Goal: Task Accomplishment & Management: Manage account settings

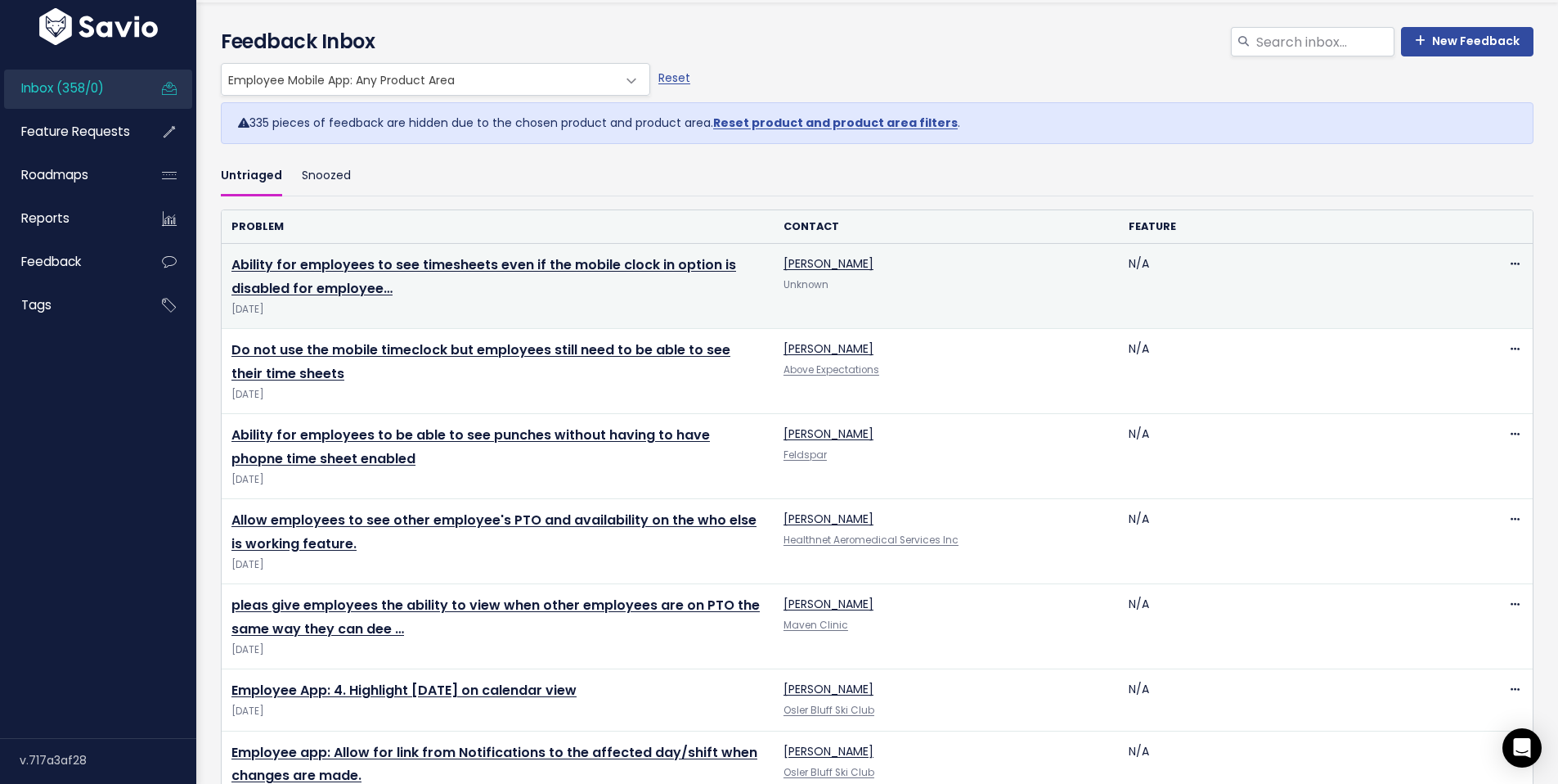
scroll to position [49, 0]
click at [1511, 268] on icon at bounding box center [1515, 266] width 9 height 11
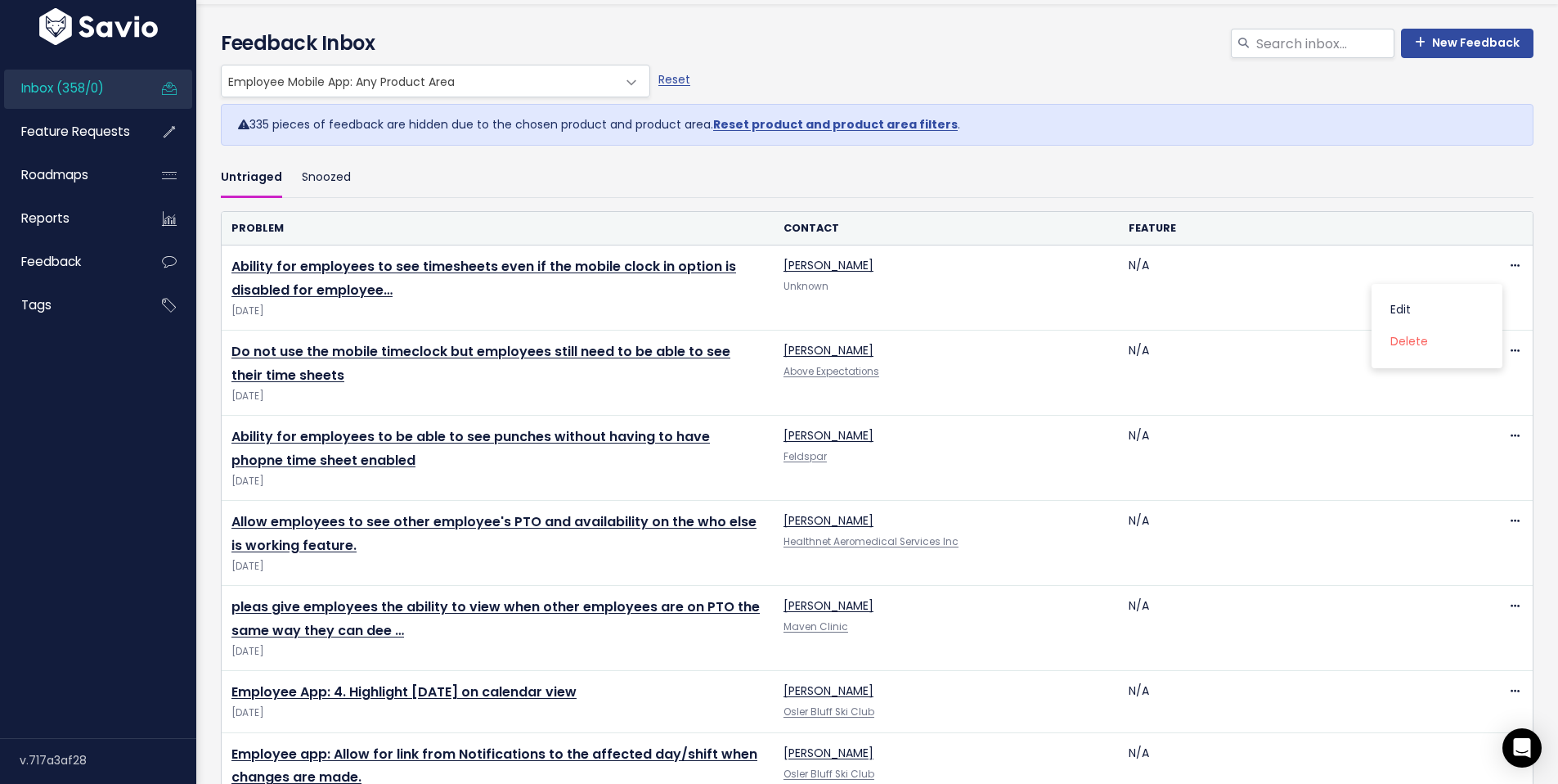
click at [1254, 121] on div "335 pieces of feedback are hidden due to the chosen product and product area. R…" at bounding box center [877, 125] width 1313 height 42
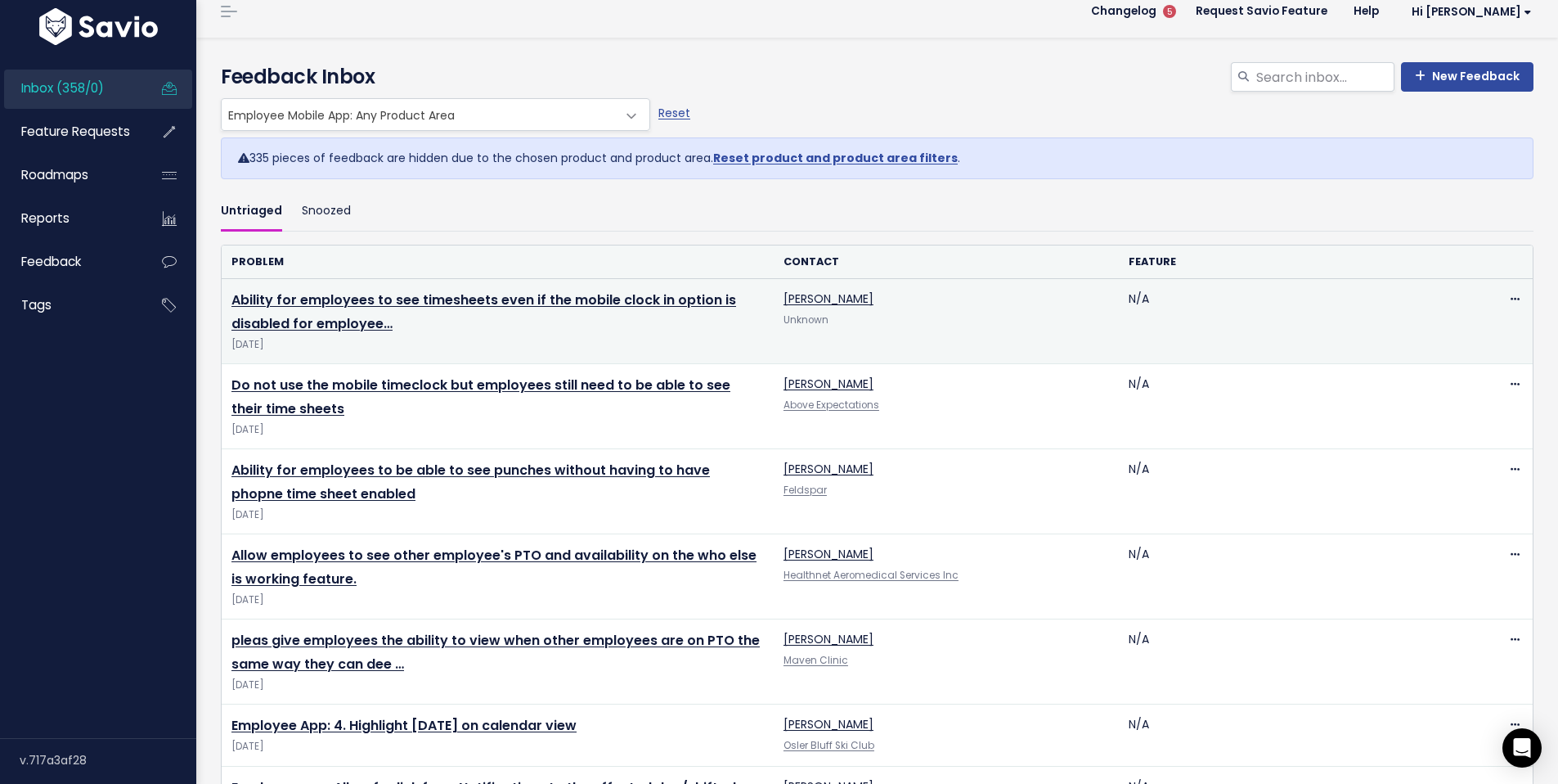
scroll to position [0, 0]
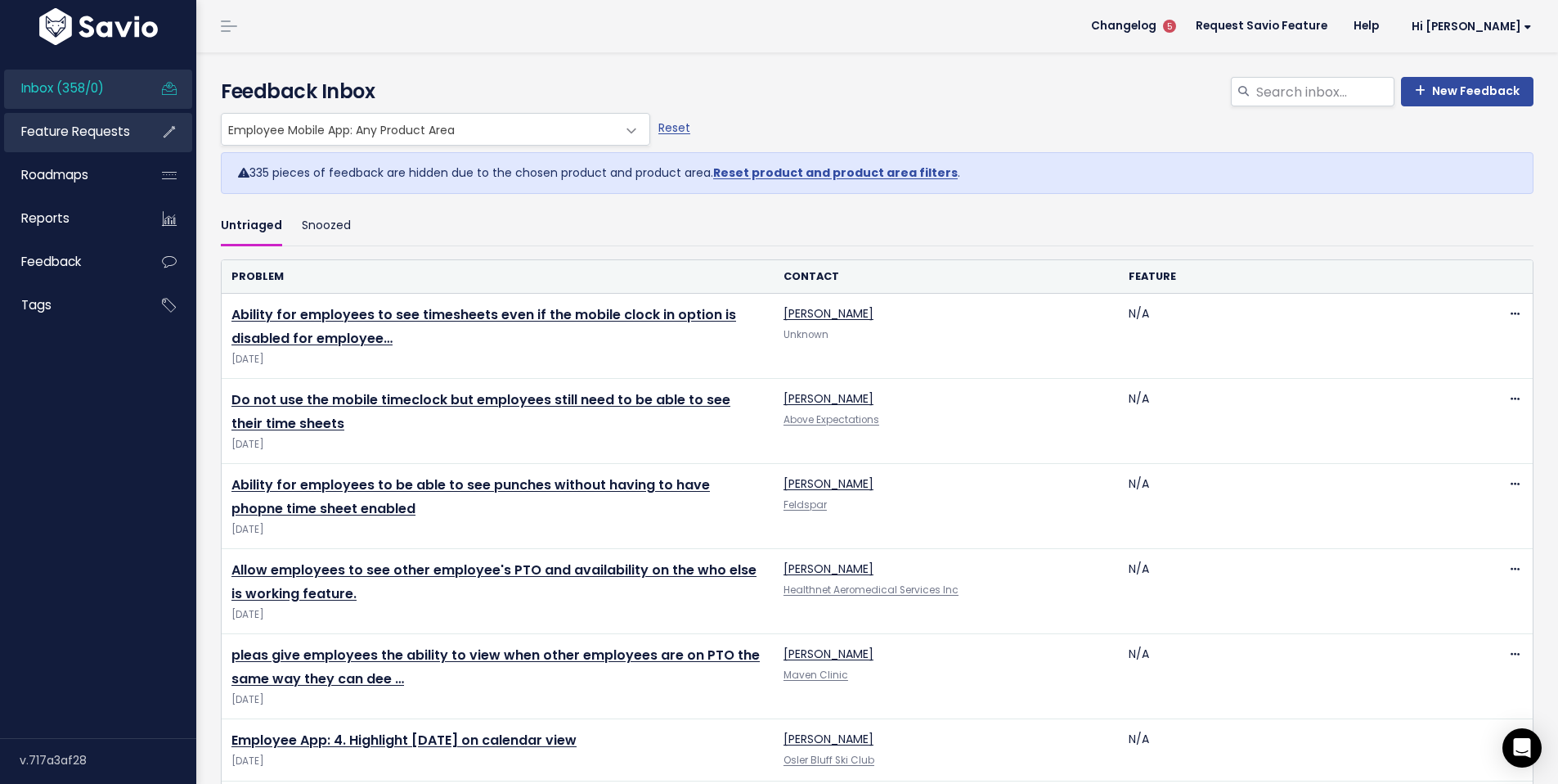
click at [87, 127] on span "Feature Requests" at bounding box center [75, 131] width 109 height 17
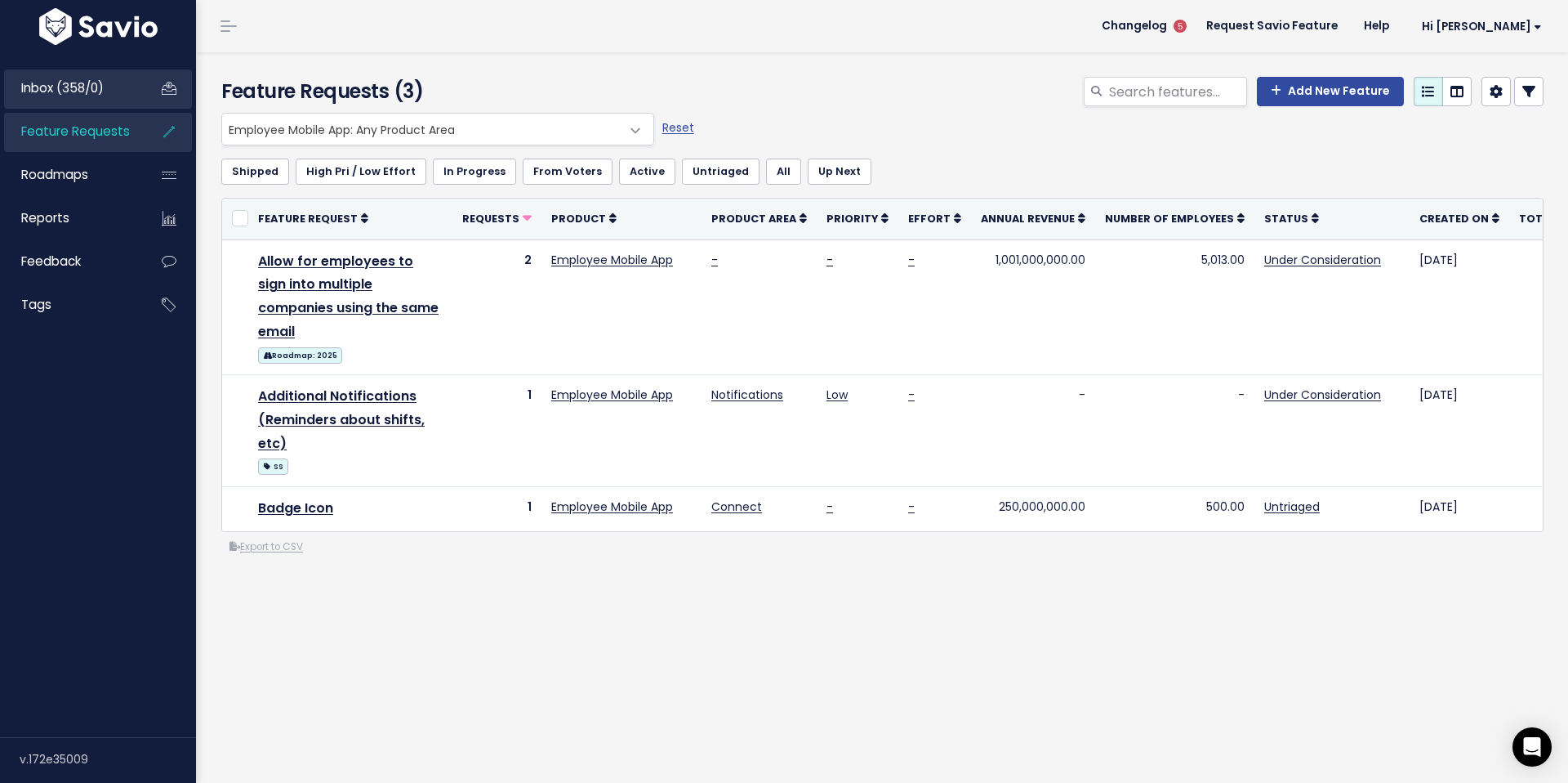
click at [76, 102] on link "Inbox (358/0)" at bounding box center [69, 88] width 131 height 38
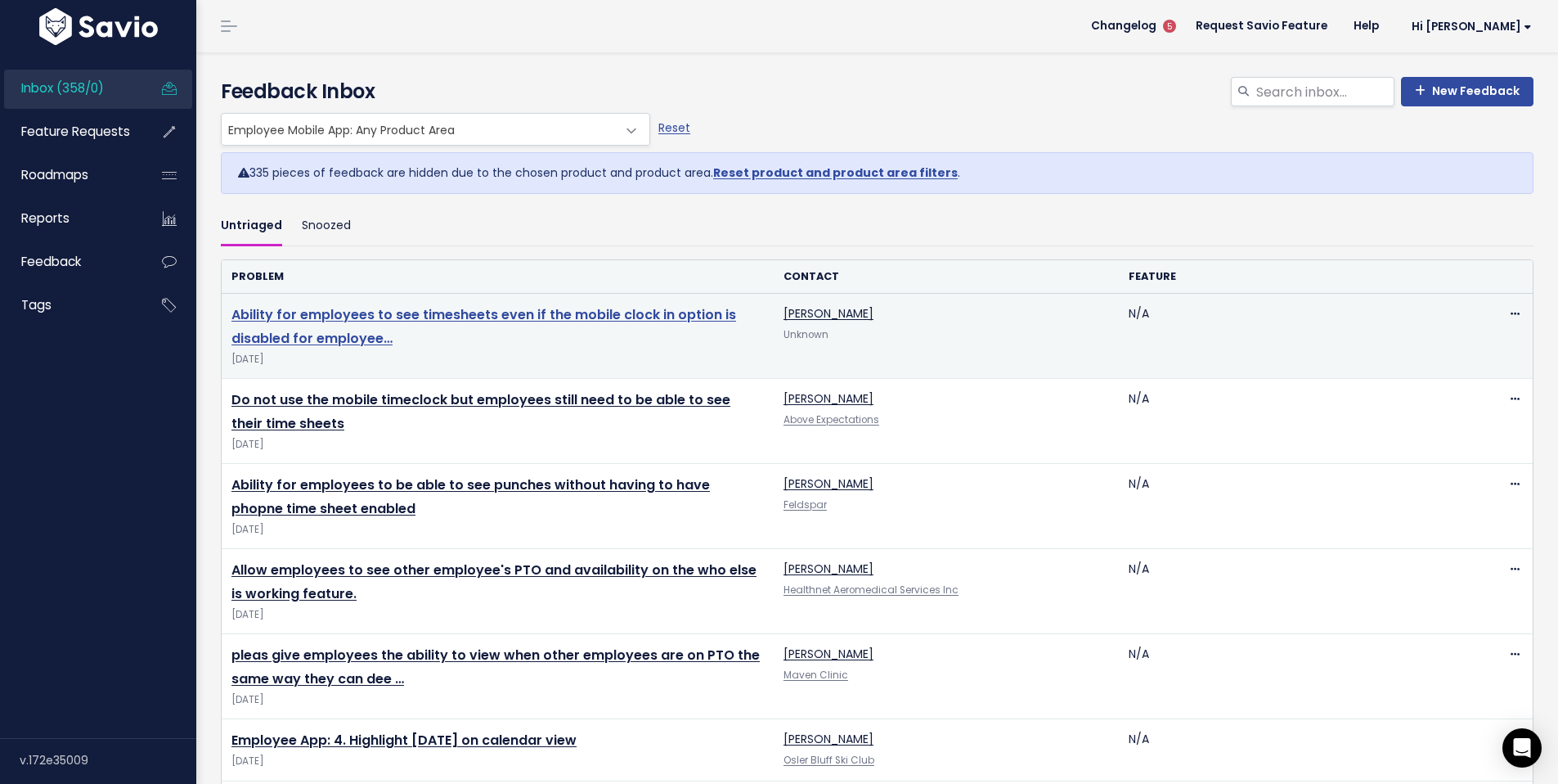
click at [338, 325] on td "Ability for employees to see timesheets even if the mobile clock in option is d…" at bounding box center [497, 335] width 552 height 85
click at [335, 335] on link "Ability for employees to see timesheets even if the mobile clock in option is d…" at bounding box center [484, 326] width 505 height 43
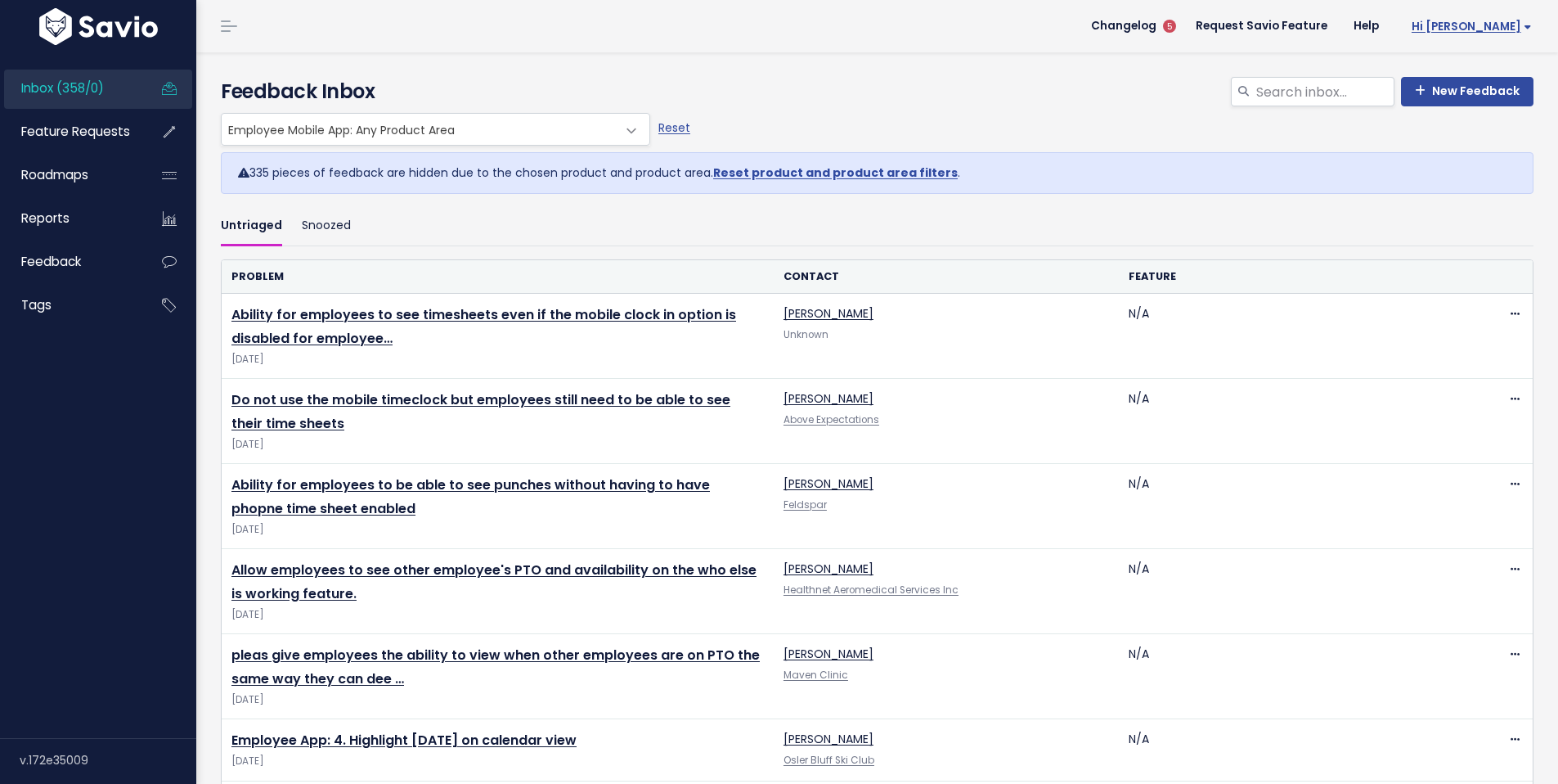
click at [1478, 33] on span "Hi [PERSON_NAME]" at bounding box center [1472, 26] width 120 height 13
click at [75, 225] on link "Reports" at bounding box center [70, 218] width 132 height 38
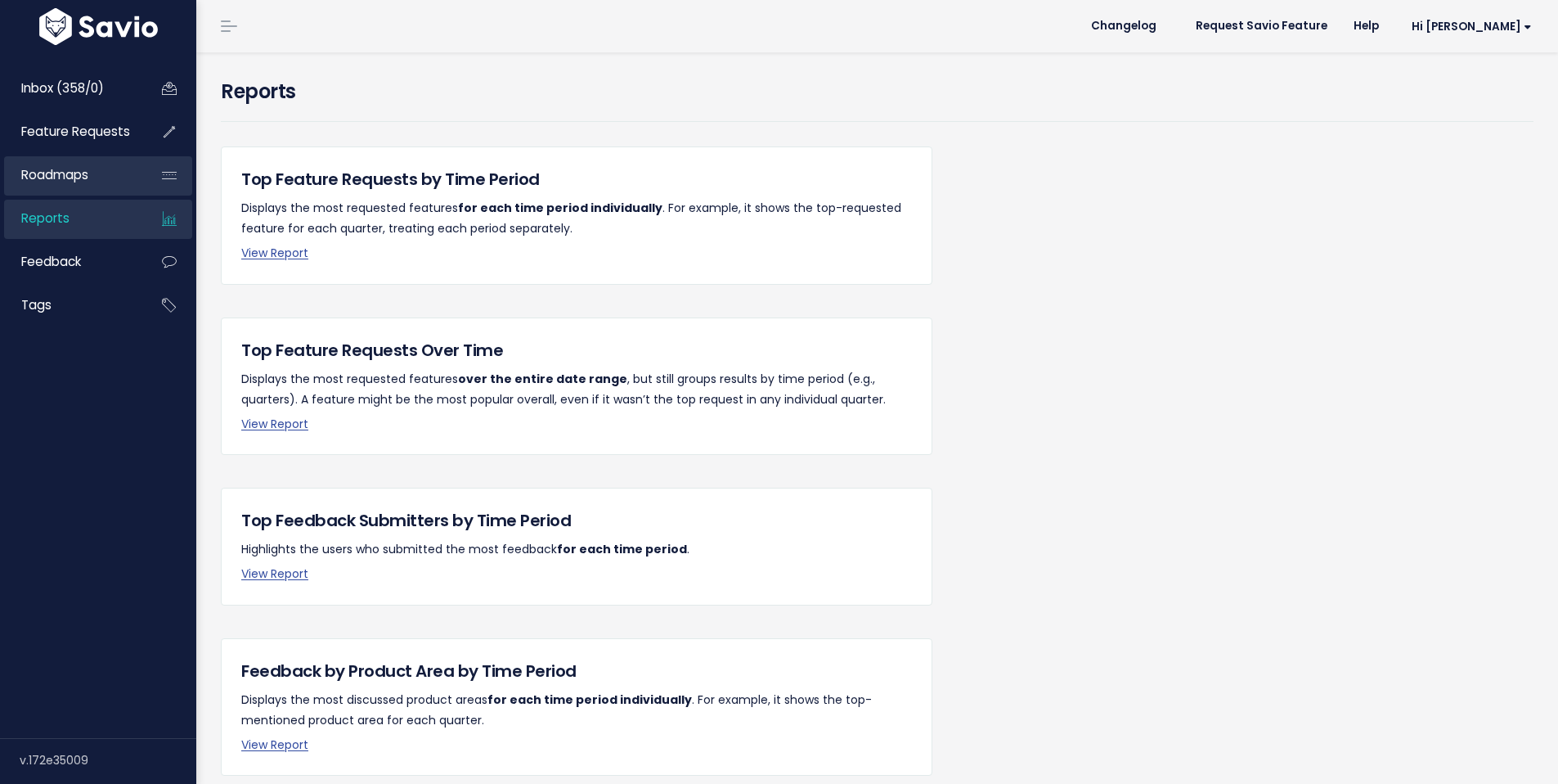
click at [94, 180] on link "Roadmaps" at bounding box center [70, 174] width 132 height 38
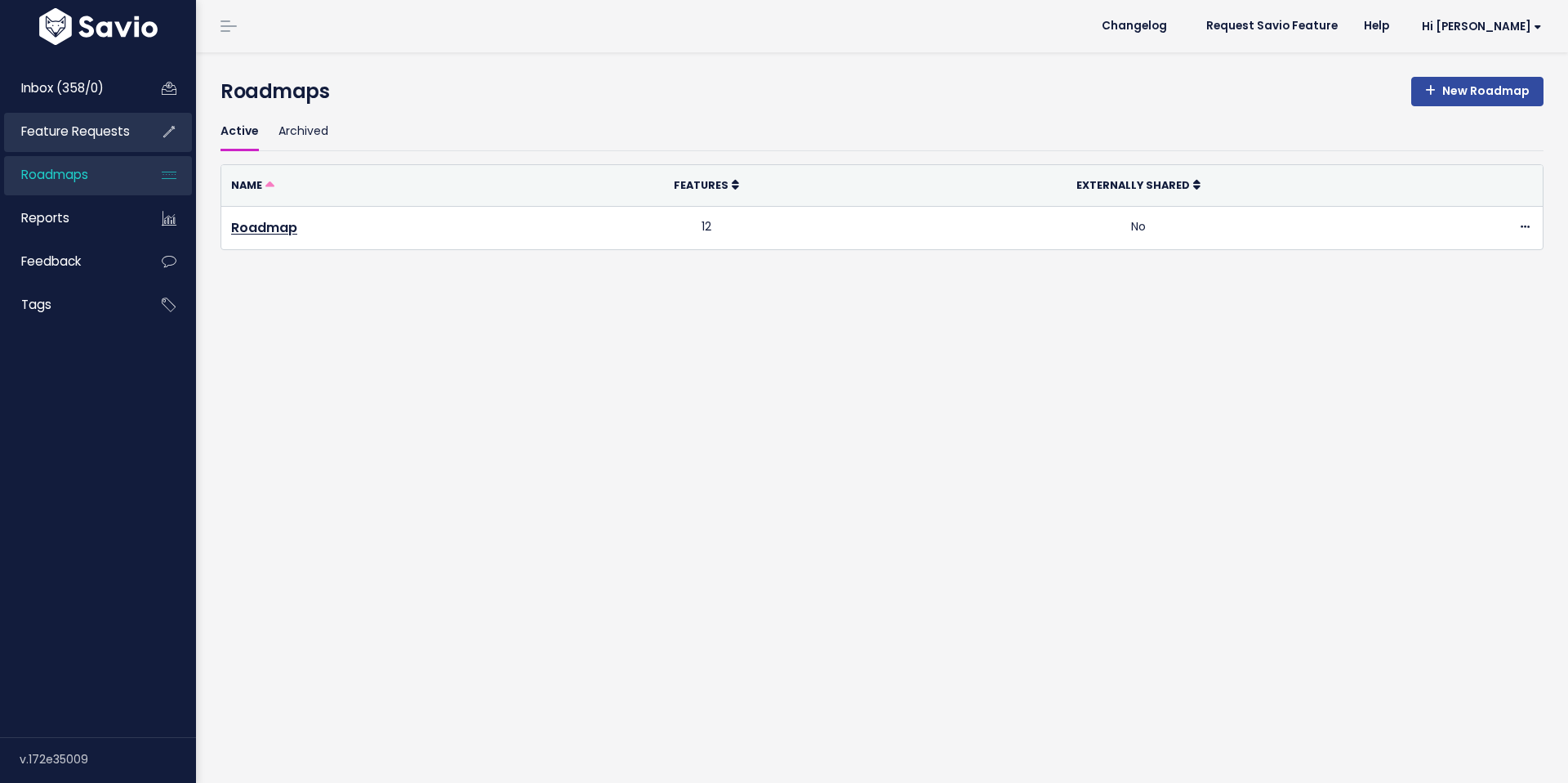
click at [79, 131] on span "Feature Requests" at bounding box center [75, 131] width 109 height 17
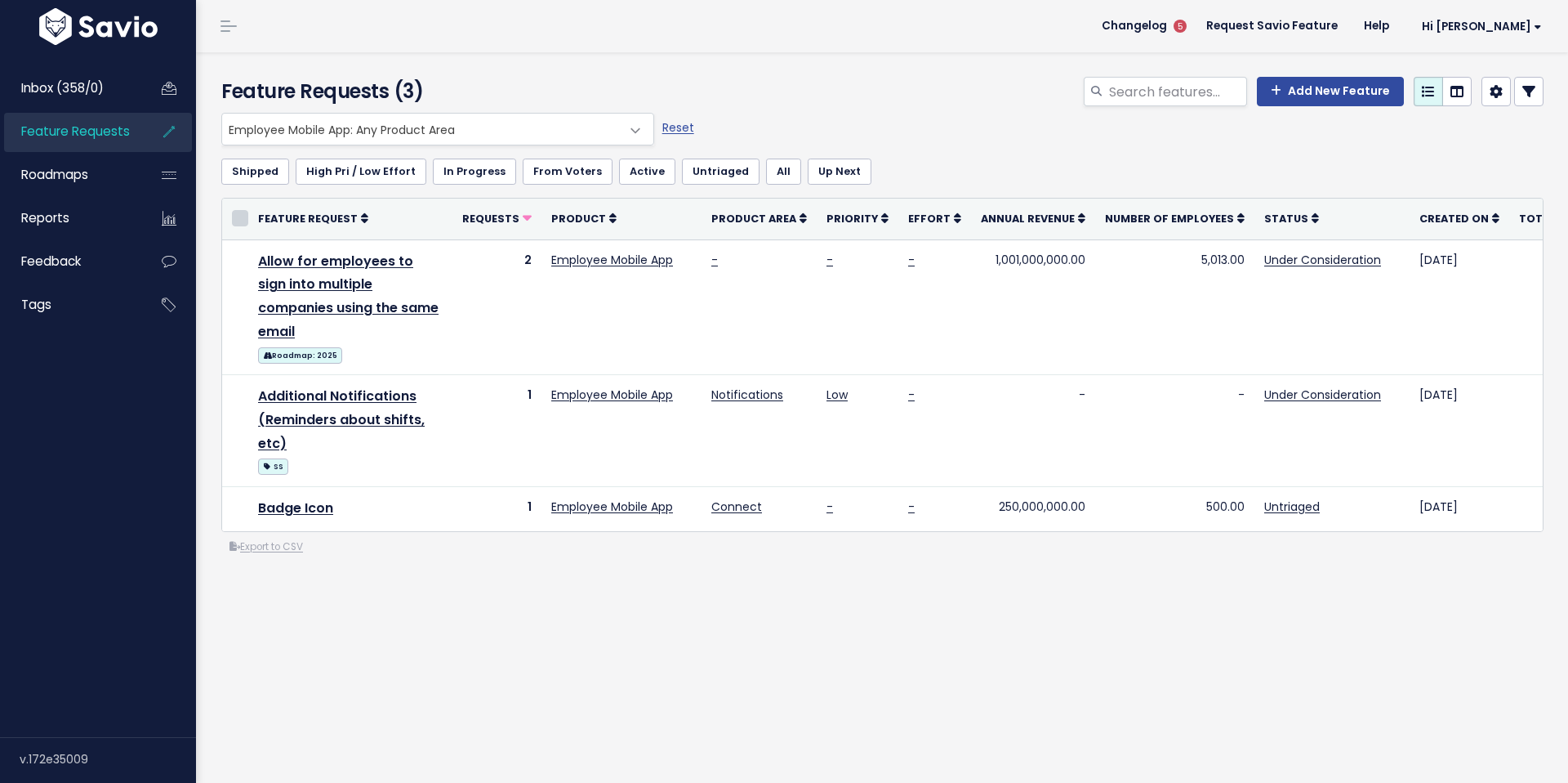
click at [242, 219] on input "checkbox" at bounding box center [240, 219] width 17 height 17
checkbox input "true"
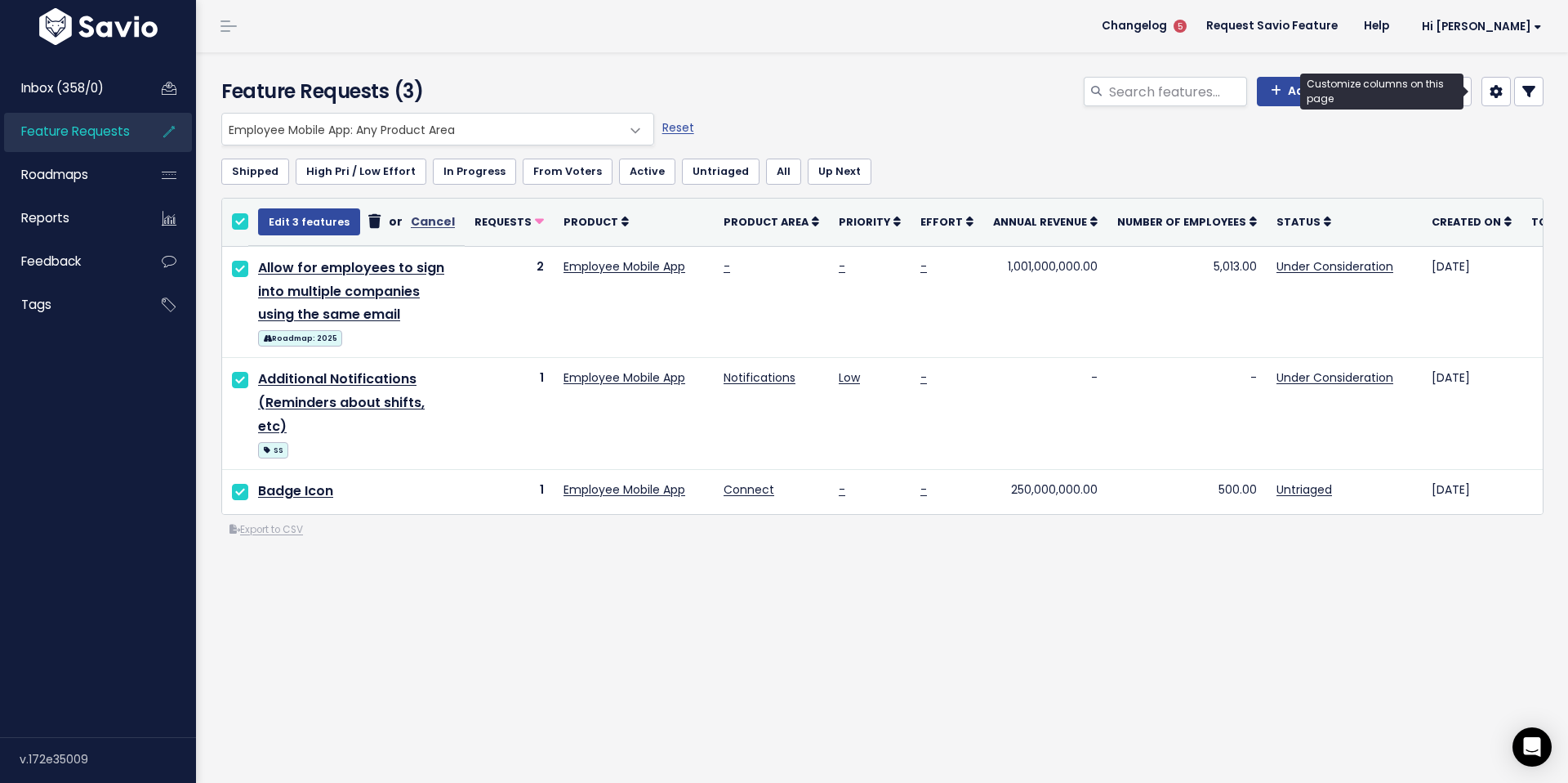
click at [1482, 100] on link at bounding box center [1496, 91] width 29 height 29
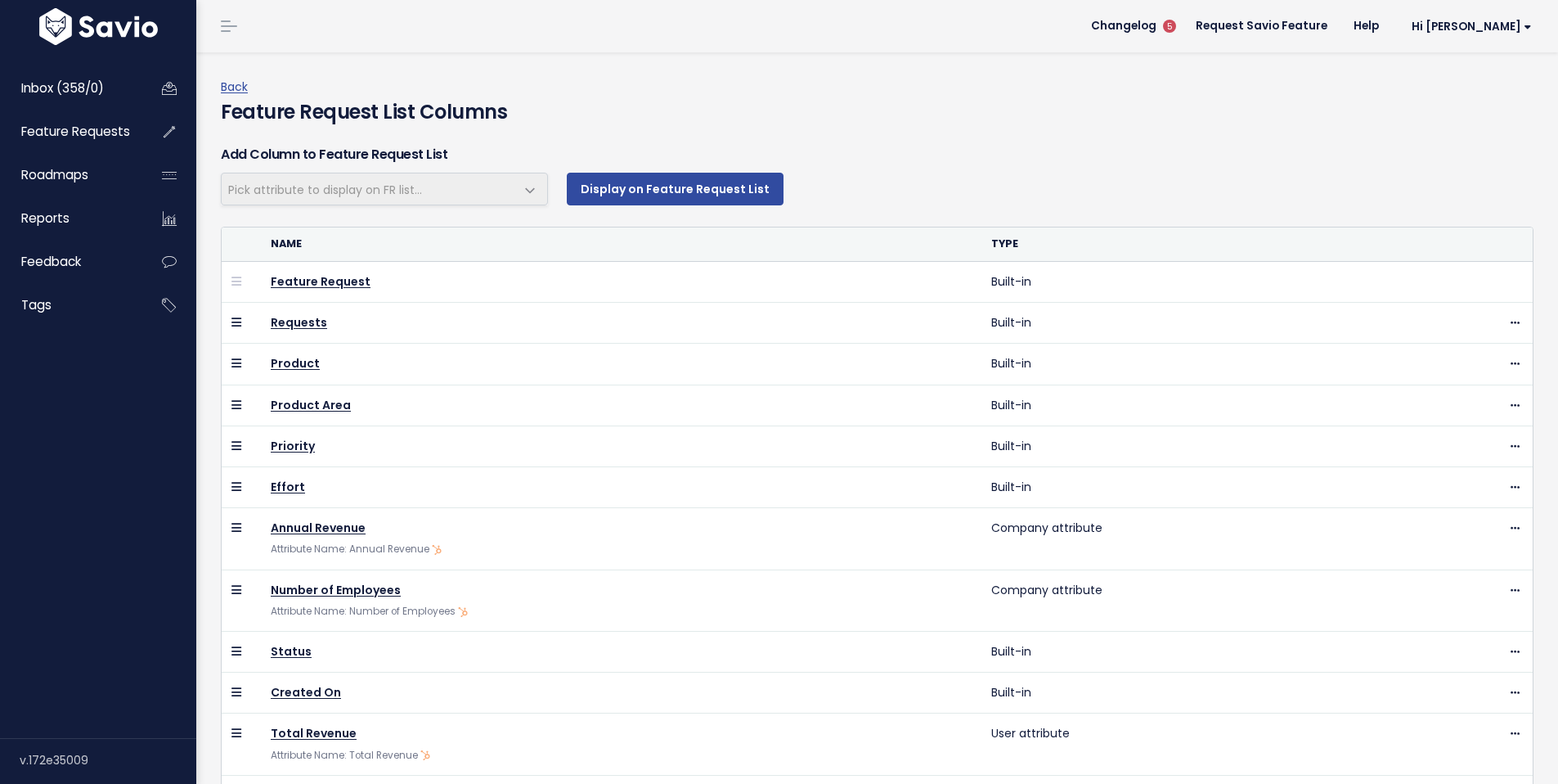
select select
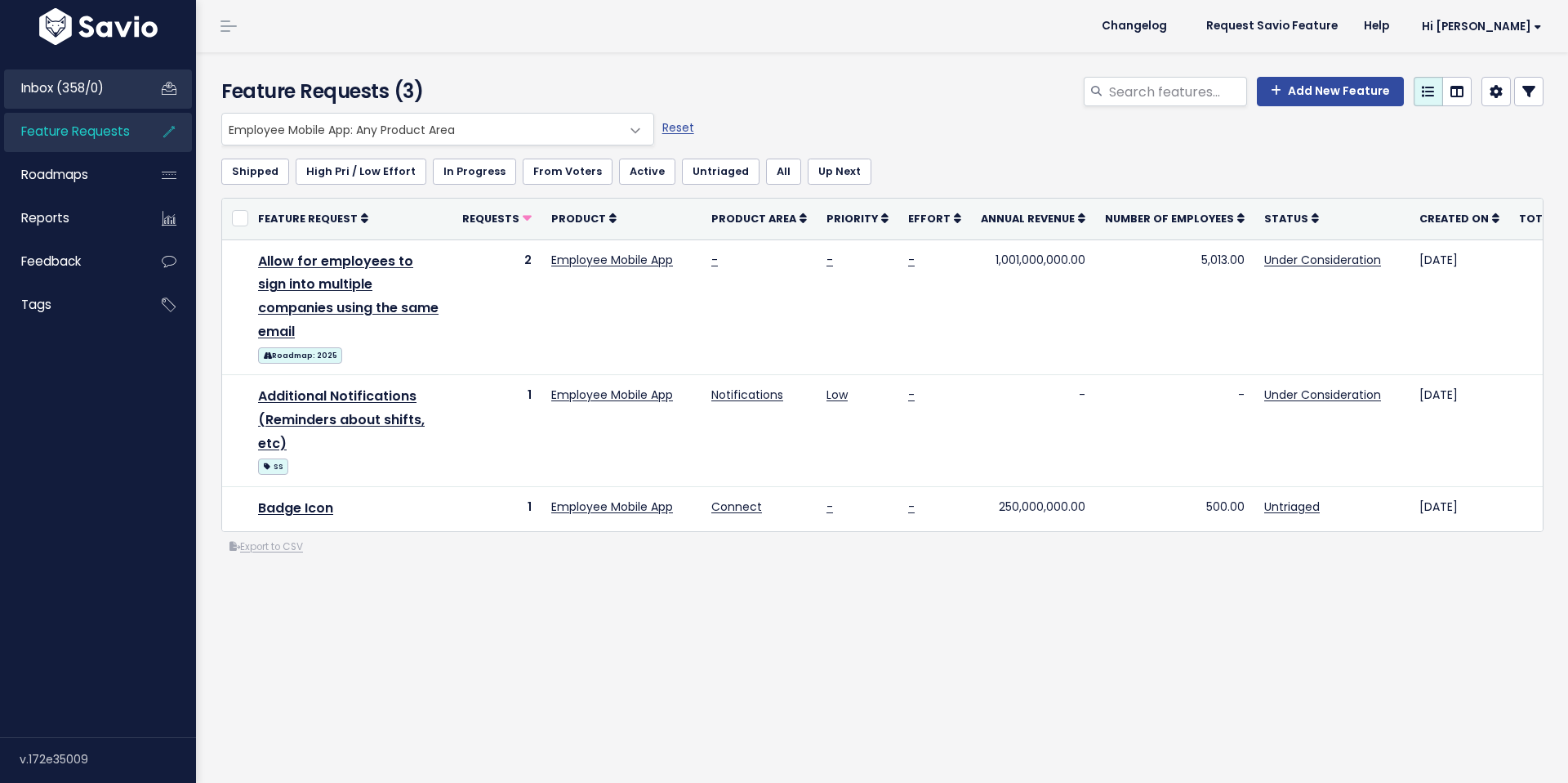
click at [80, 93] on span "Inbox (358/0)" at bounding box center [62, 88] width 83 height 17
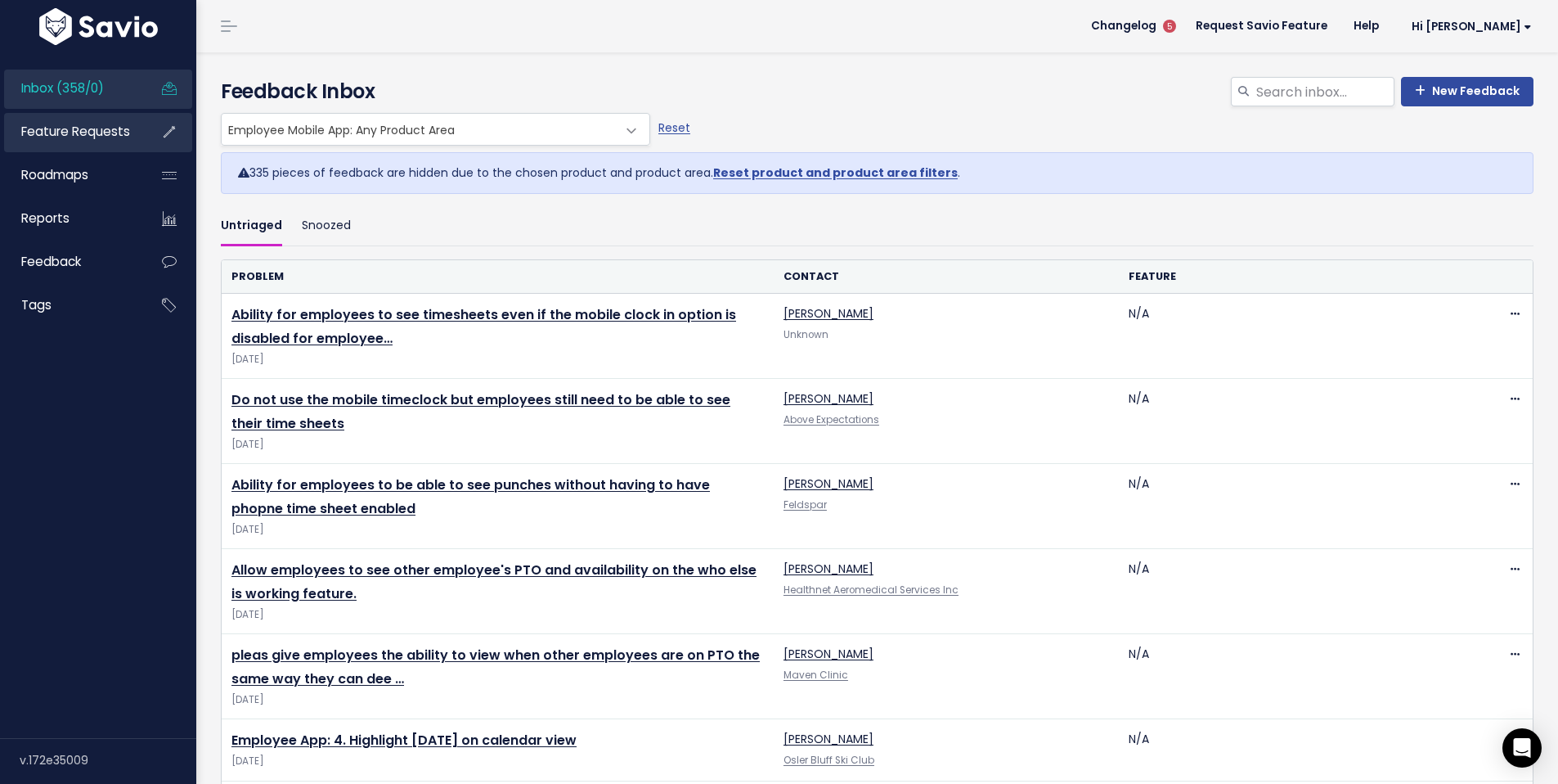
click at [64, 136] on span "Feature Requests" at bounding box center [75, 131] width 109 height 17
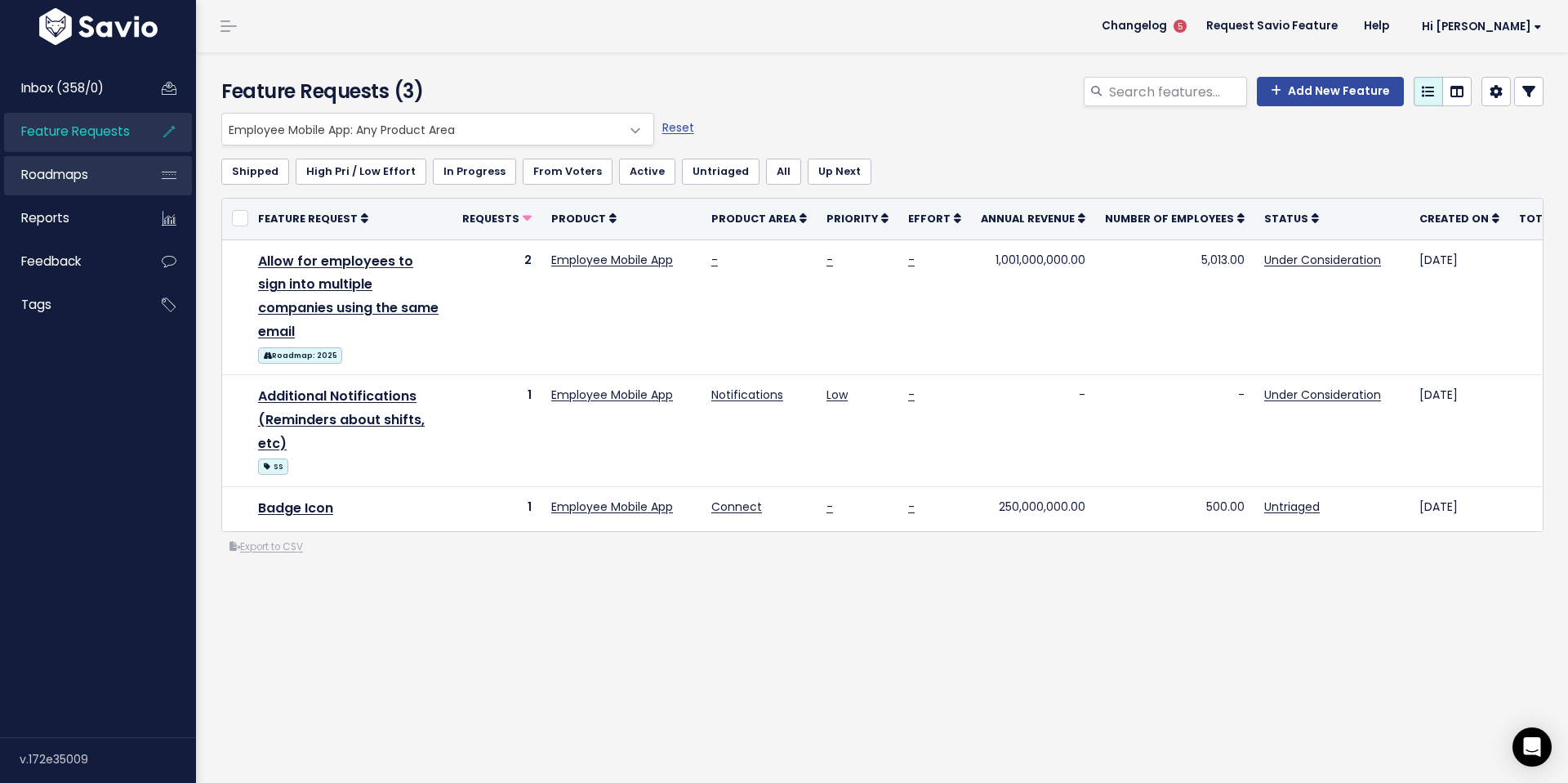
click at [67, 178] on span "Roadmaps" at bounding box center [54, 174] width 67 height 17
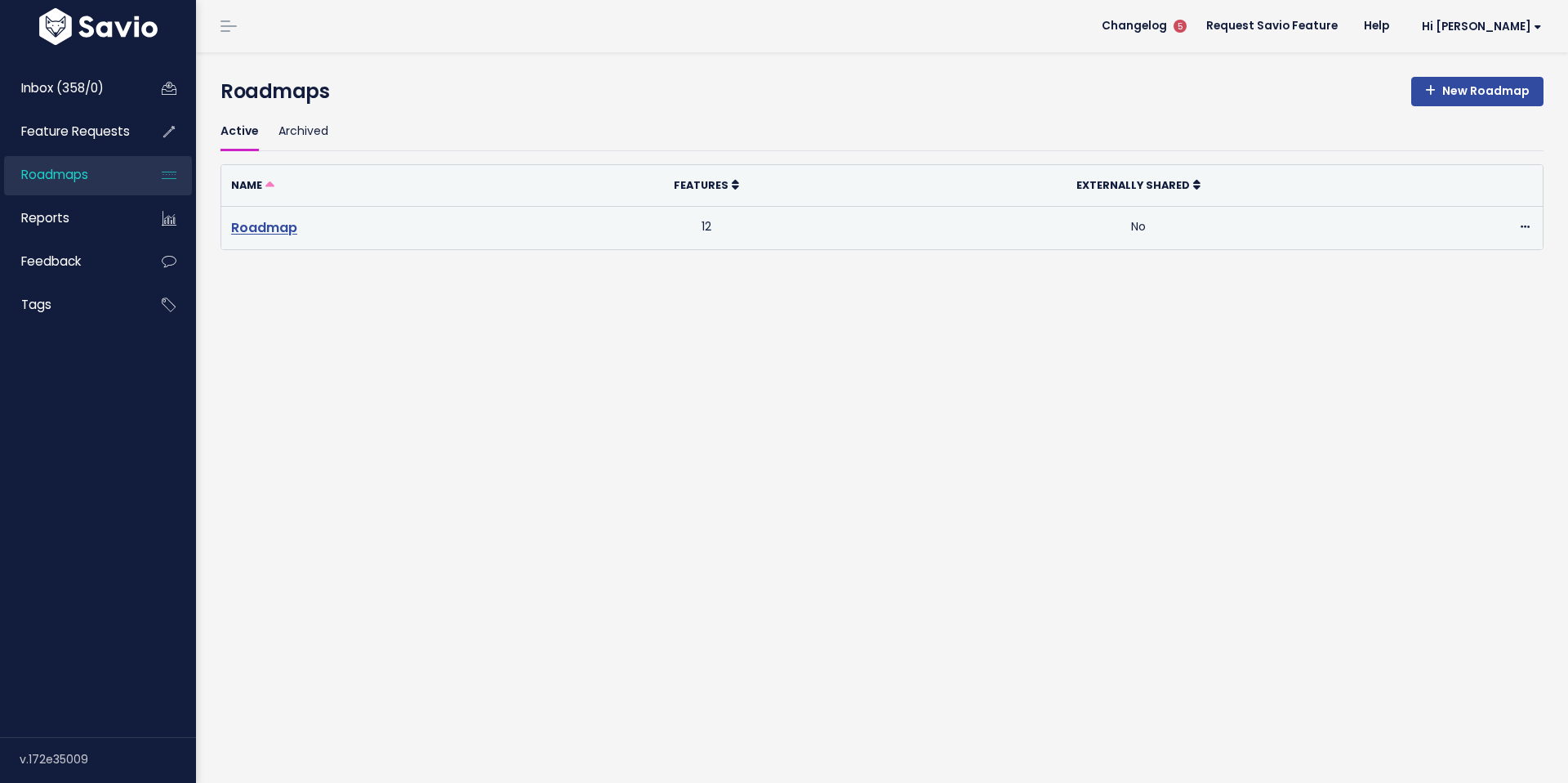
click at [275, 226] on link "Roadmap" at bounding box center [264, 227] width 66 height 18
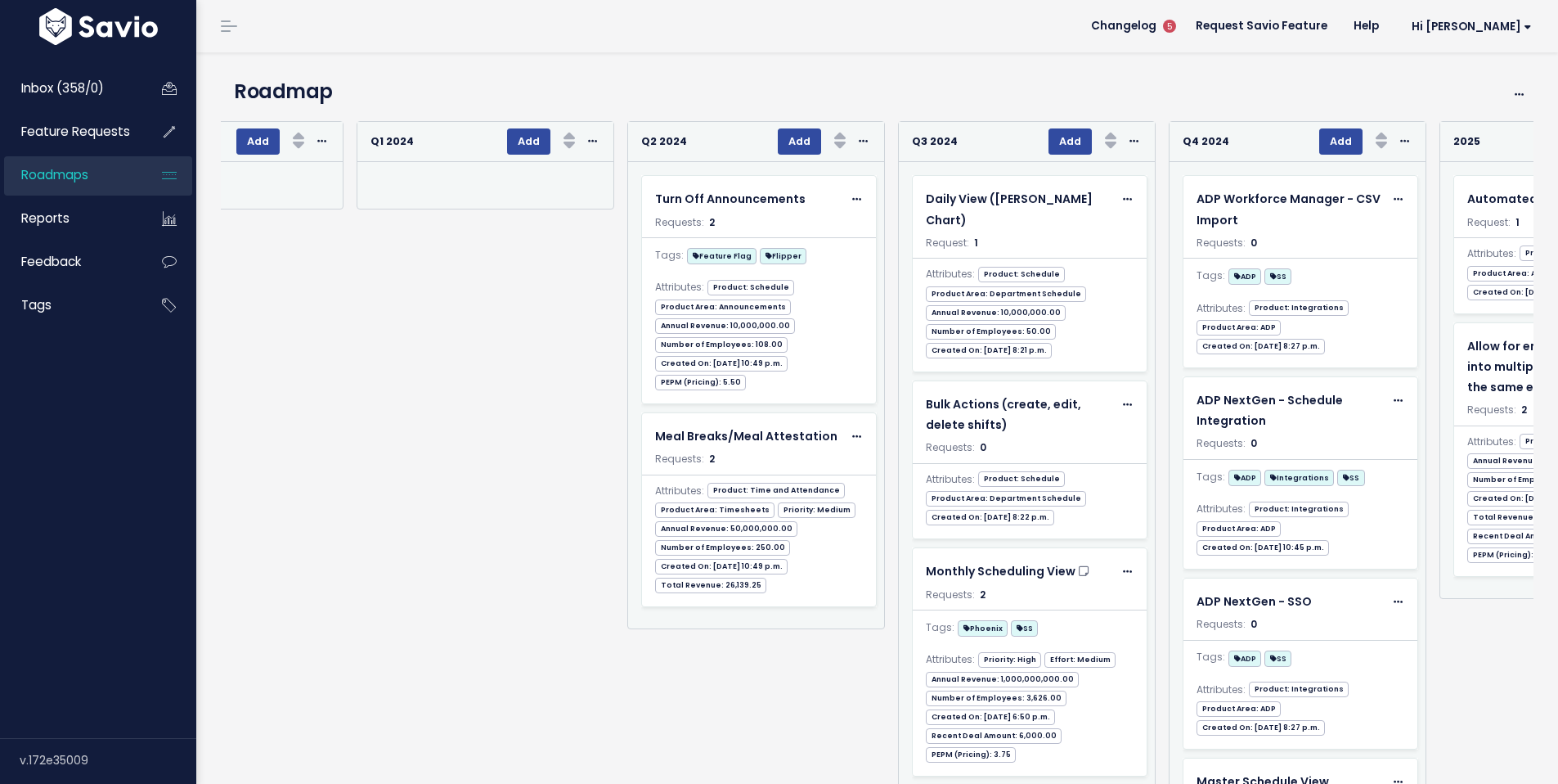
scroll to position [0, 36]
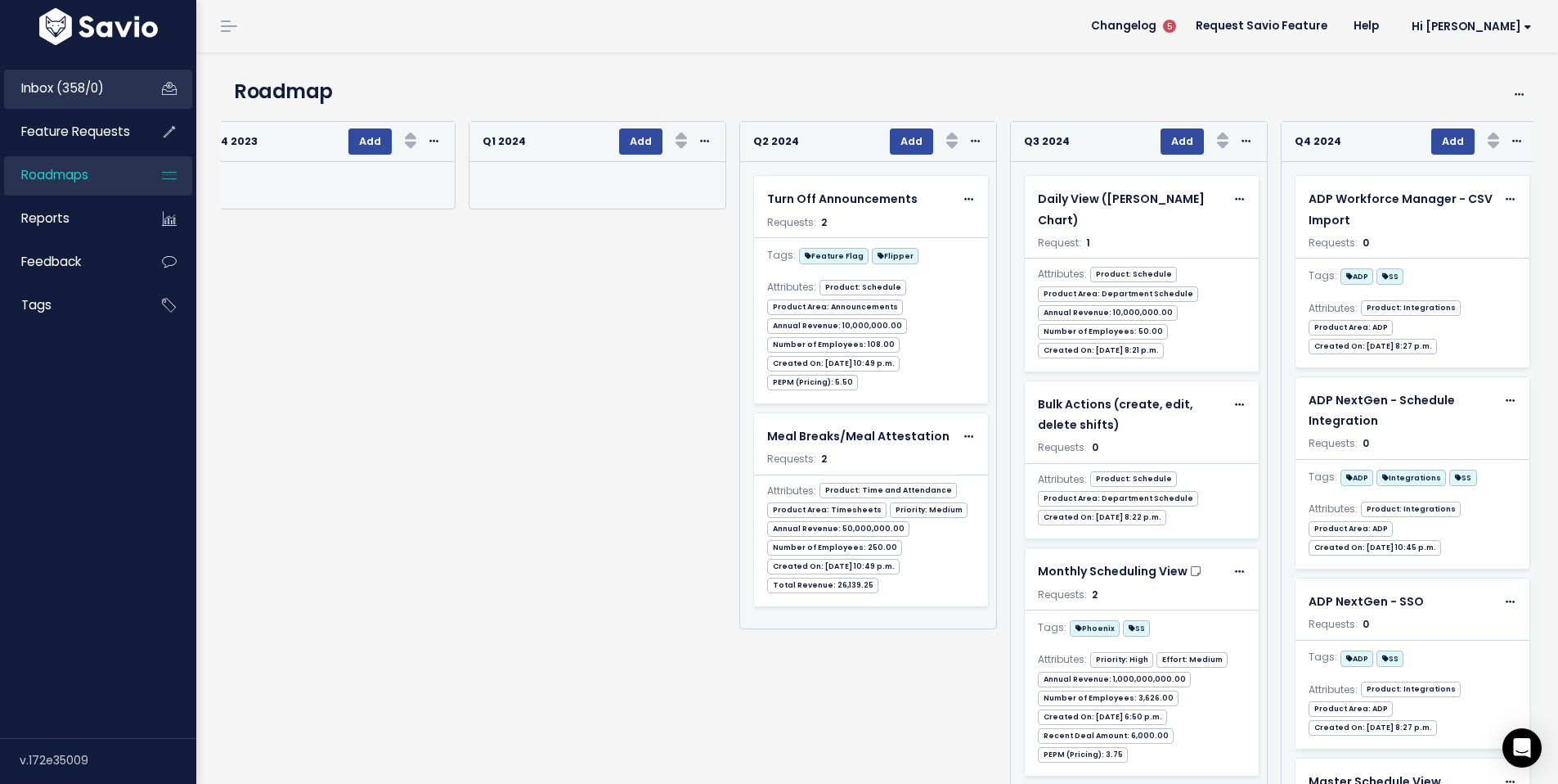
click at [83, 96] on link "Inbox (358/0)" at bounding box center [70, 88] width 132 height 38
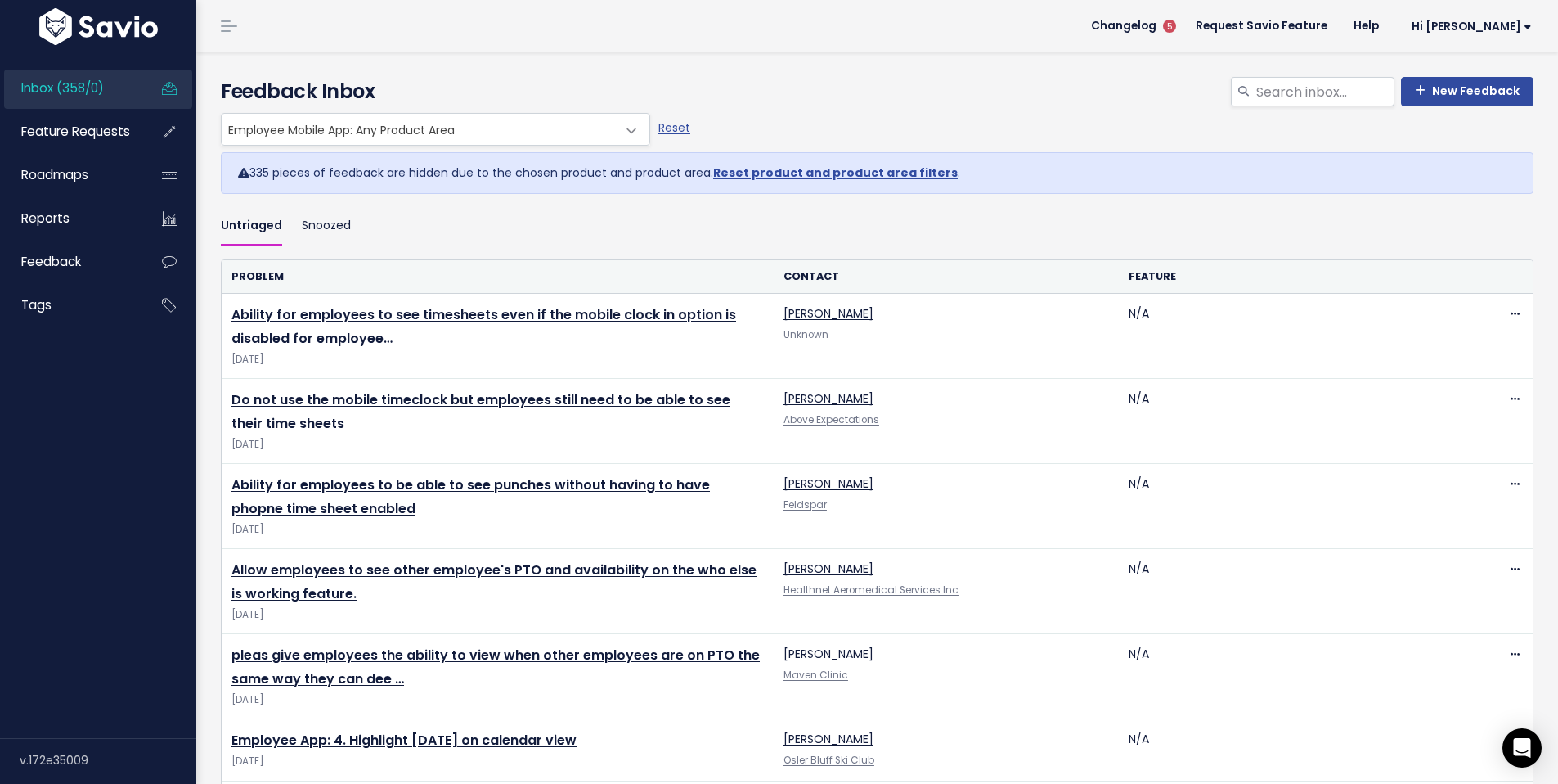
click at [586, 131] on span "Employee Mobile App: Any Product Area" at bounding box center [418, 129] width 395 height 31
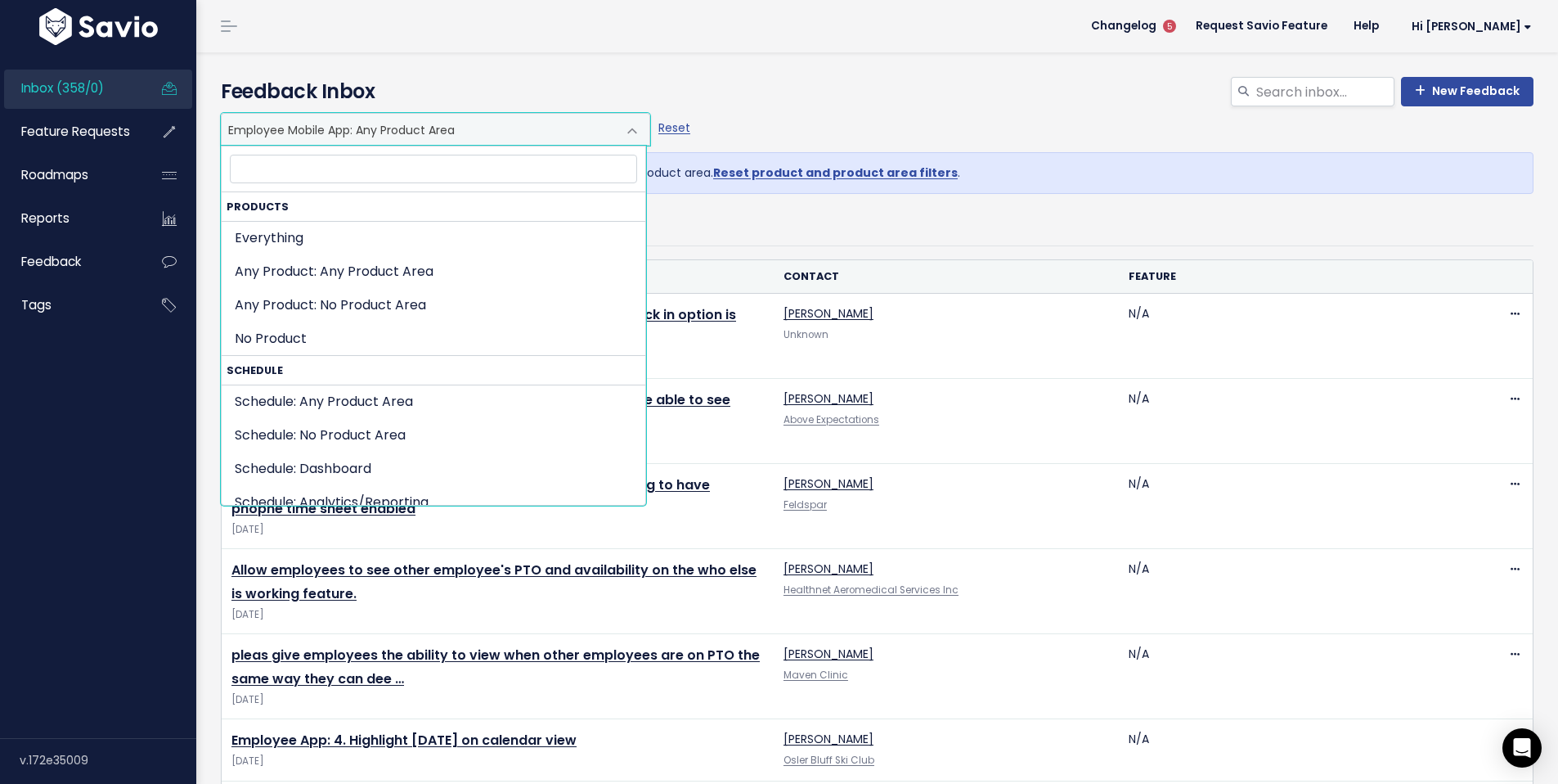
scroll to position [989, 0]
click at [455, 141] on span "Employee Mobile App: Any Product Area" at bounding box center [418, 129] width 395 height 31
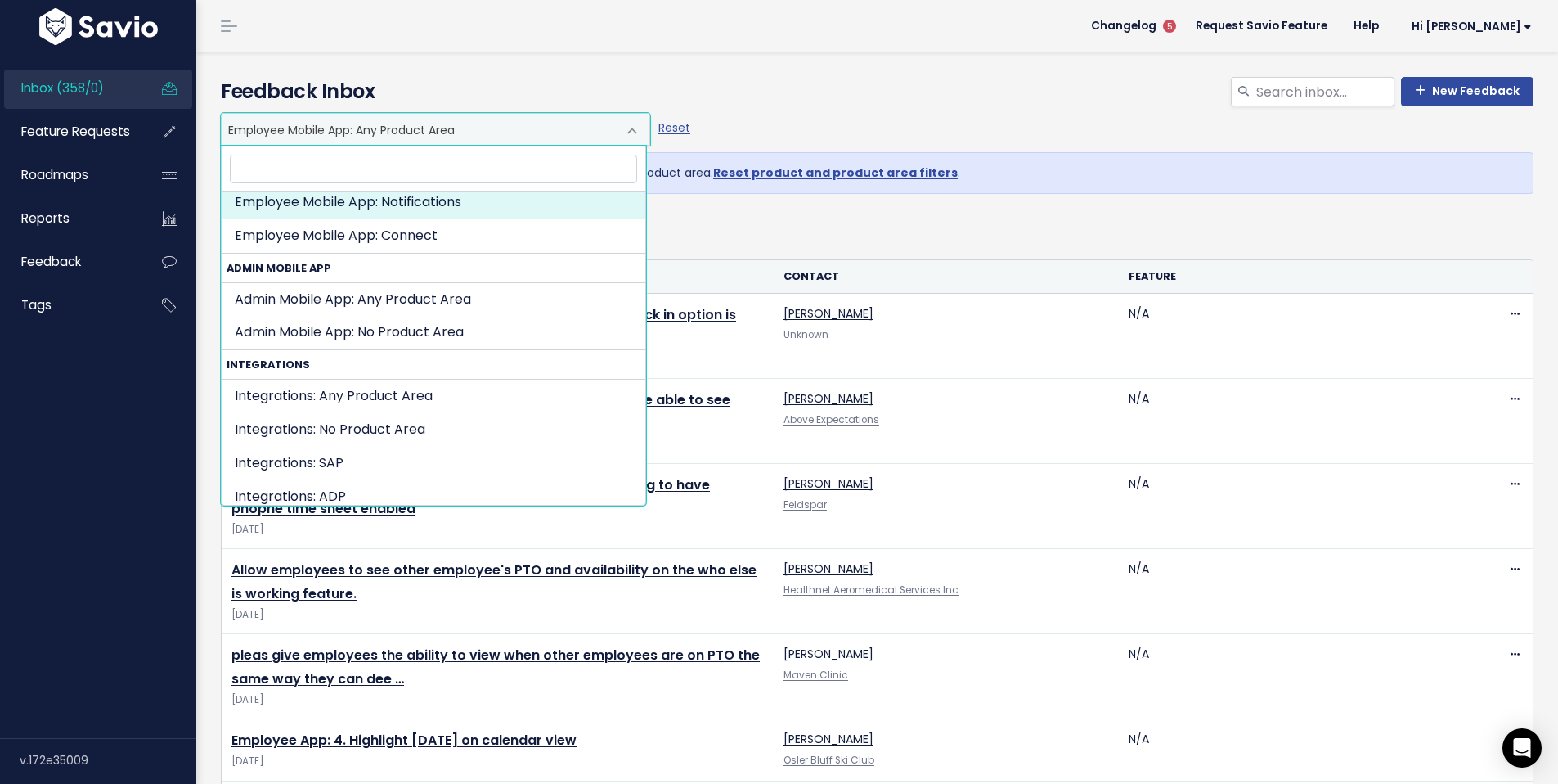
scroll to position [1179, 0]
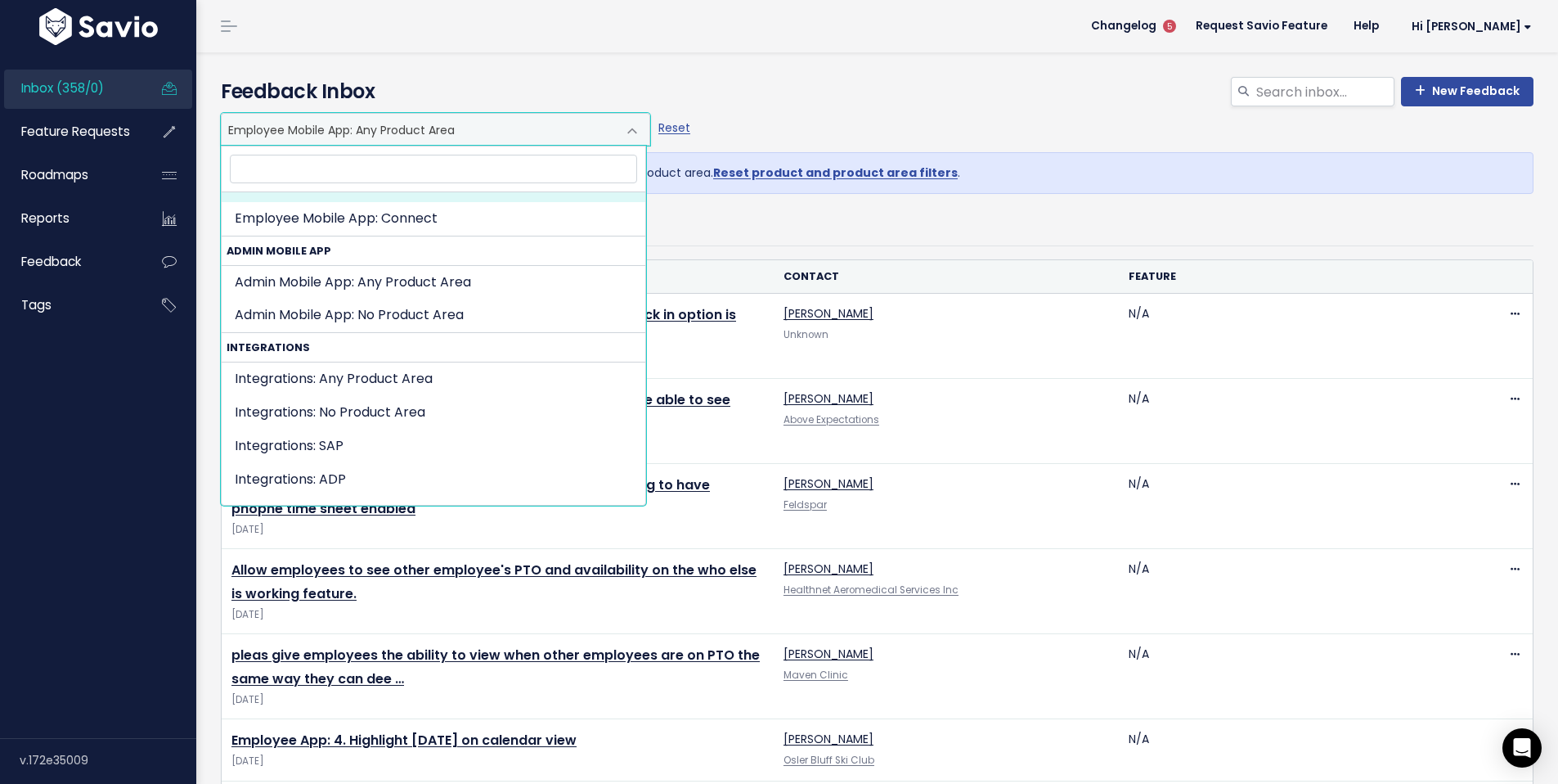
click at [906, 23] on header "Changelog 5 Request Savio Feature Help Hi Lonan My Settings Logout" at bounding box center [877, 26] width 1362 height 52
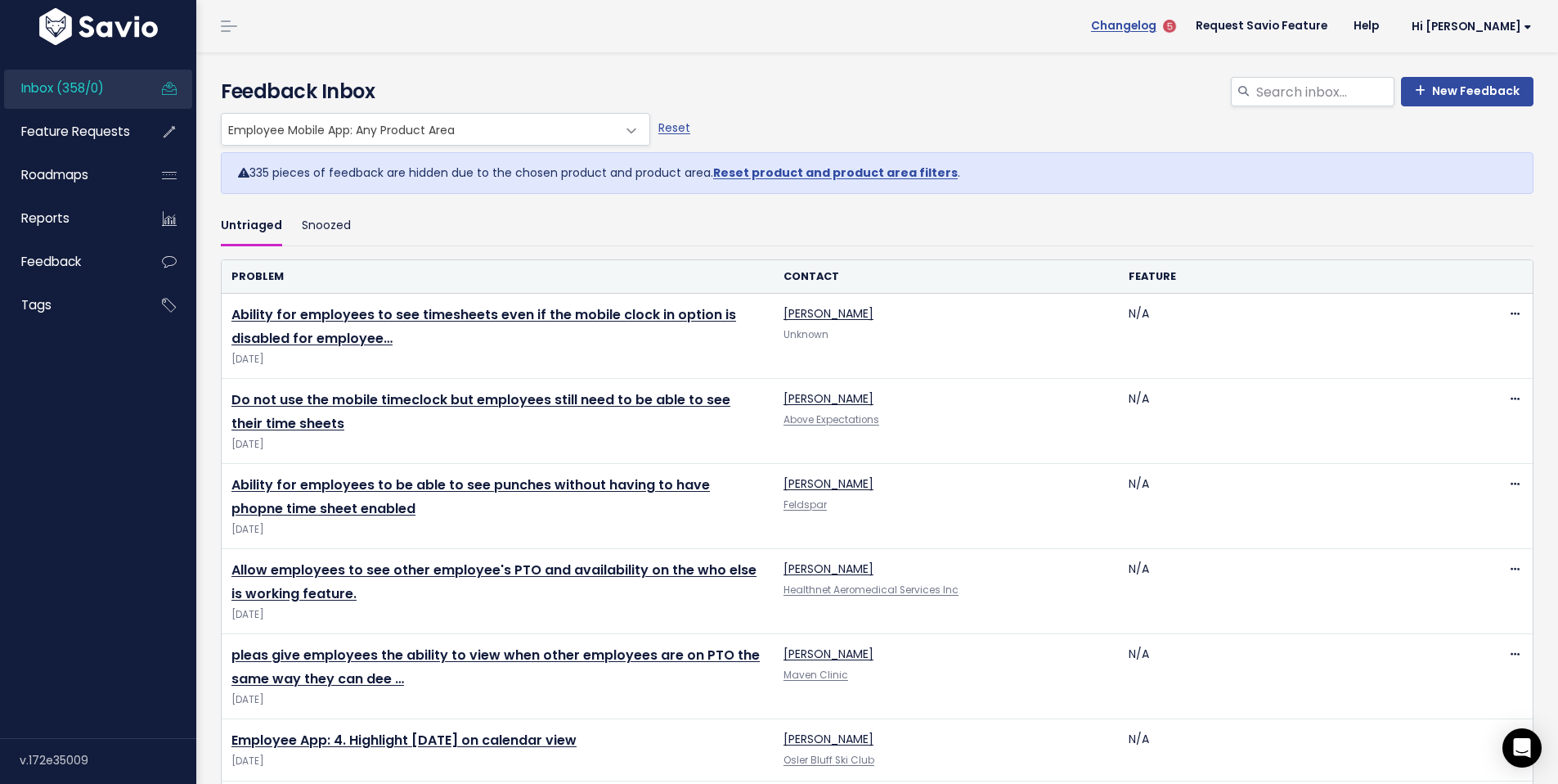
click at [1156, 29] on span "Changelog" at bounding box center [1124, 26] width 65 height 12
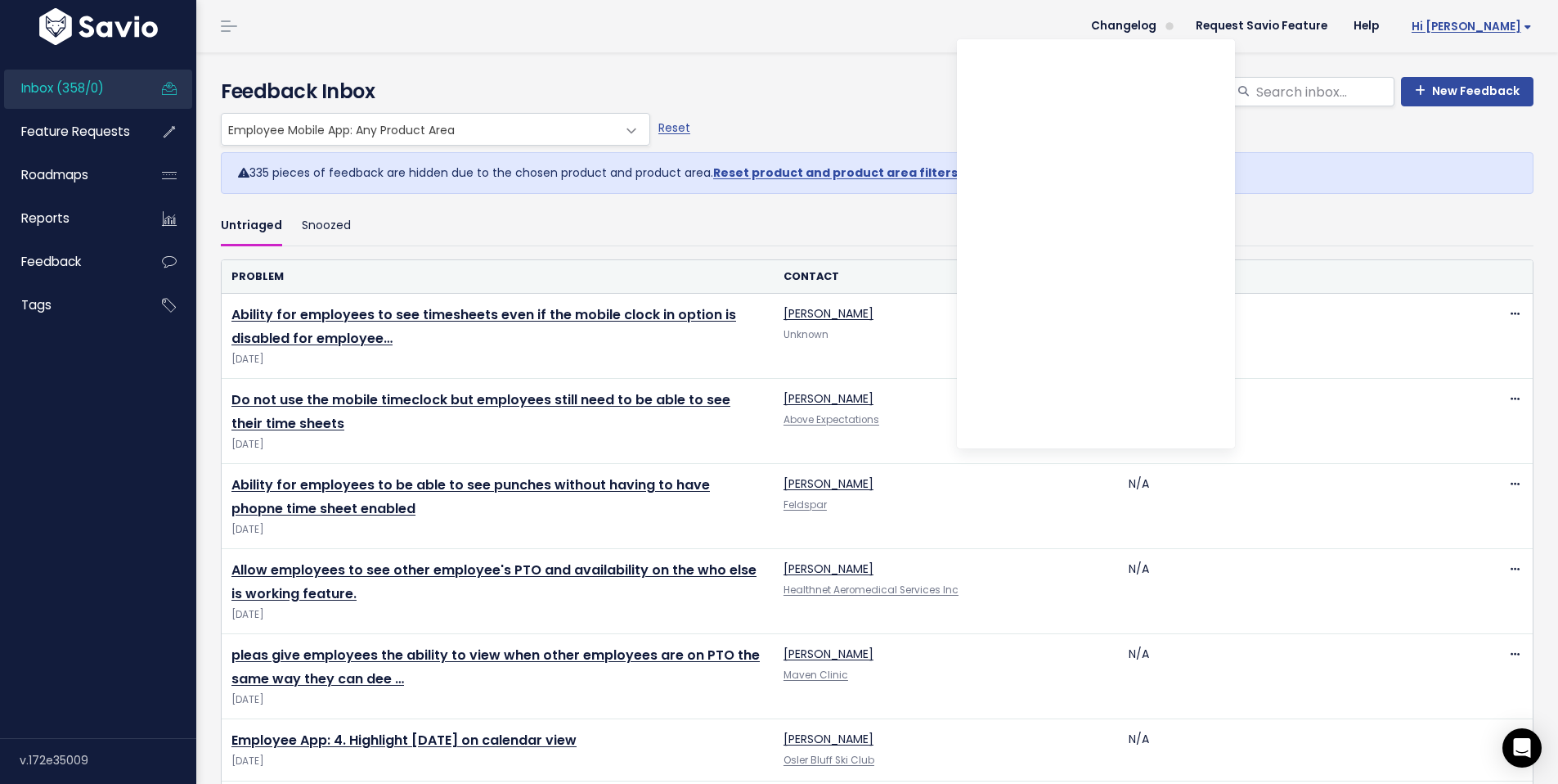
click at [1503, 24] on span "Hi [PERSON_NAME]" at bounding box center [1472, 26] width 120 height 13
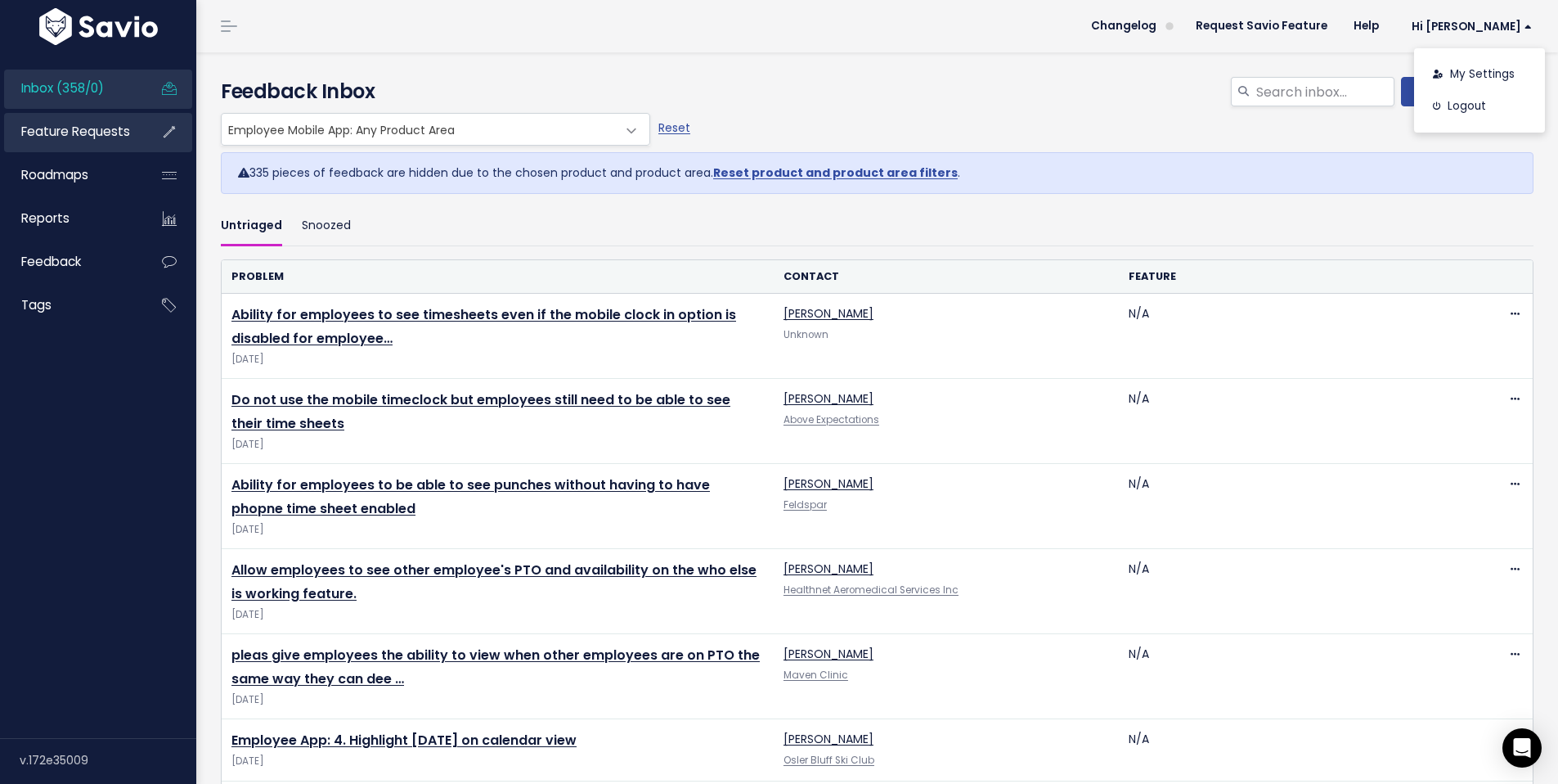
click at [73, 145] on link "Feature Requests" at bounding box center [70, 132] width 132 height 38
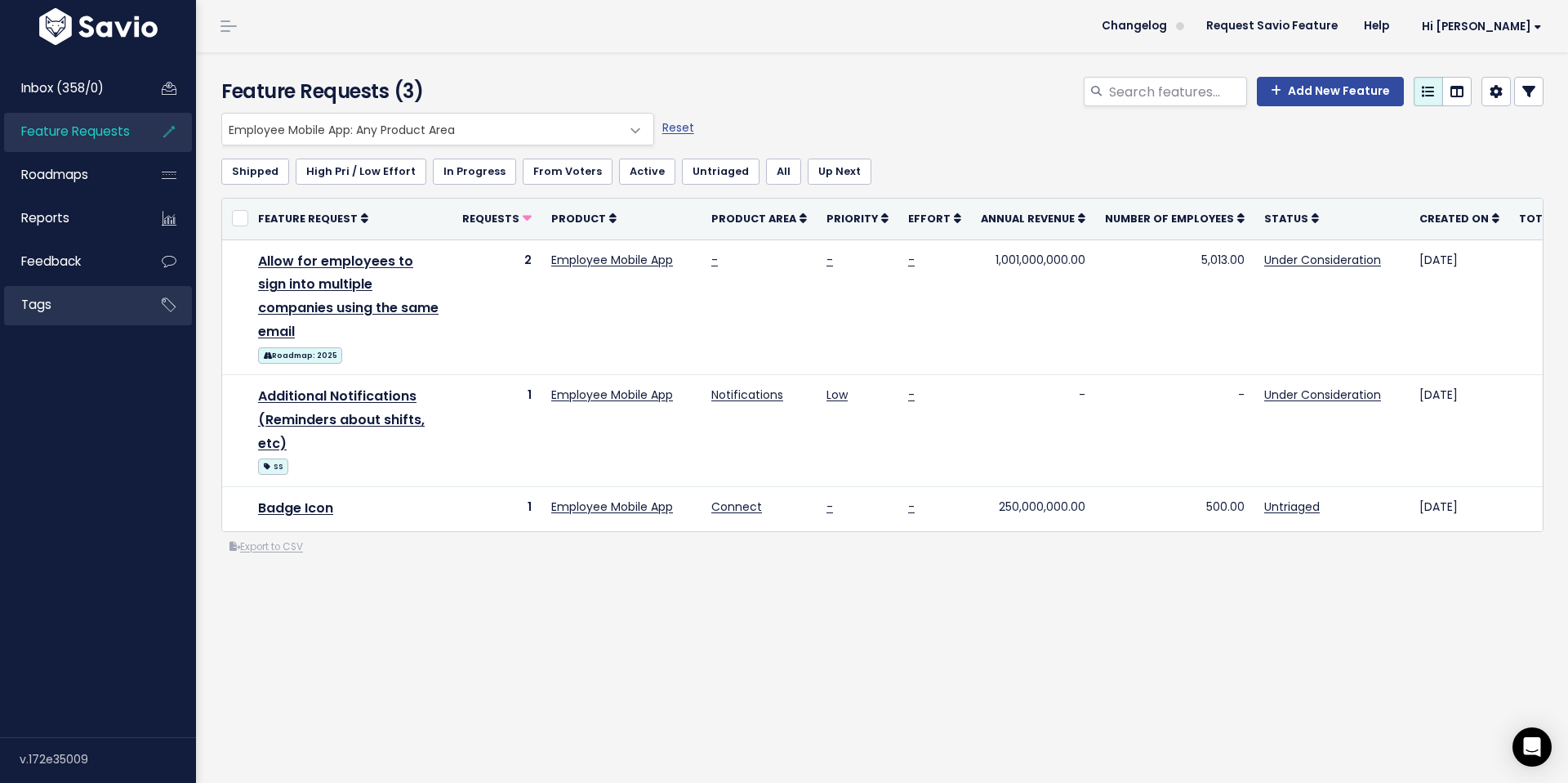
click at [49, 317] on link "Tags" at bounding box center [69, 304] width 131 height 38
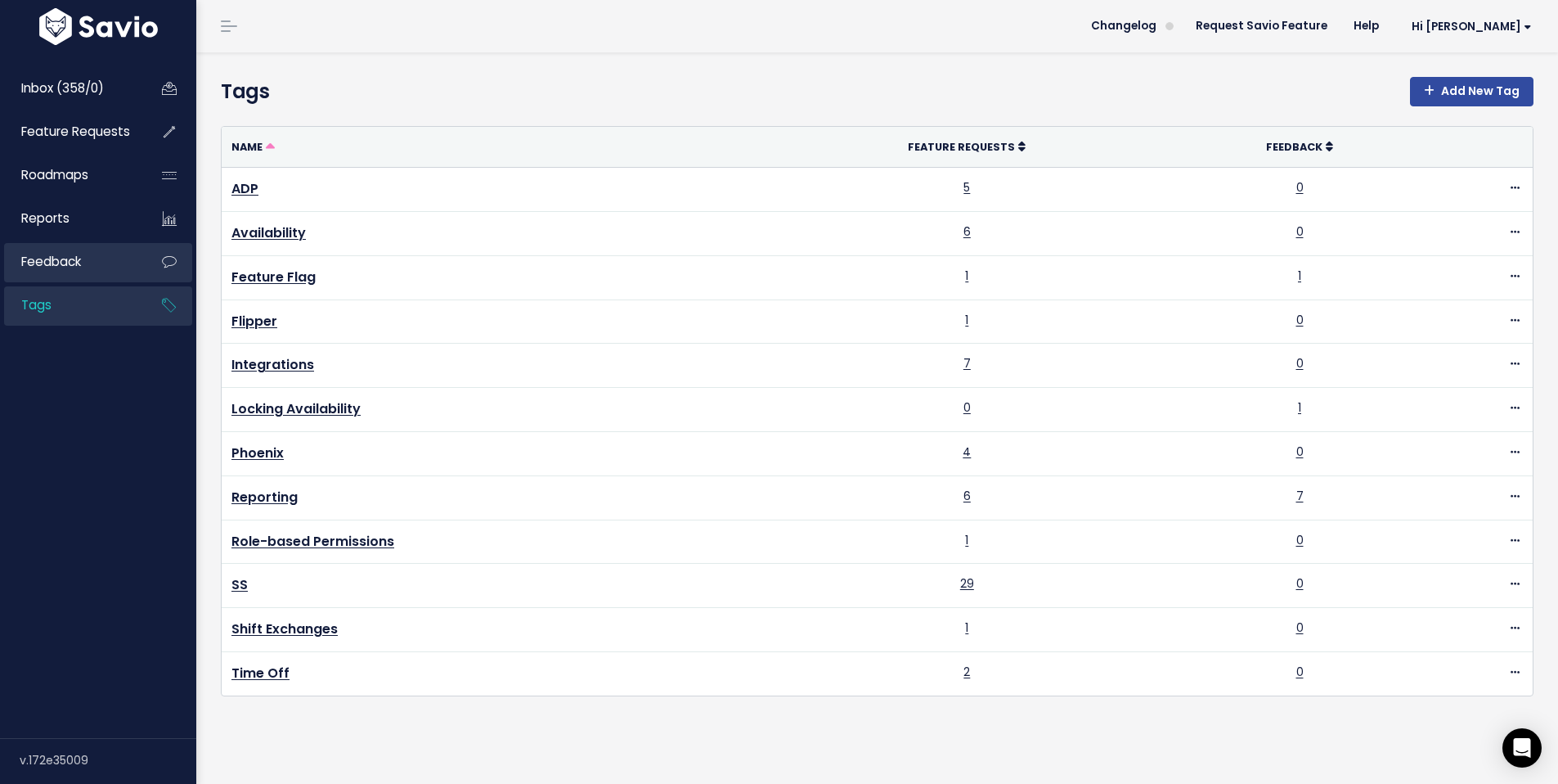
click at [113, 261] on link "Feedback" at bounding box center [70, 262] width 132 height 38
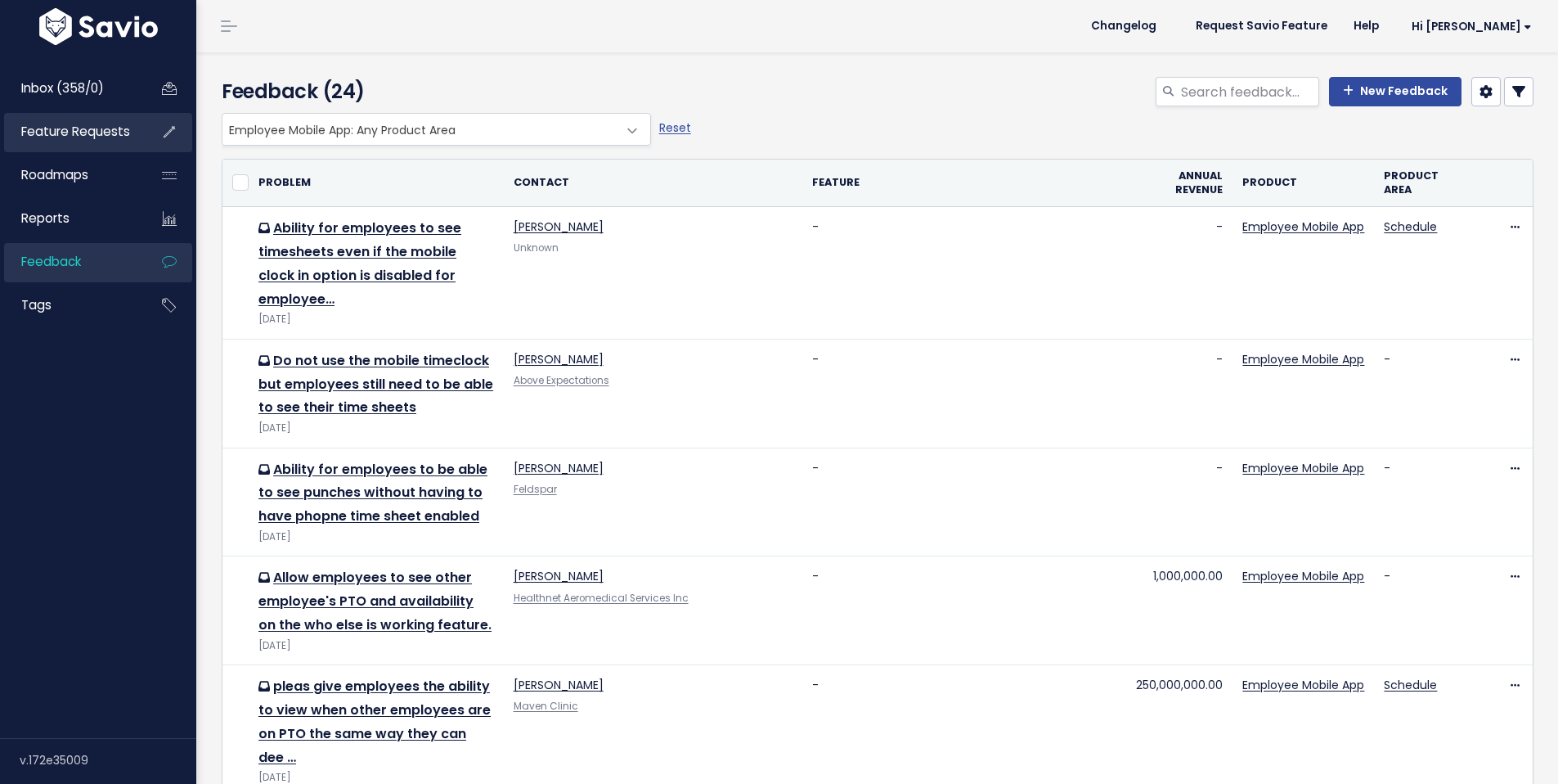
click at [101, 122] on span "Feature Requests" at bounding box center [75, 131] width 109 height 17
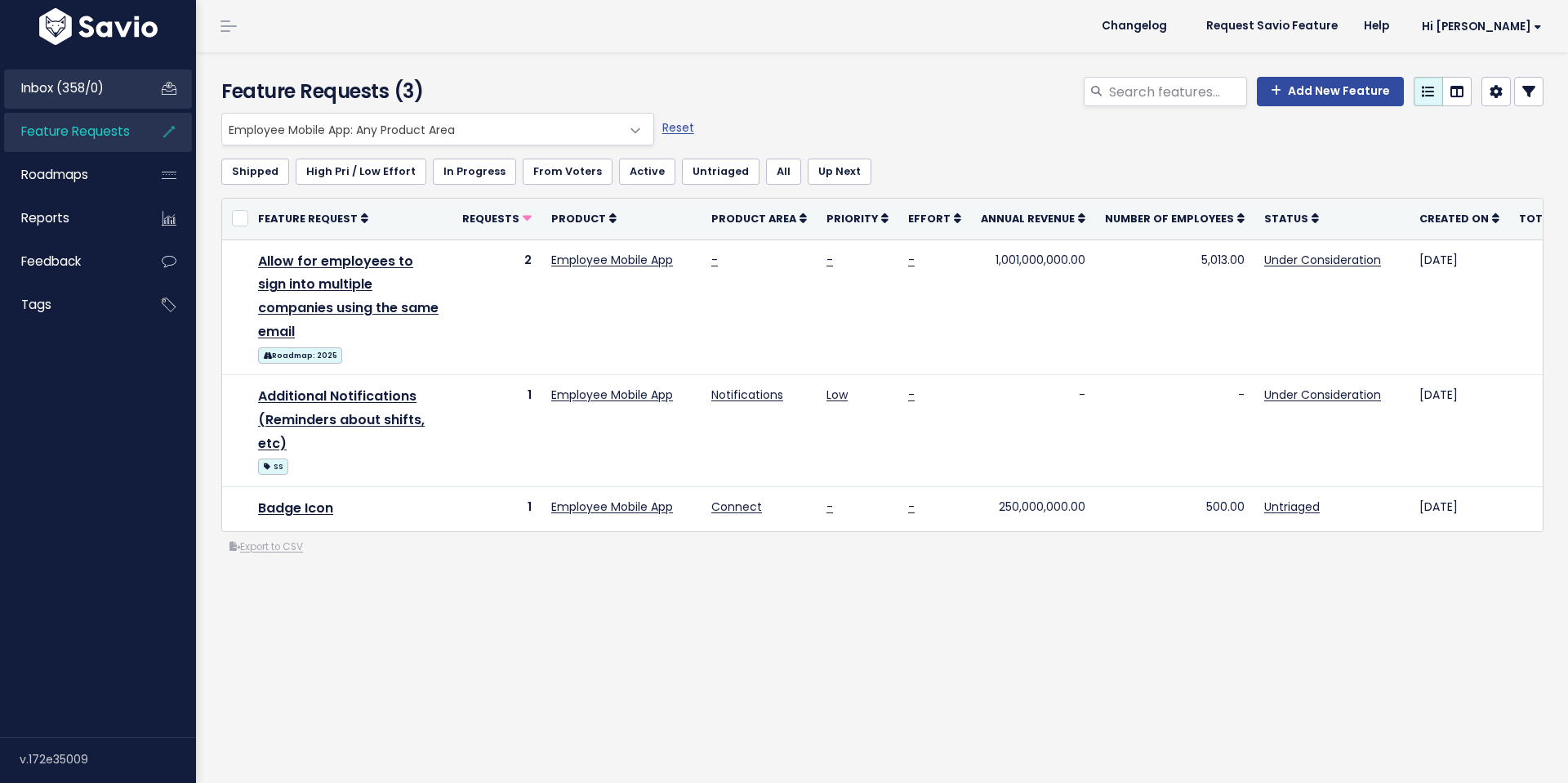
click at [88, 89] on span "Inbox (358/0)" at bounding box center [62, 88] width 83 height 17
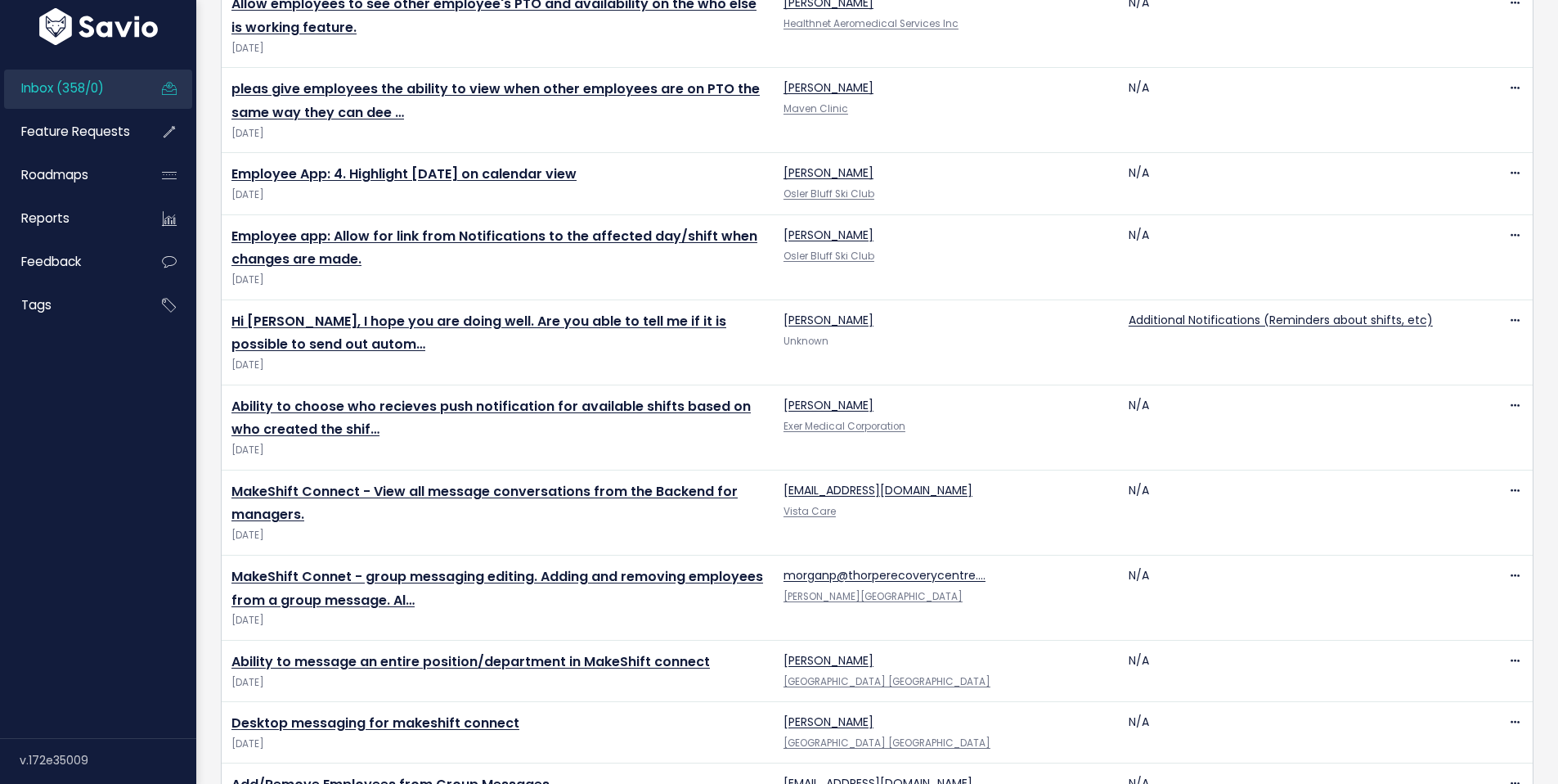
scroll to position [1323, 0]
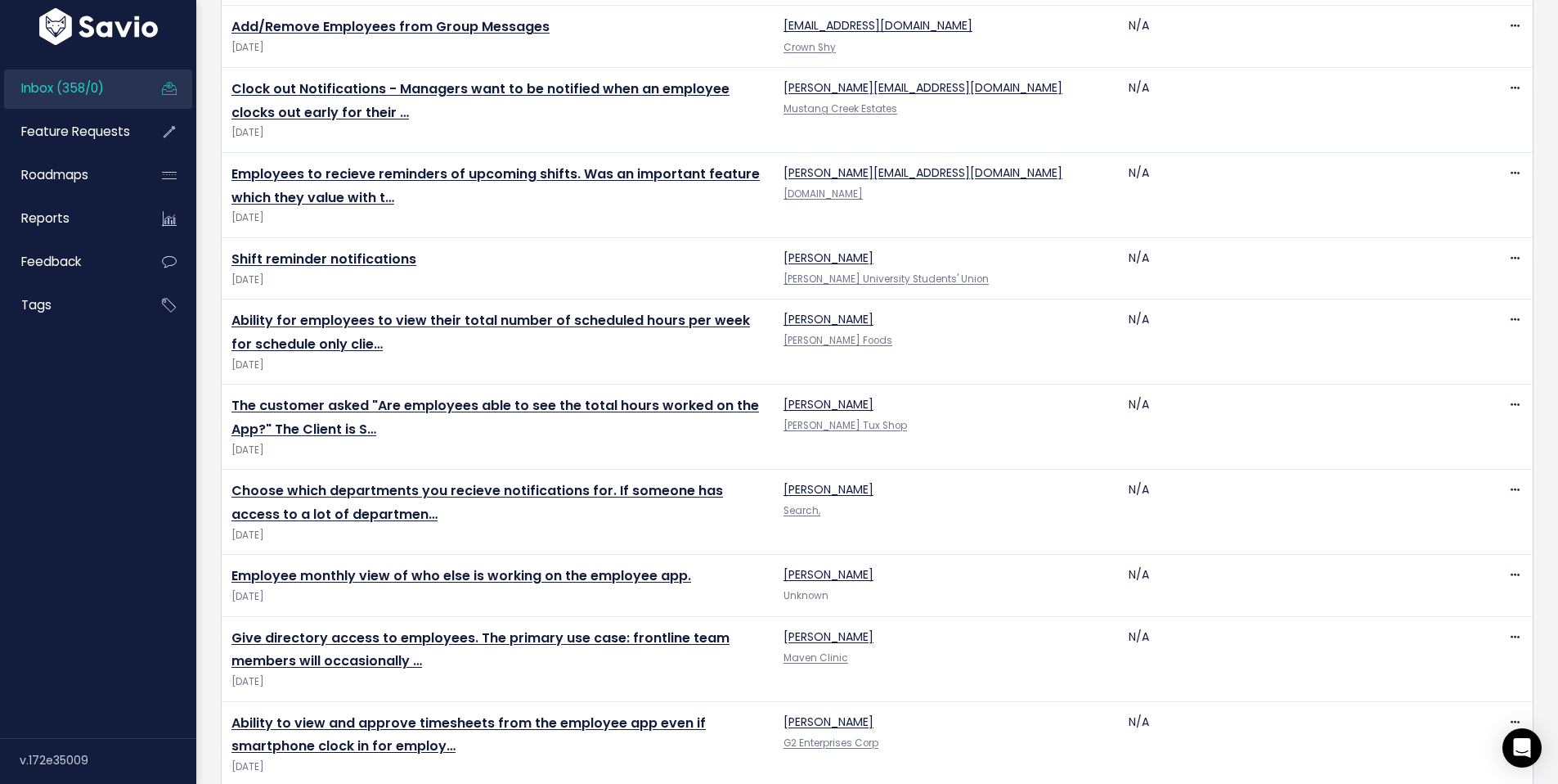
click at [90, 34] on img at bounding box center [98, 27] width 127 height 37
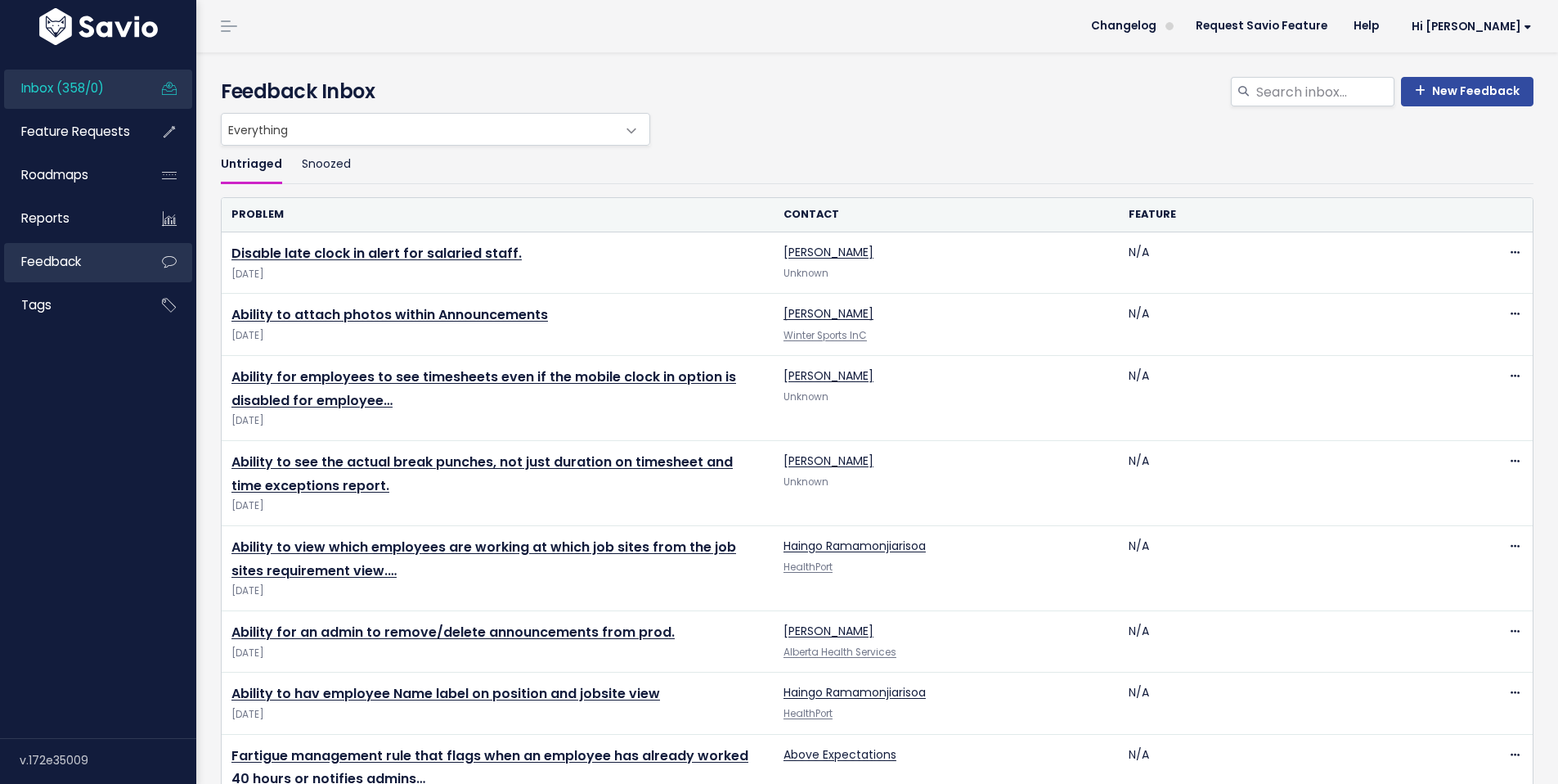
click at [68, 272] on link "Feedback" at bounding box center [70, 262] width 132 height 38
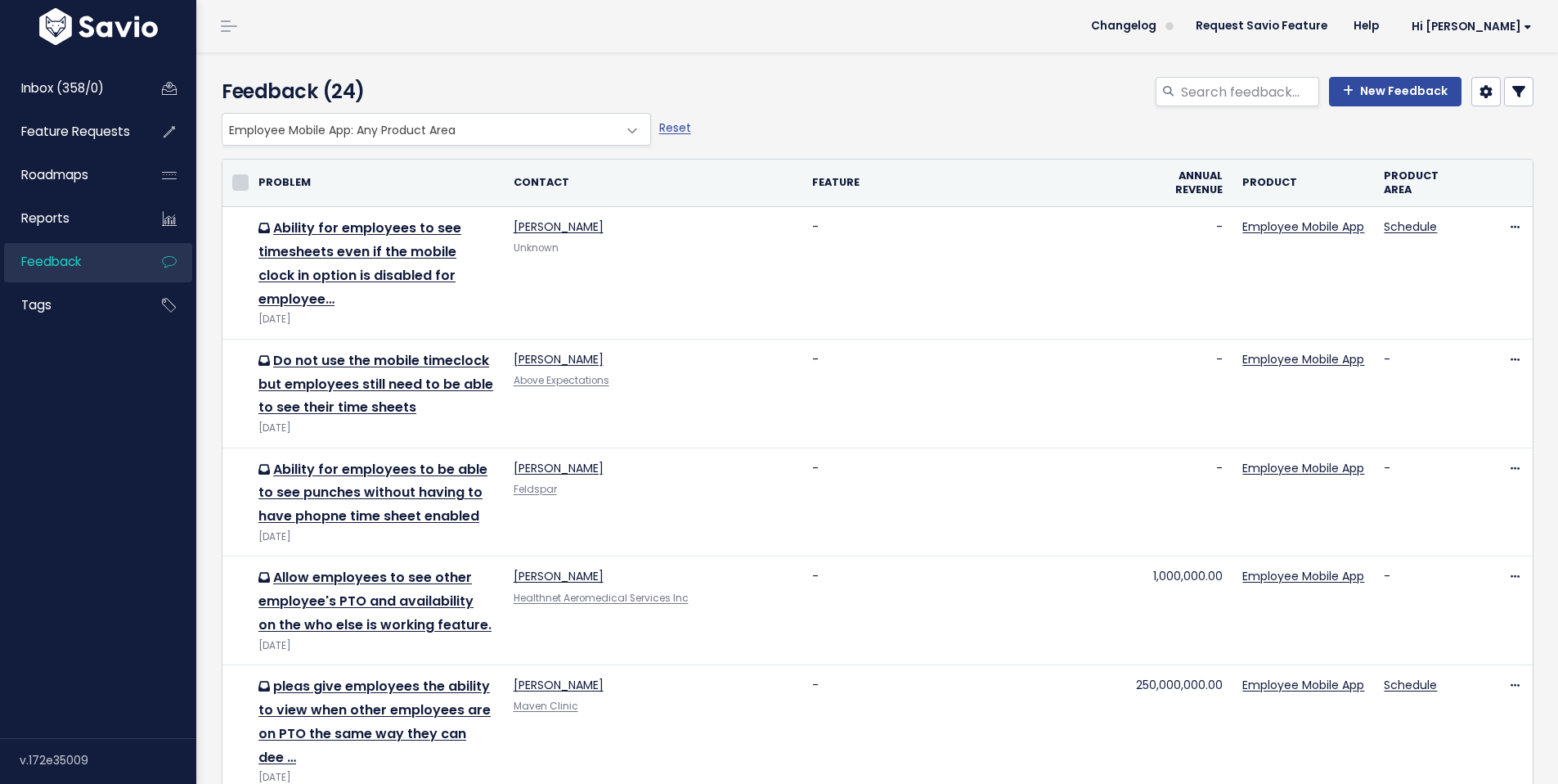
click at [234, 190] on input "checkbox" at bounding box center [241, 183] width 17 height 17
checkbox input "true"
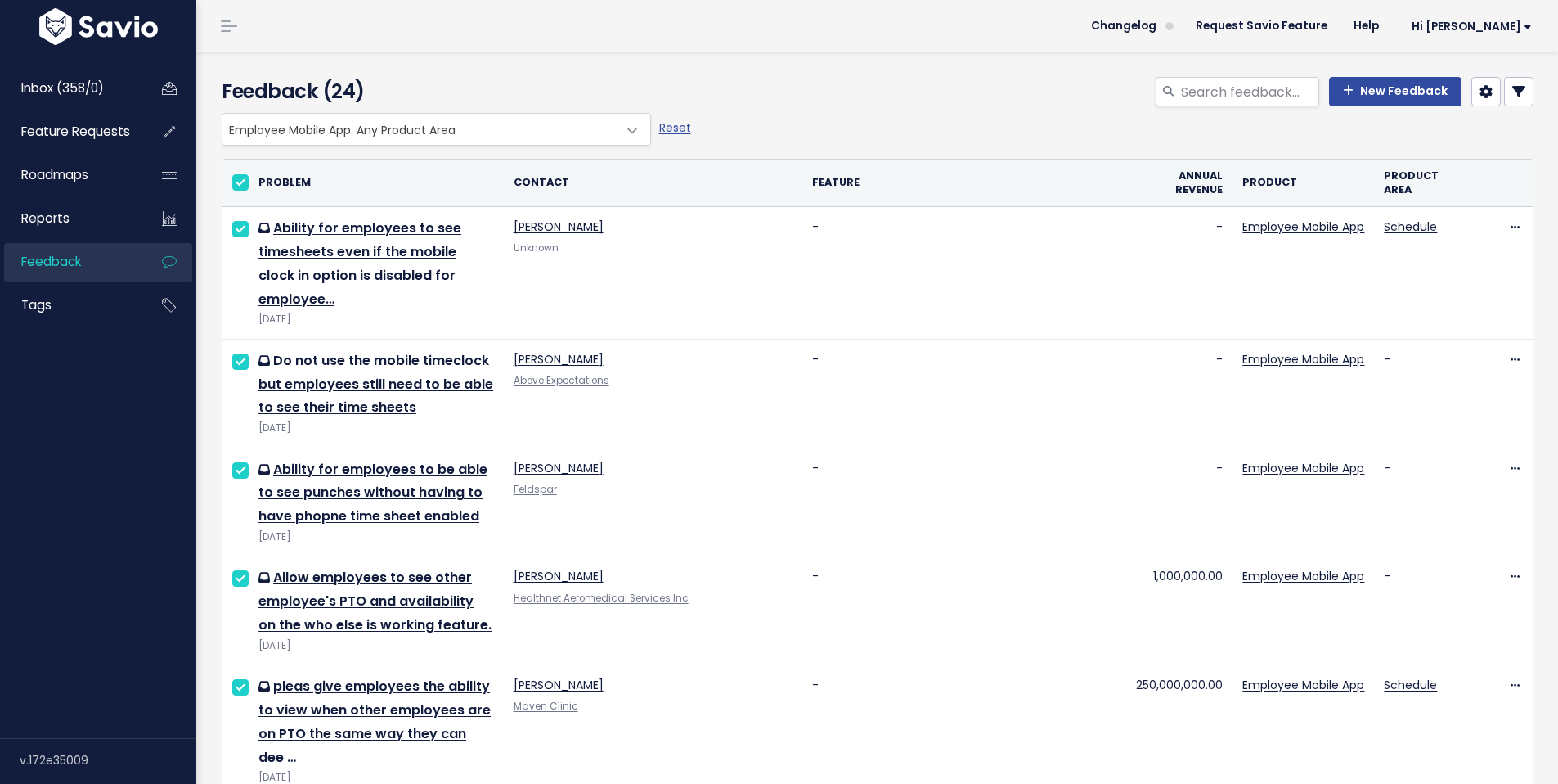
checkbox input "true"
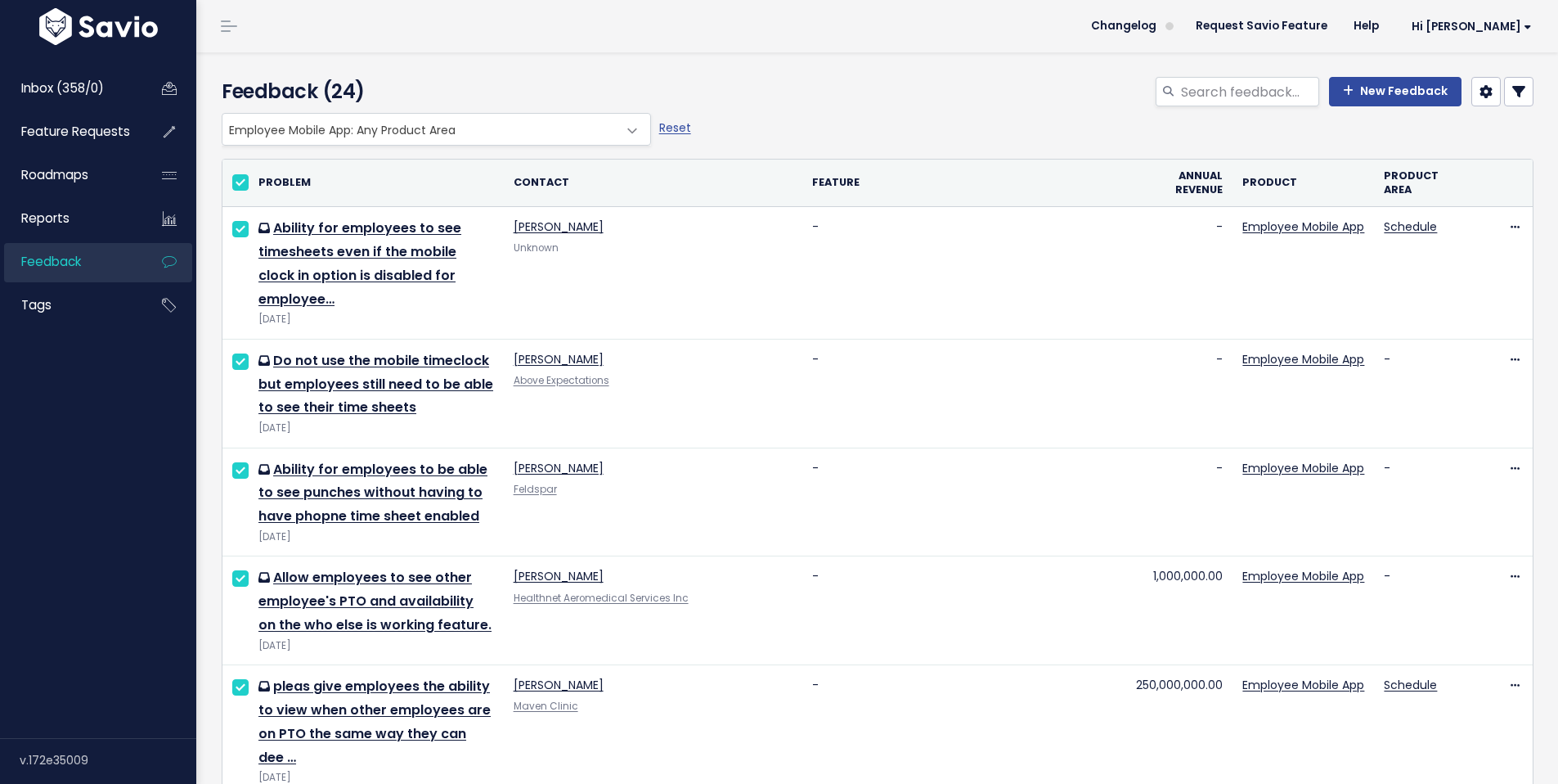
checkbox input "true"
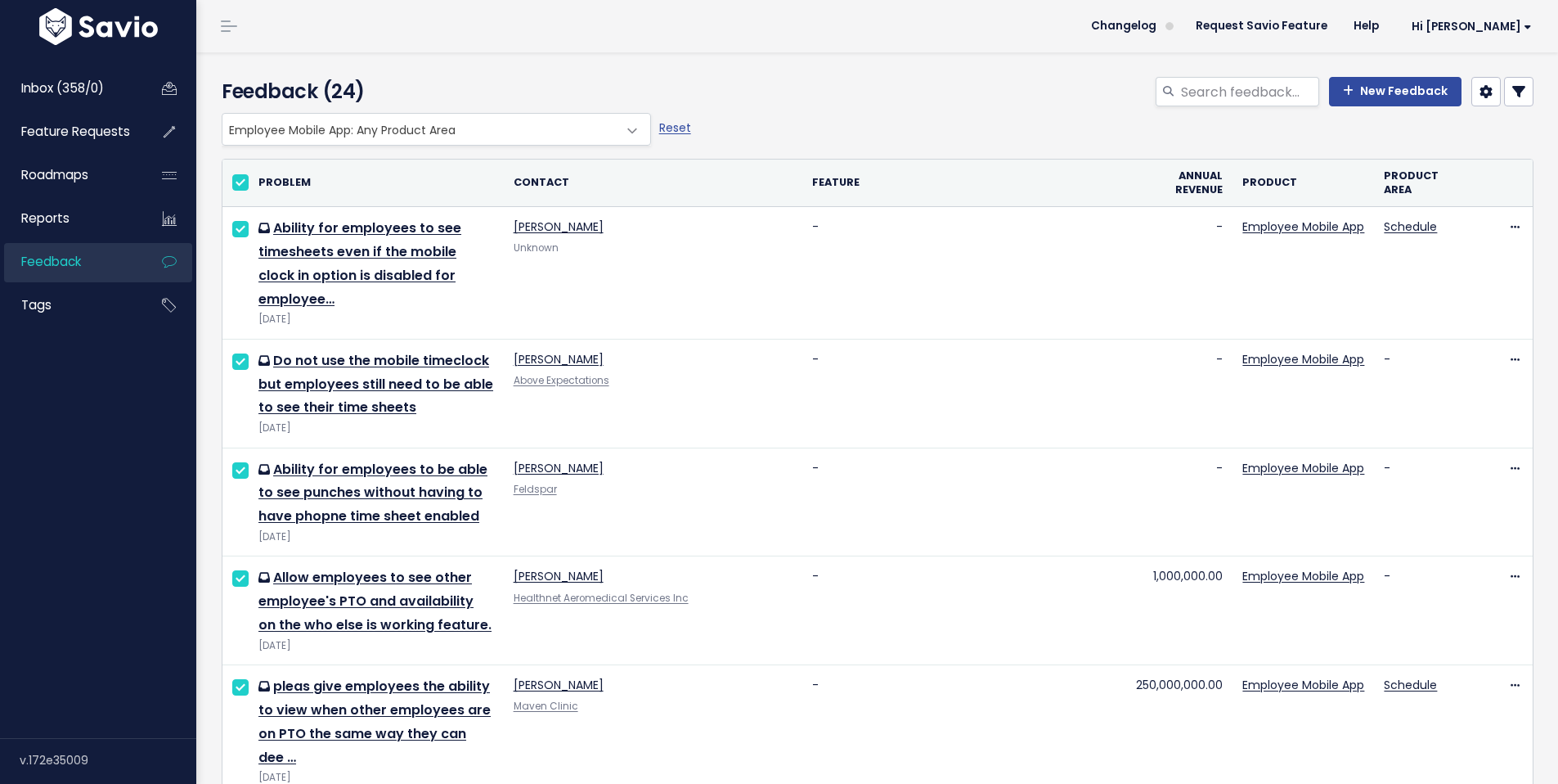
checkbox input "true"
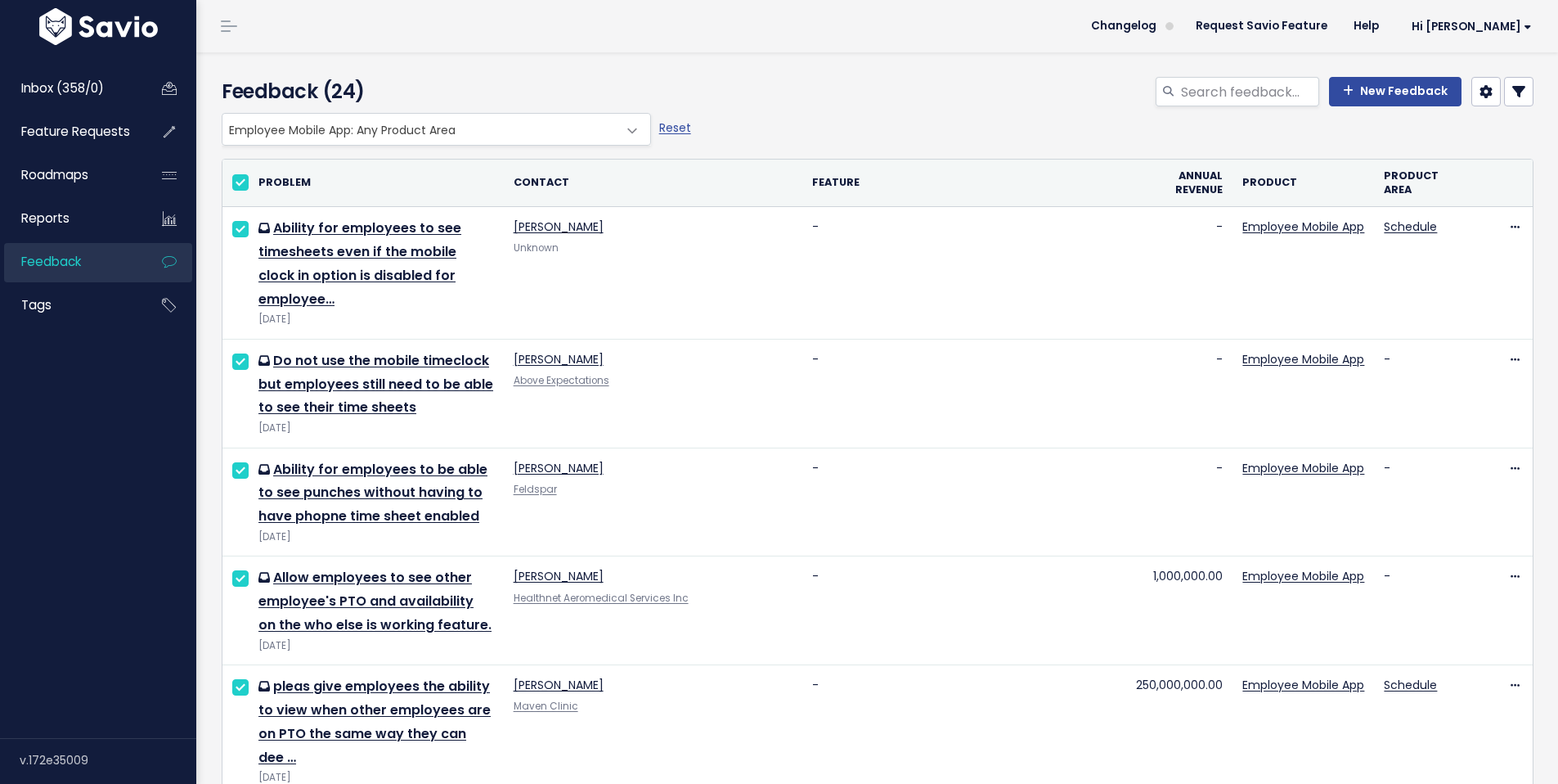
checkbox input "true"
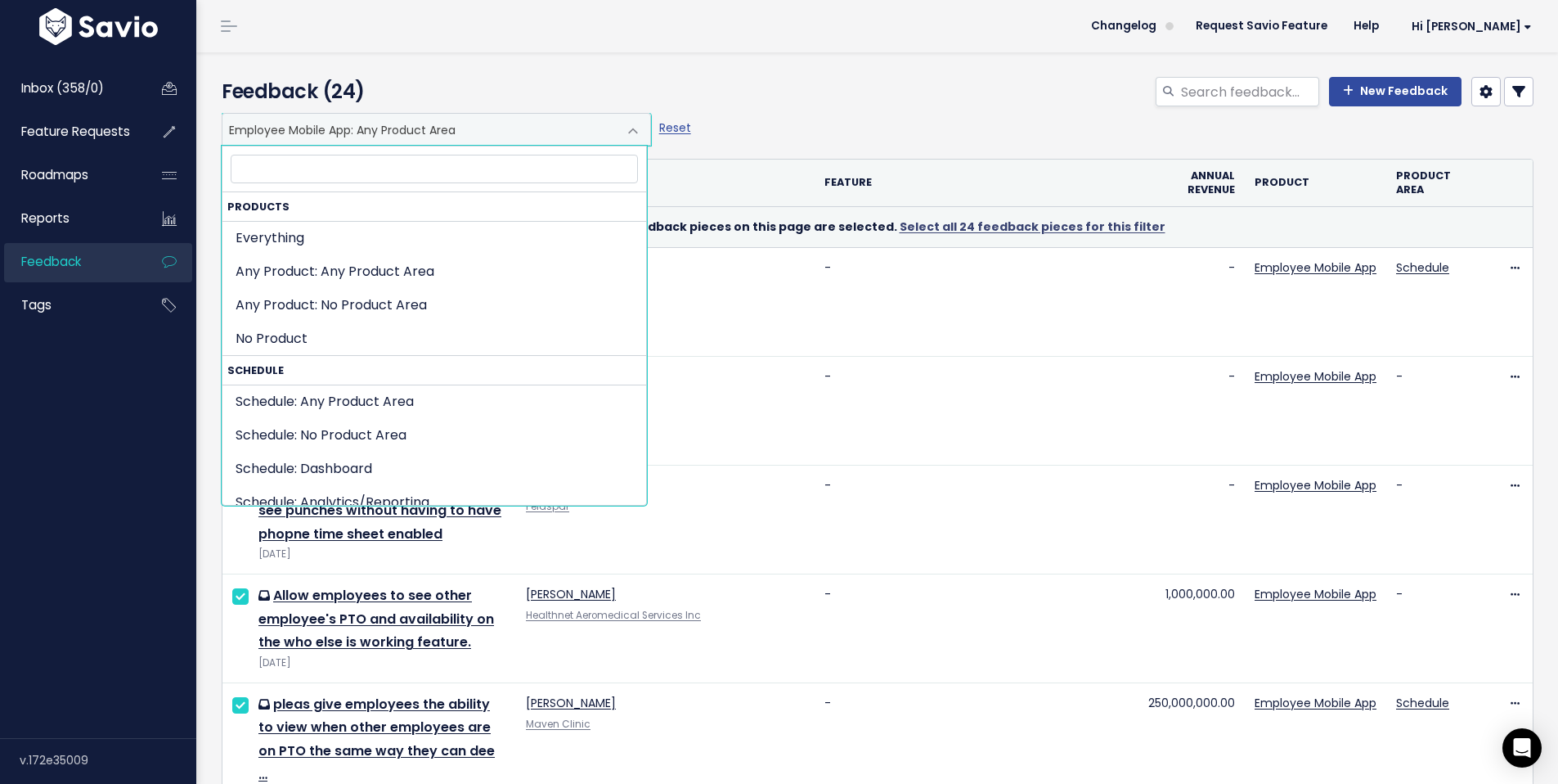
click at [617, 120] on span at bounding box center [633, 131] width 33 height 33
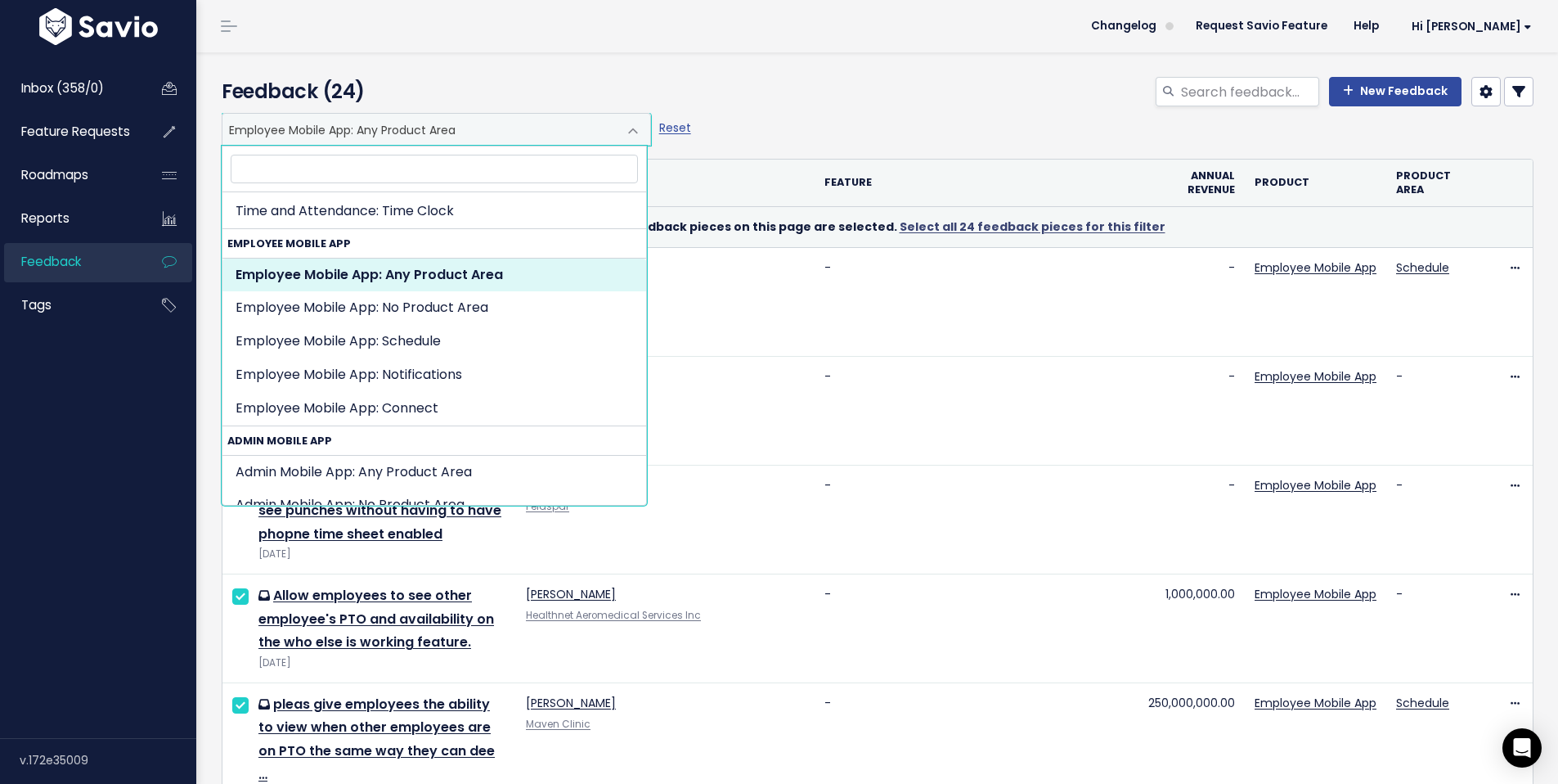
click at [423, 244] on strong "Employee Mobile App" at bounding box center [434, 243] width 423 height 29
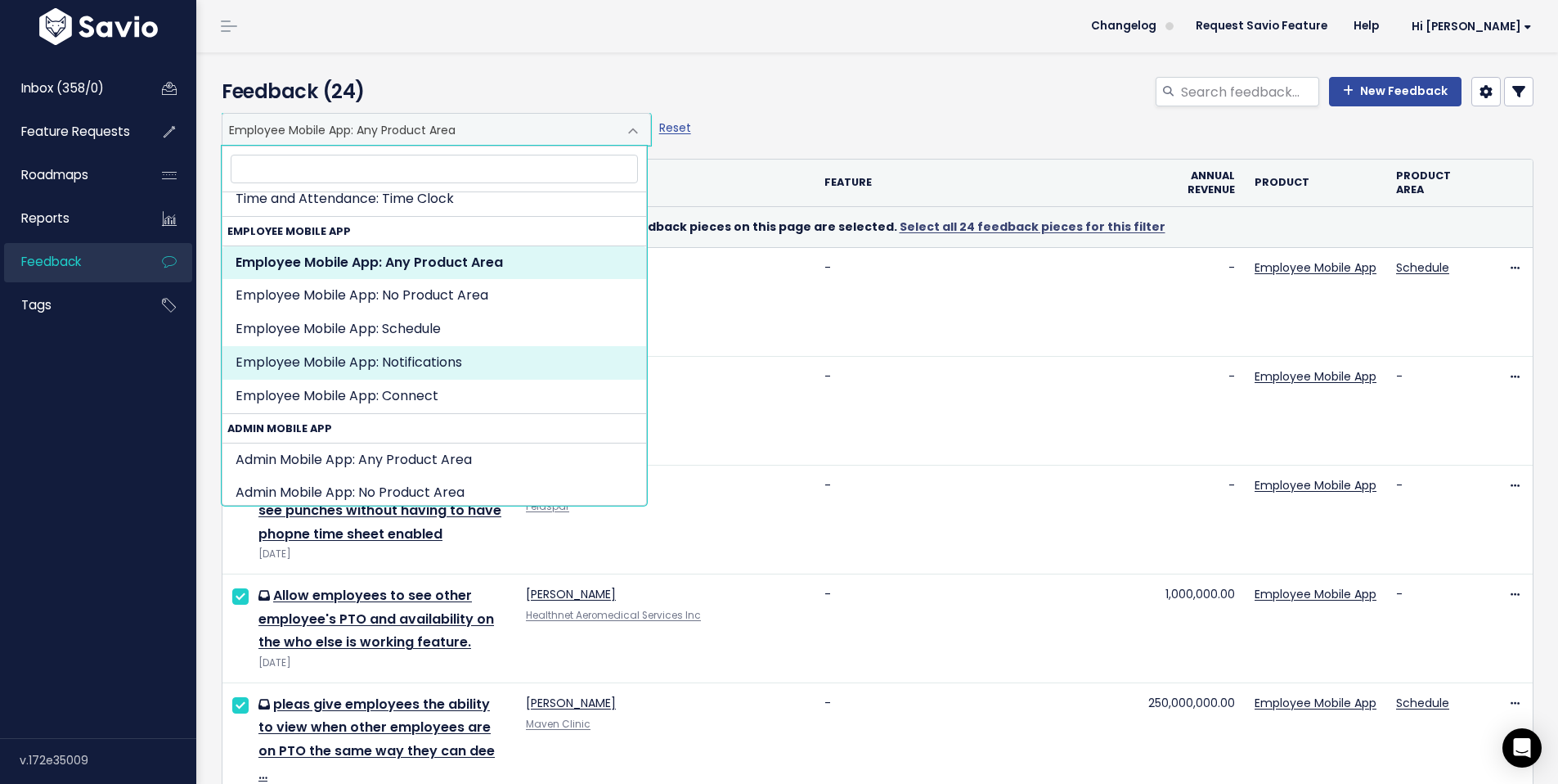
scroll to position [996, 0]
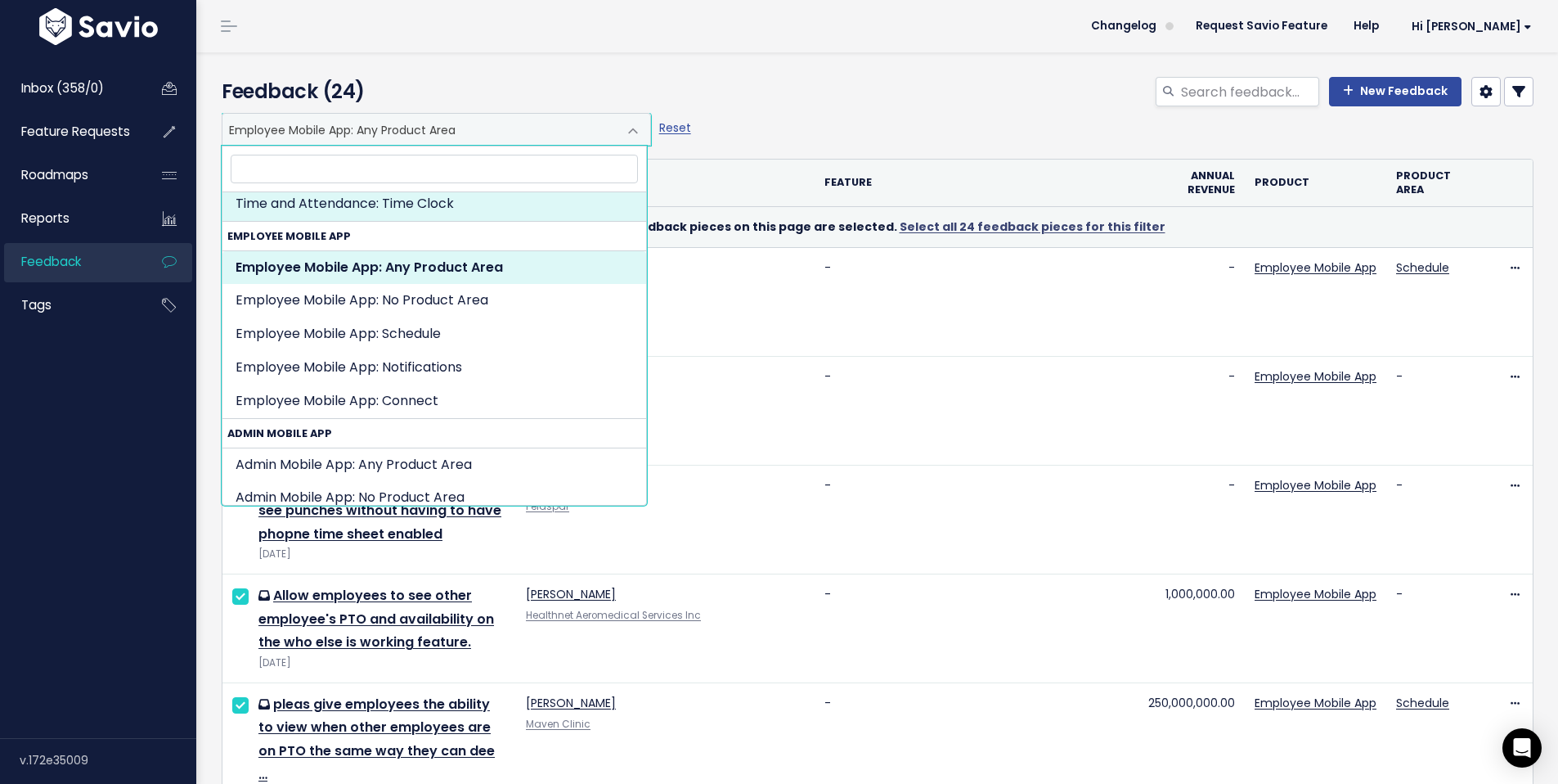
click at [774, 85] on div "New Feedback" at bounding box center [1100, 95] width 891 height 36
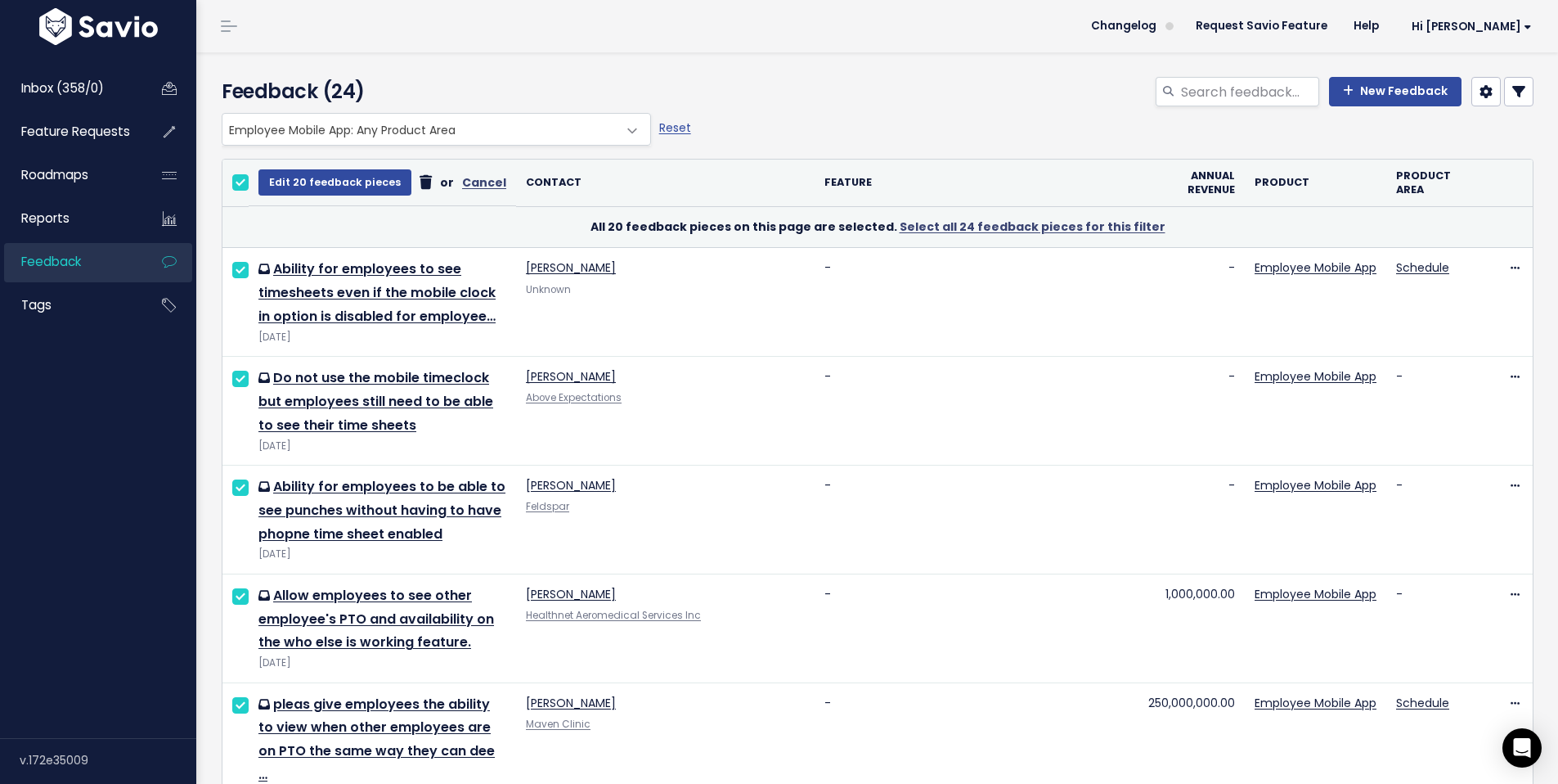
click at [531, 135] on span "Employee Mobile App: Any Product Area" at bounding box center [419, 129] width 395 height 31
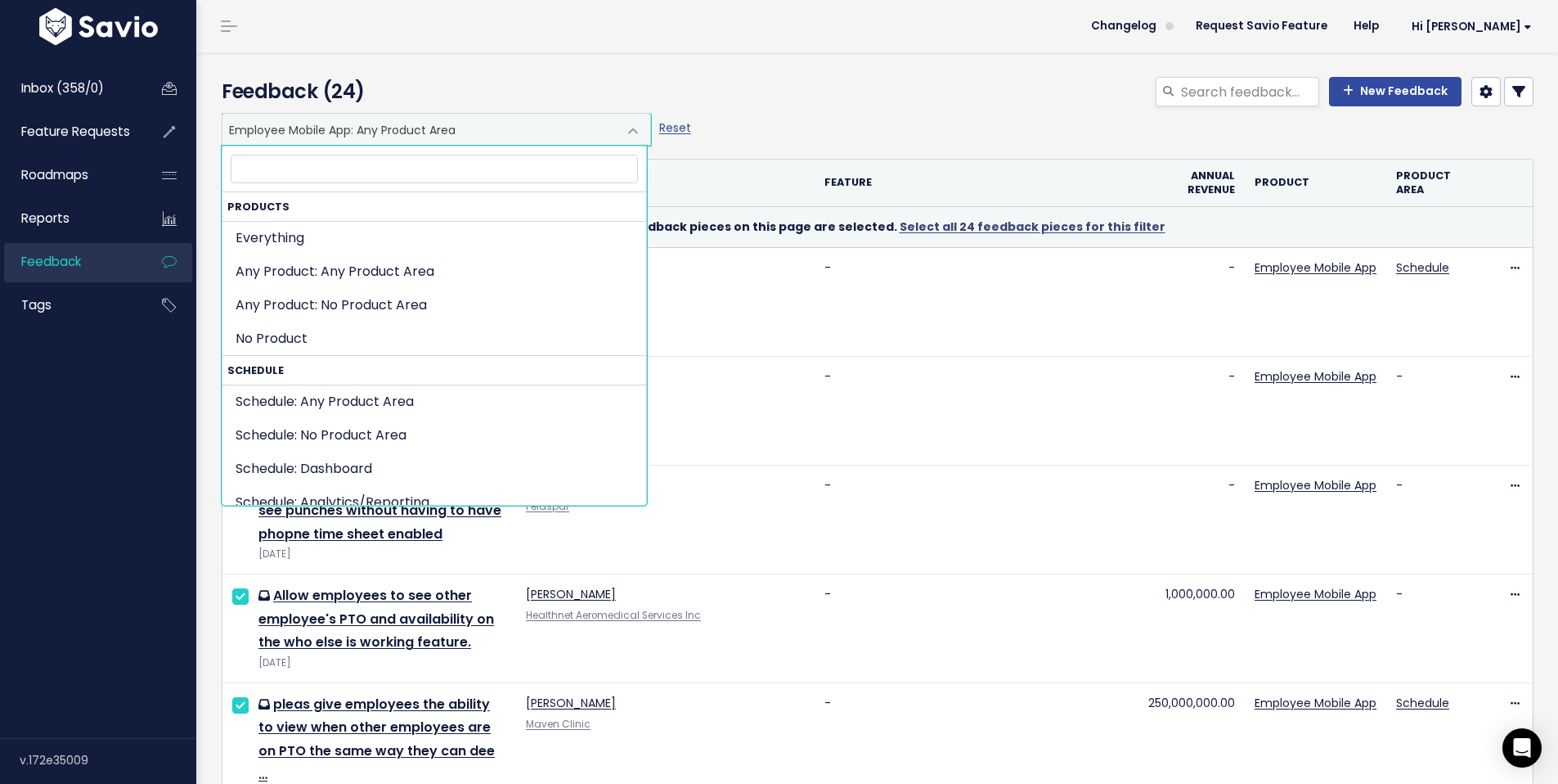
scroll to position [962, 0]
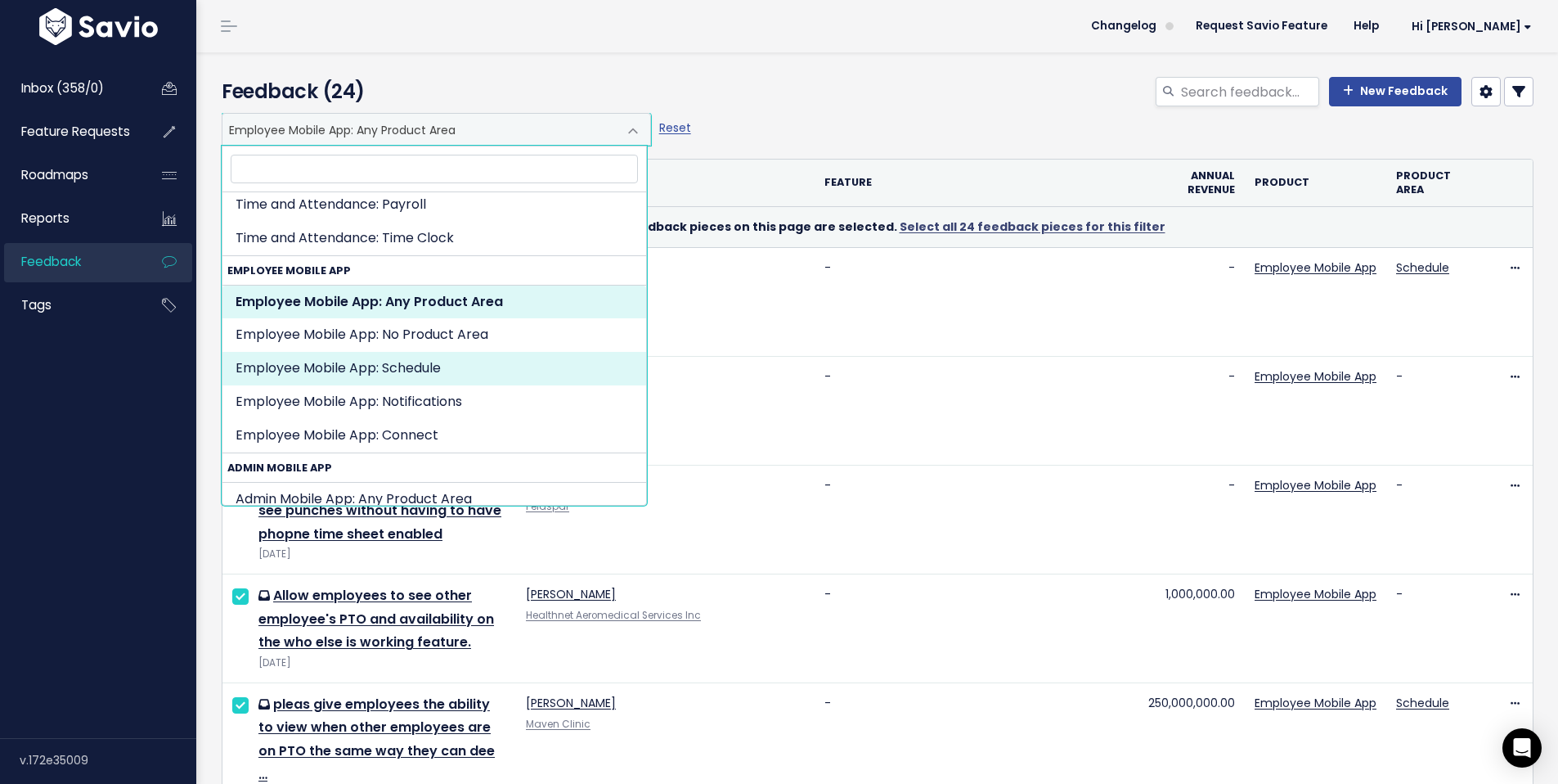
select select "MAKESHIFT_FOR_EMPLOYEES:SCHEDULE"
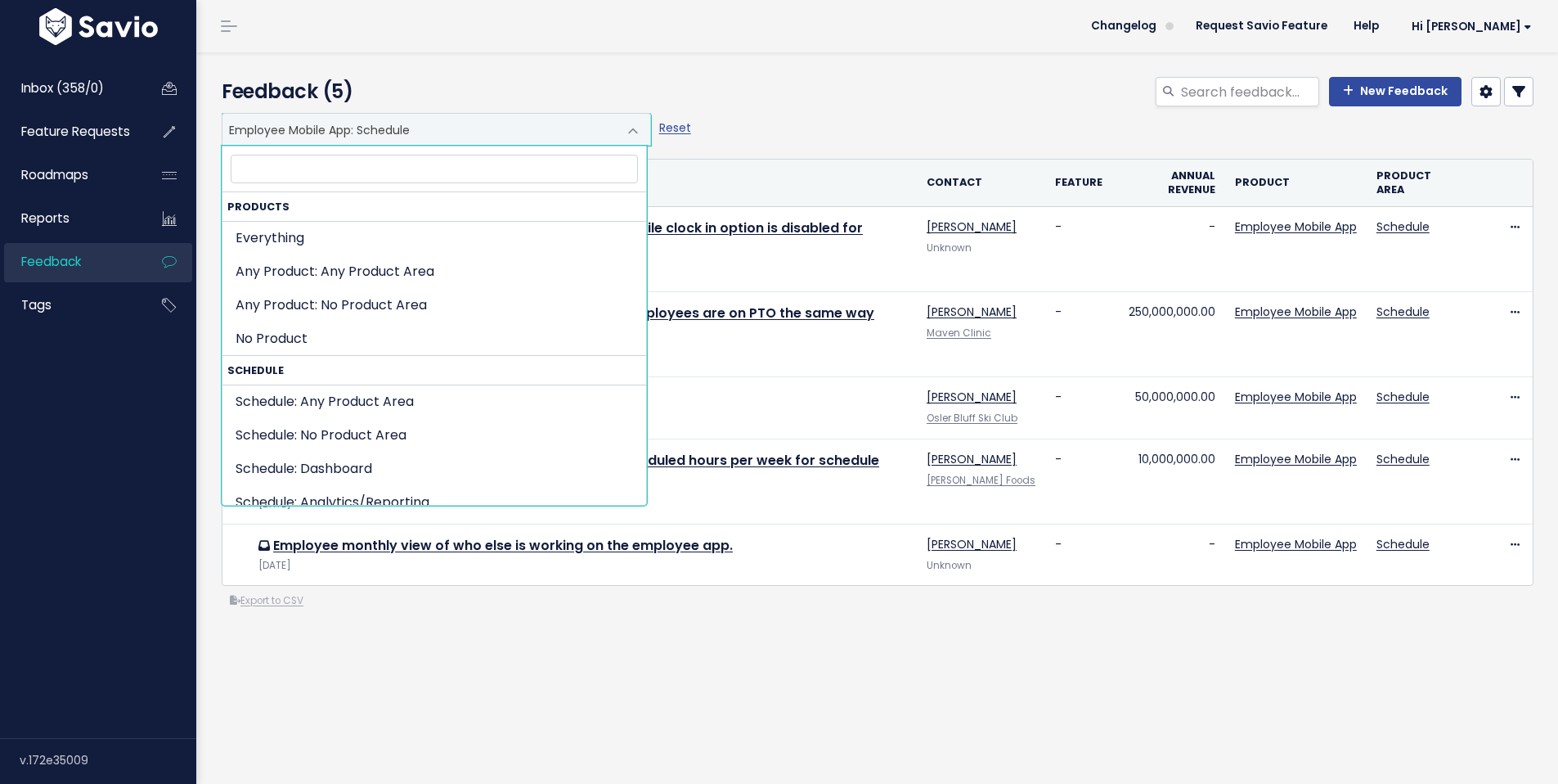
click at [581, 128] on span "Employee Mobile App: Schedule" at bounding box center [419, 129] width 395 height 31
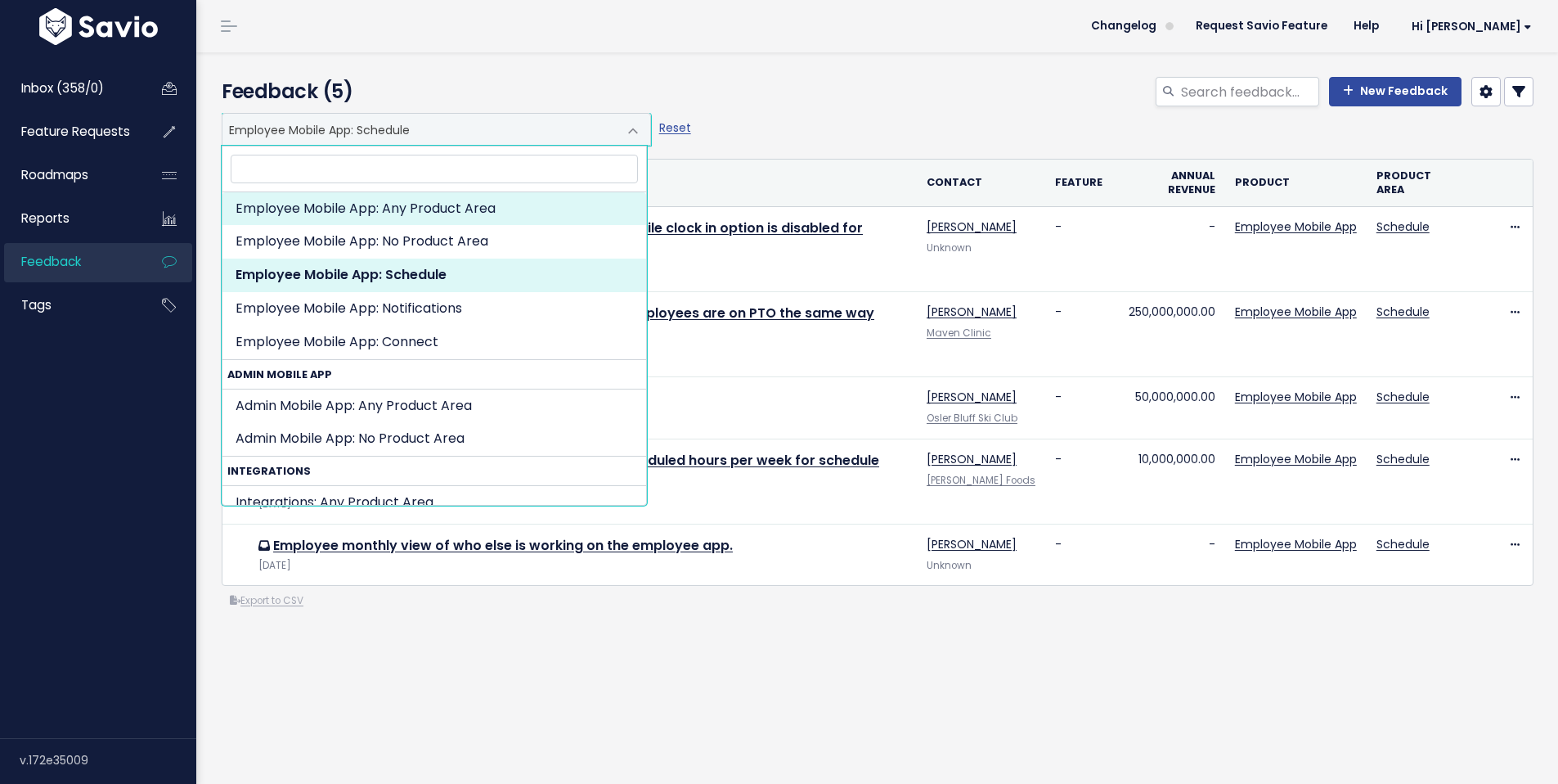
select select "MAKESHIFT_FOR_EMPLOYEES:"
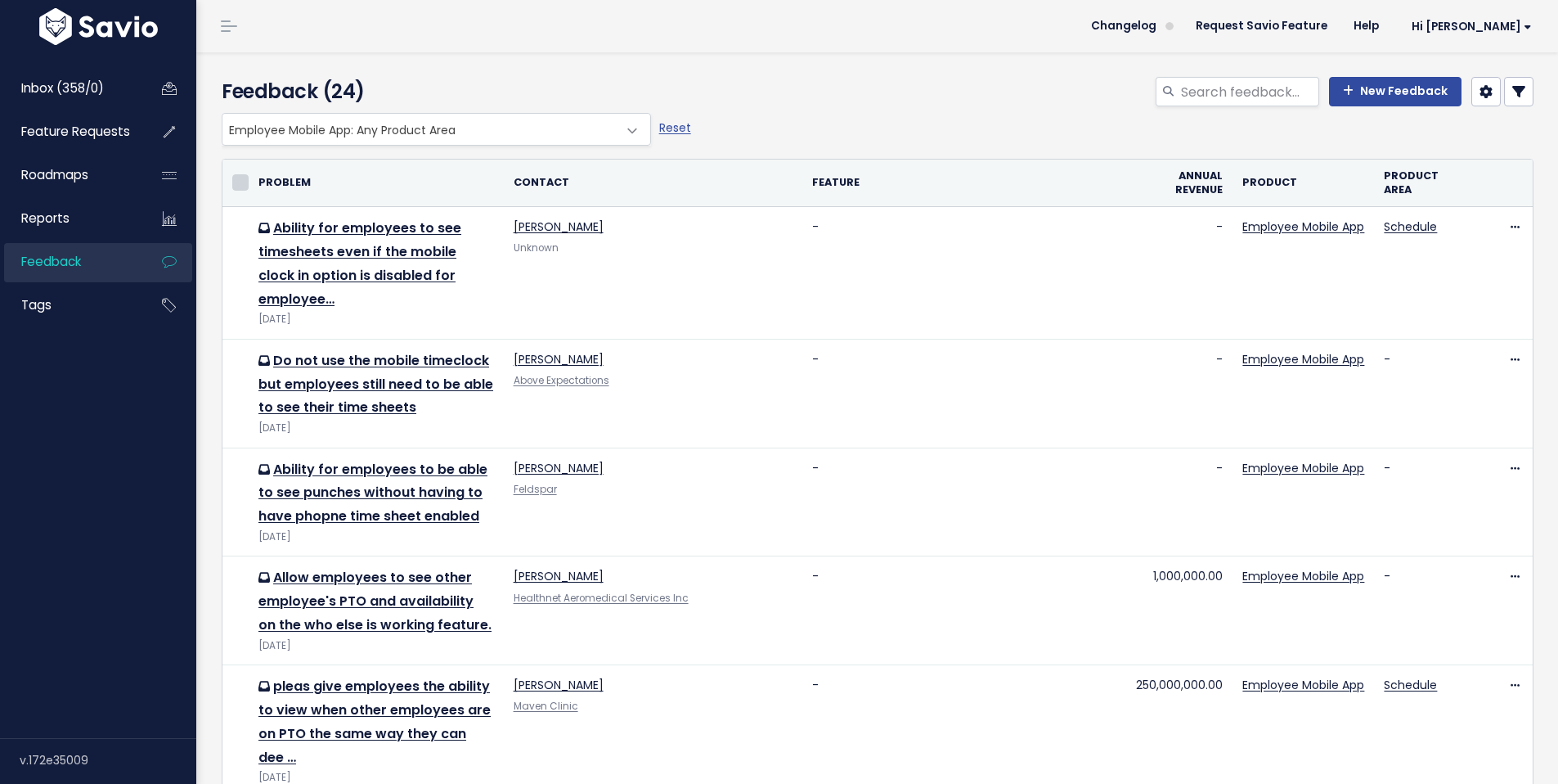
click at [236, 184] on input "checkbox" at bounding box center [241, 183] width 17 height 17
checkbox input "true"
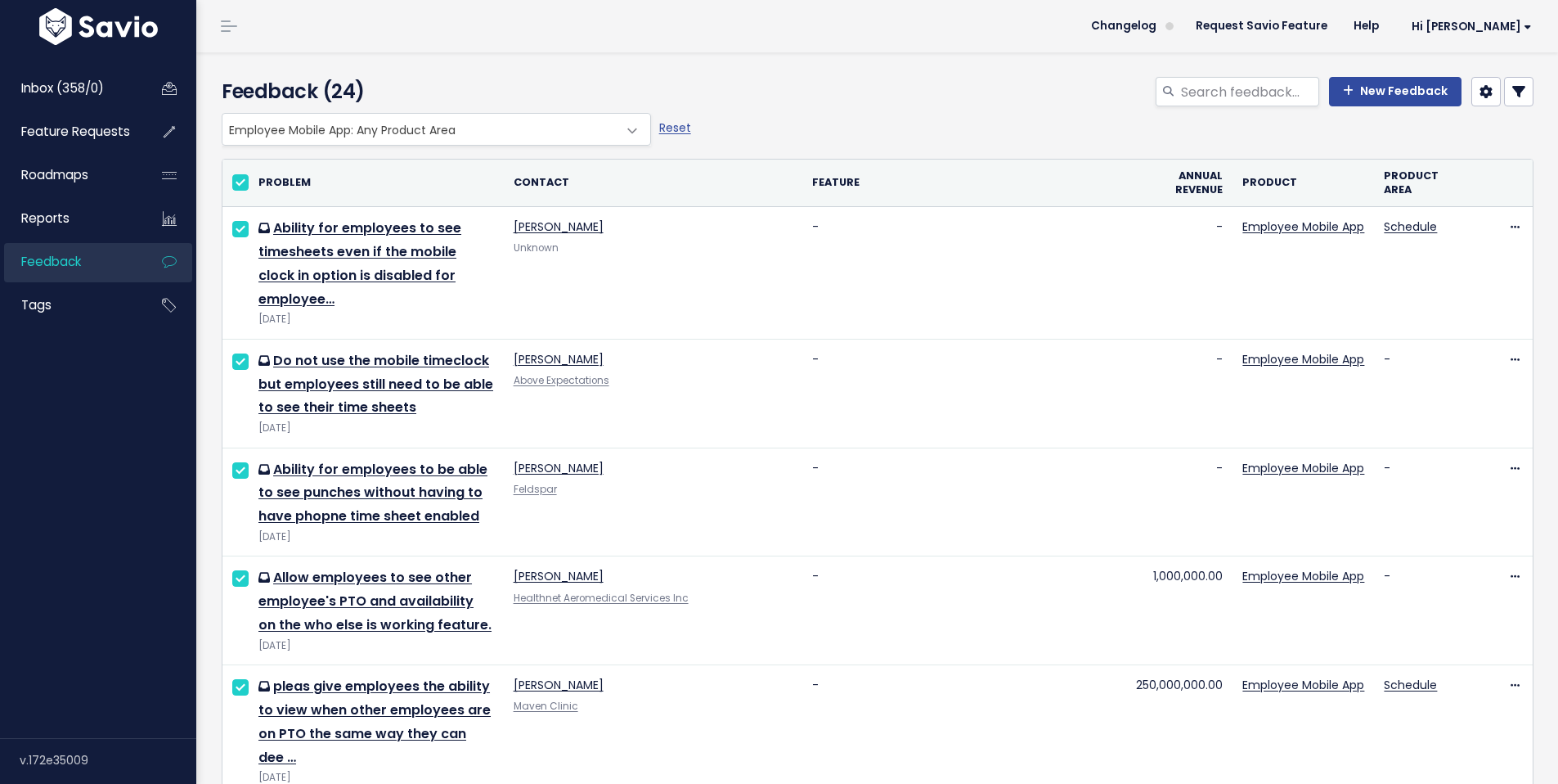
checkbox input "true"
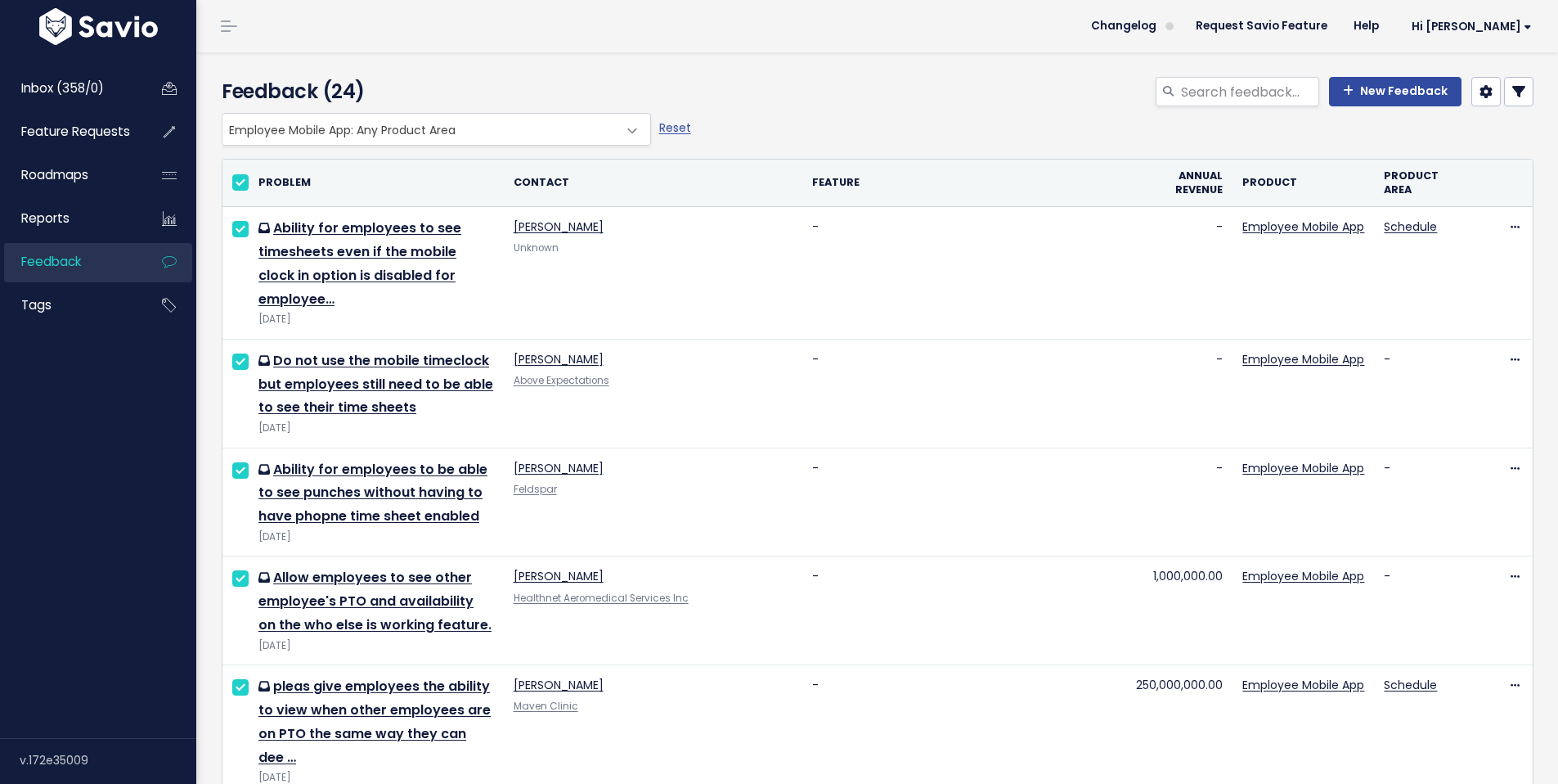
checkbox input "true"
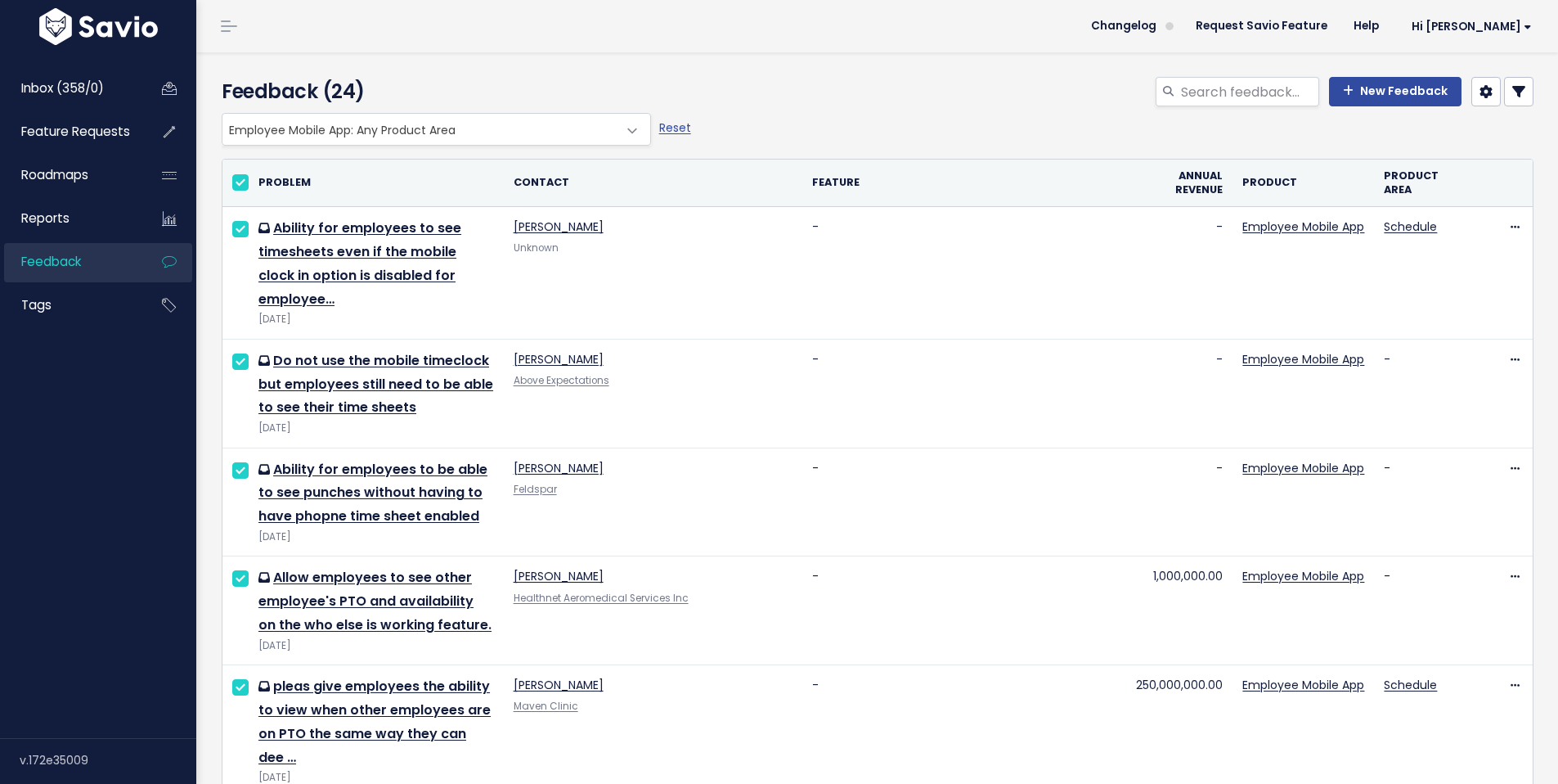
checkbox input "true"
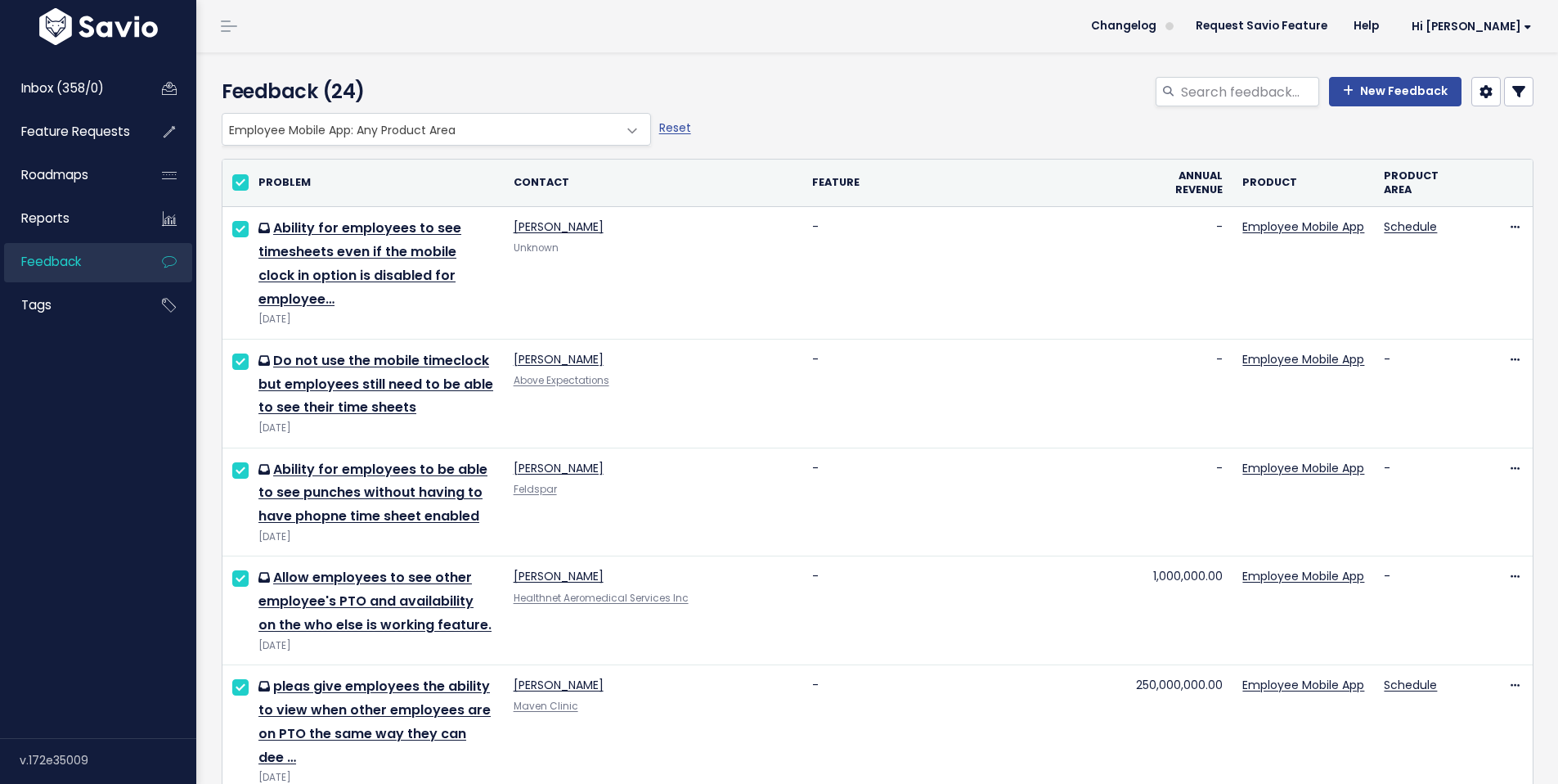
checkbox input "true"
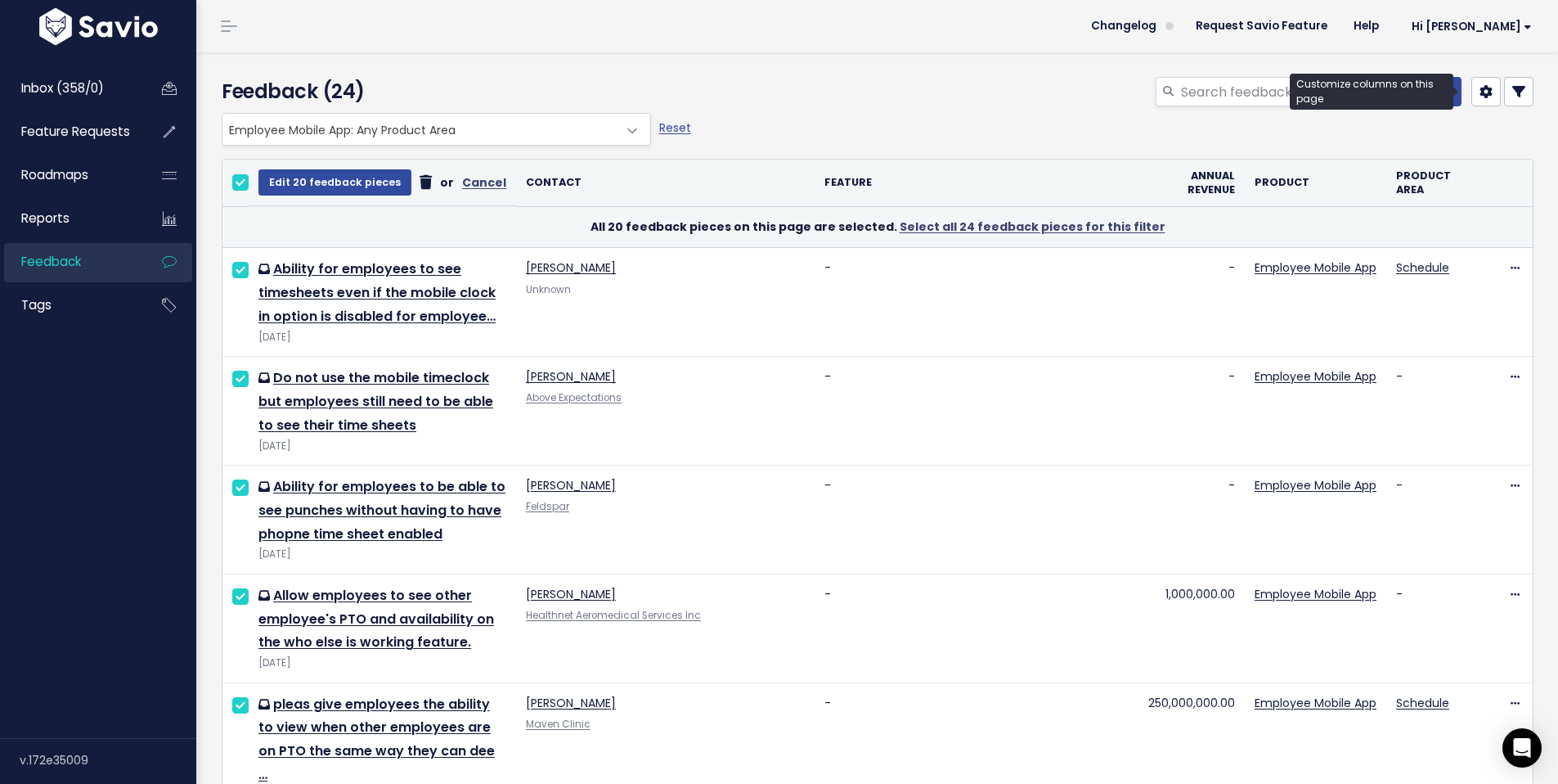
click at [1480, 91] on icon at bounding box center [1487, 91] width 13 height 13
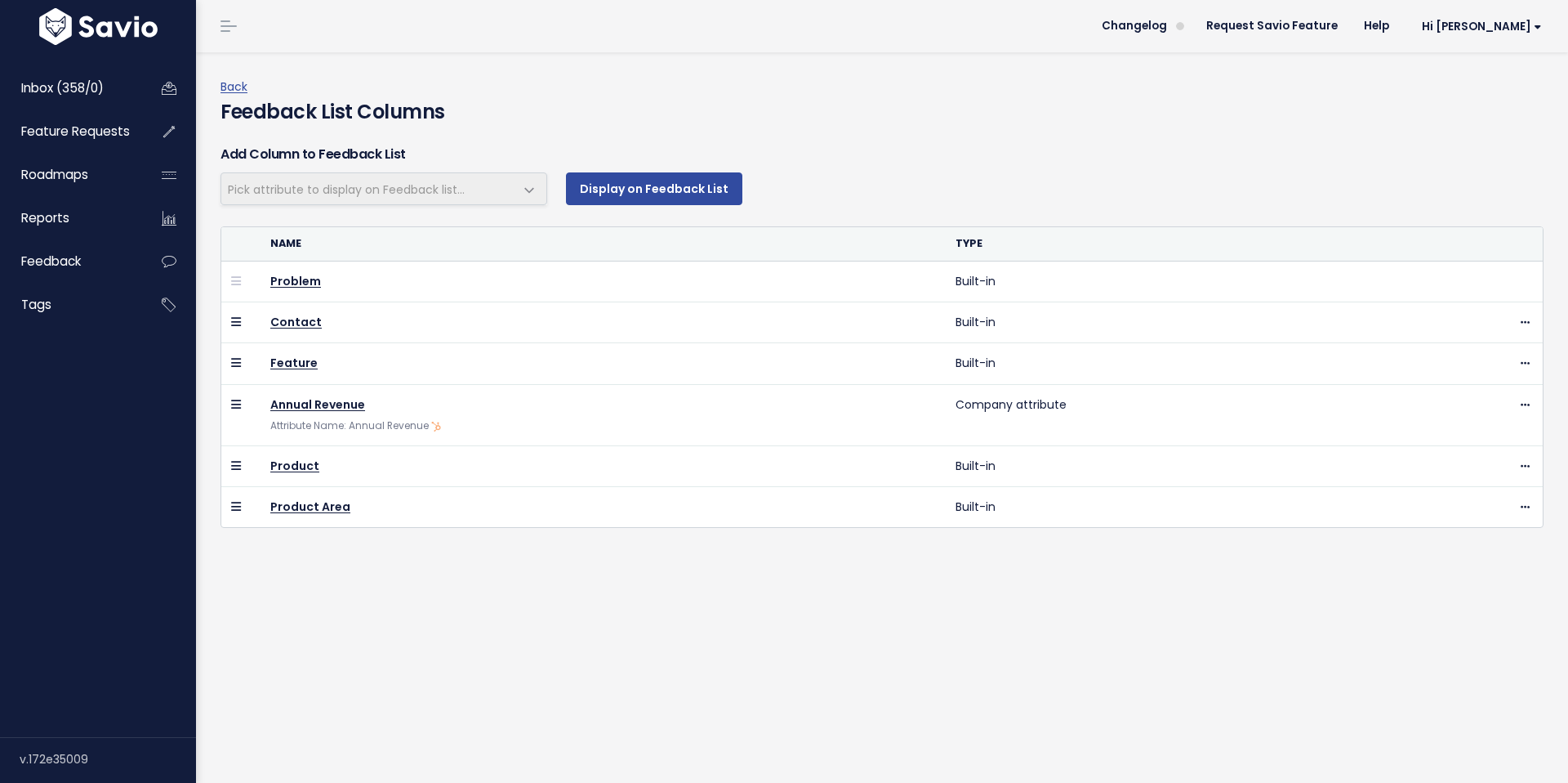
select select
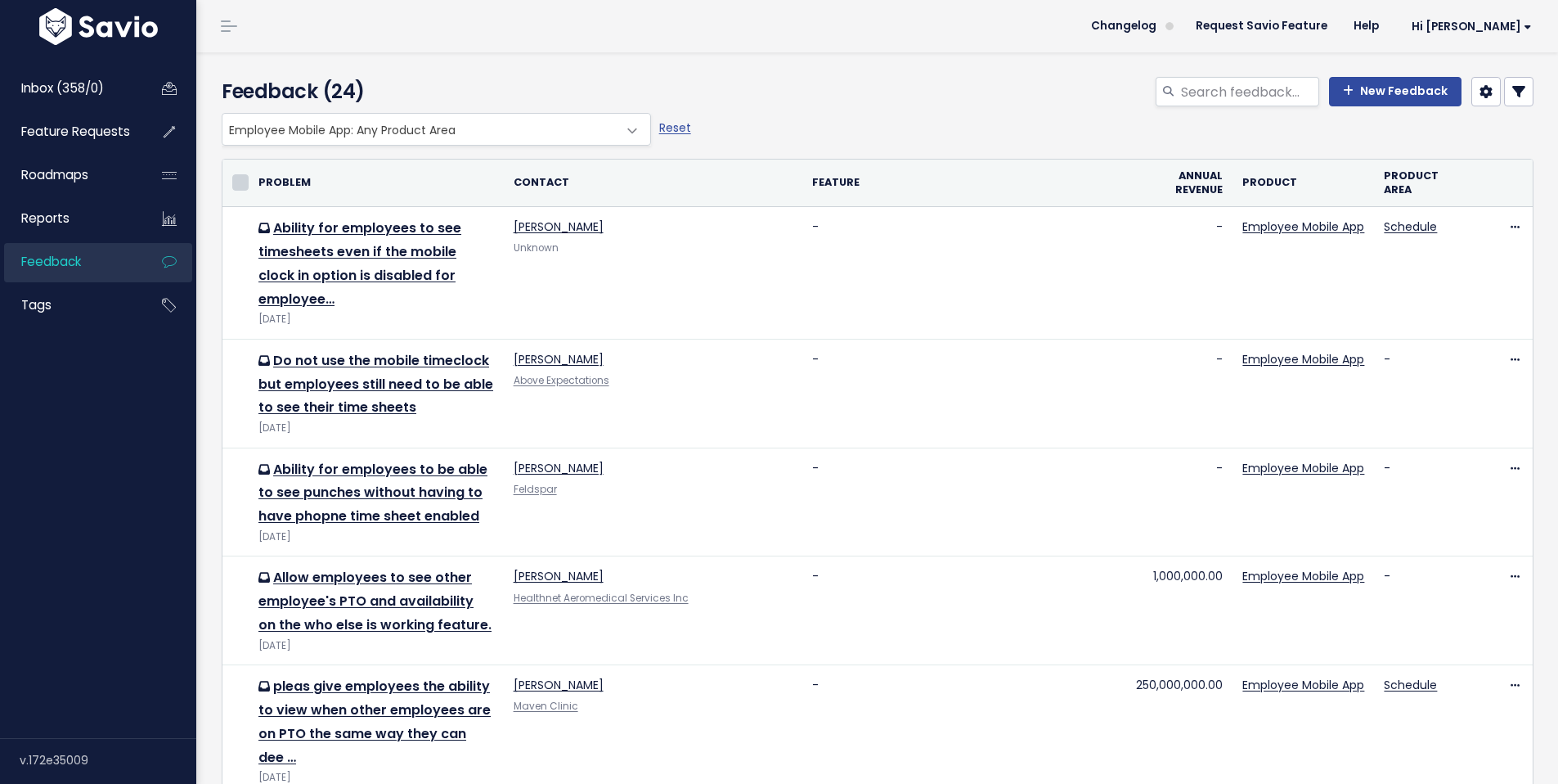
click at [240, 185] on input "checkbox" at bounding box center [241, 183] width 17 height 17
checkbox input "true"
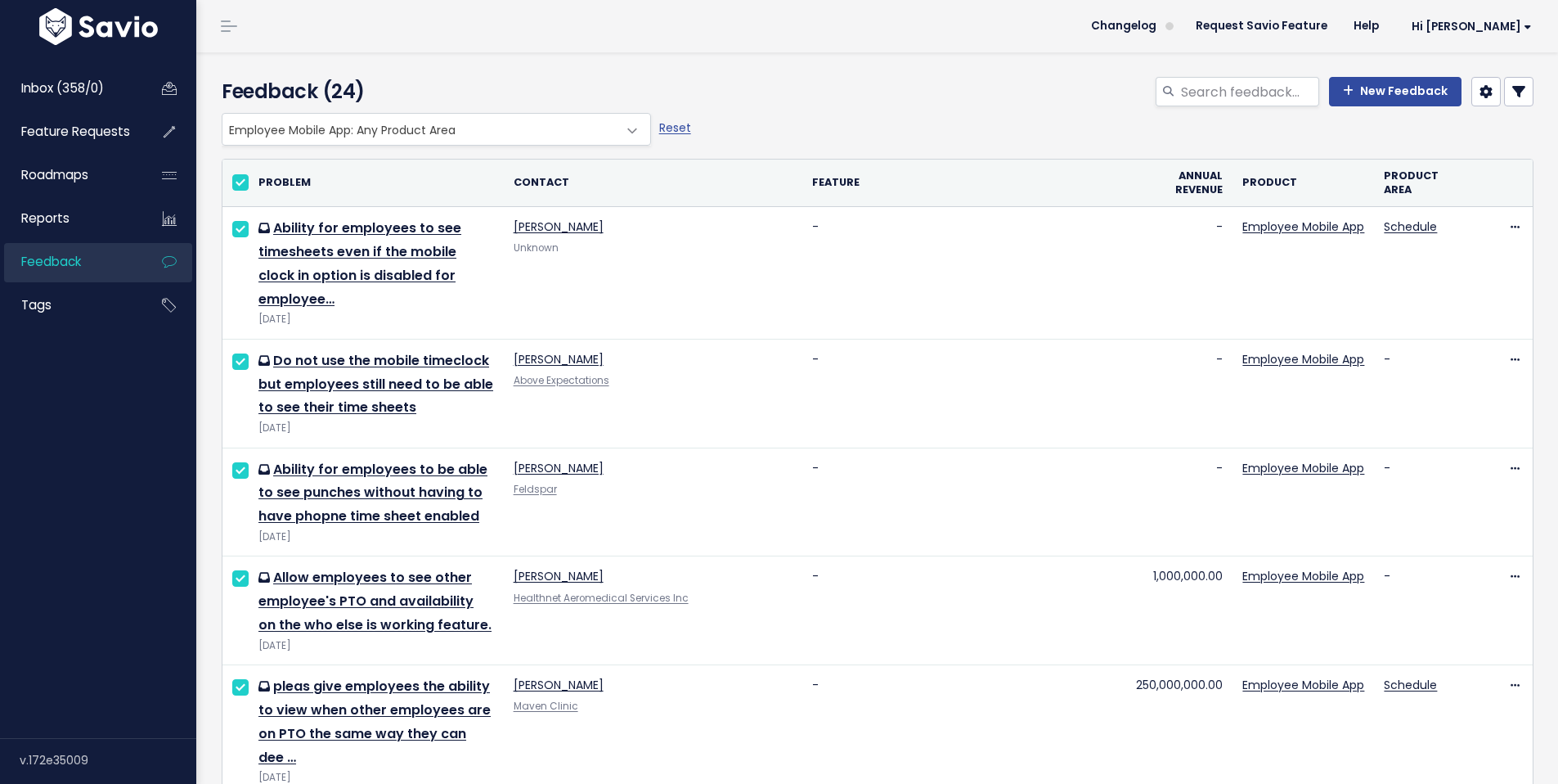
checkbox input "true"
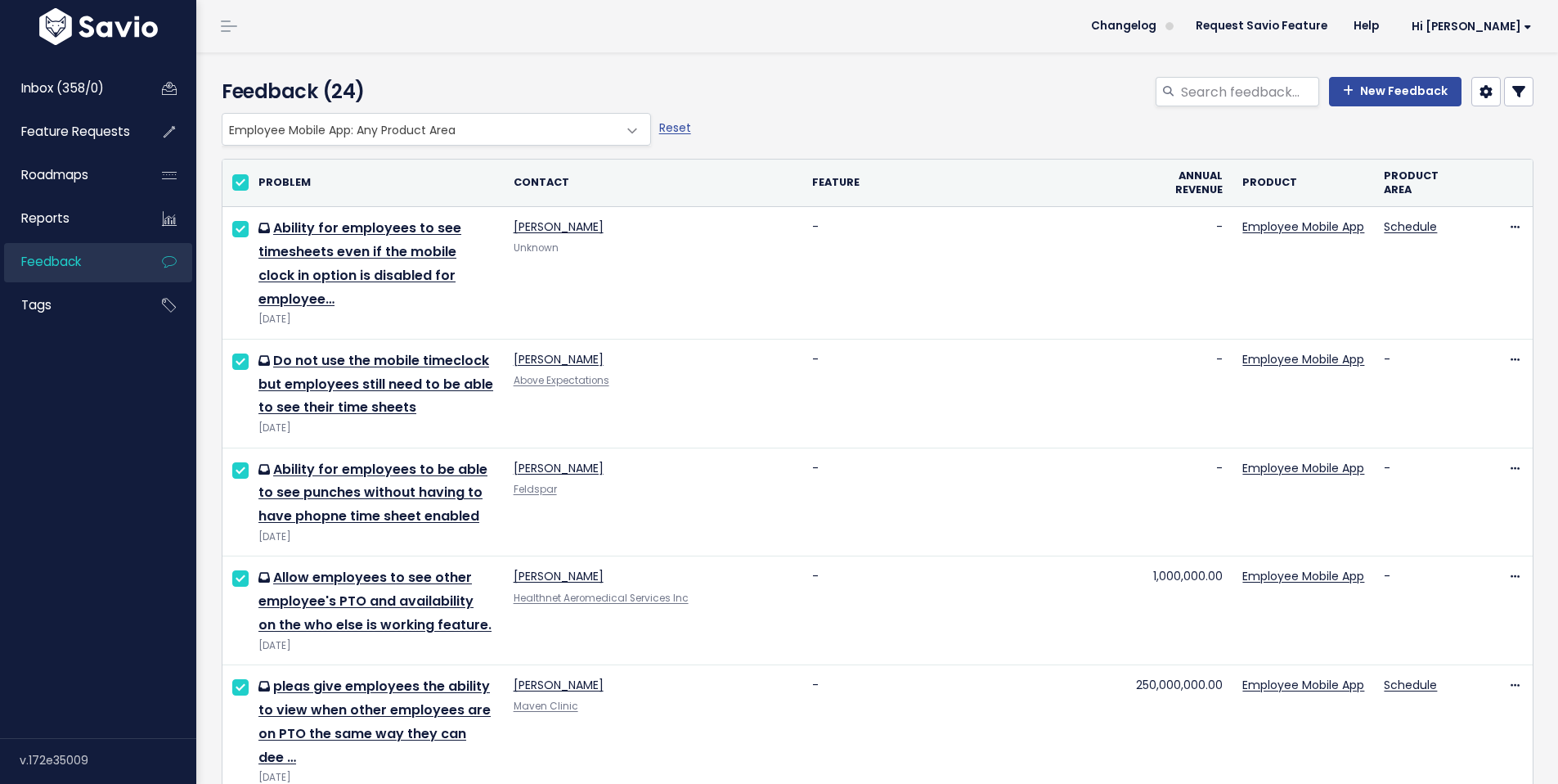
checkbox input "true"
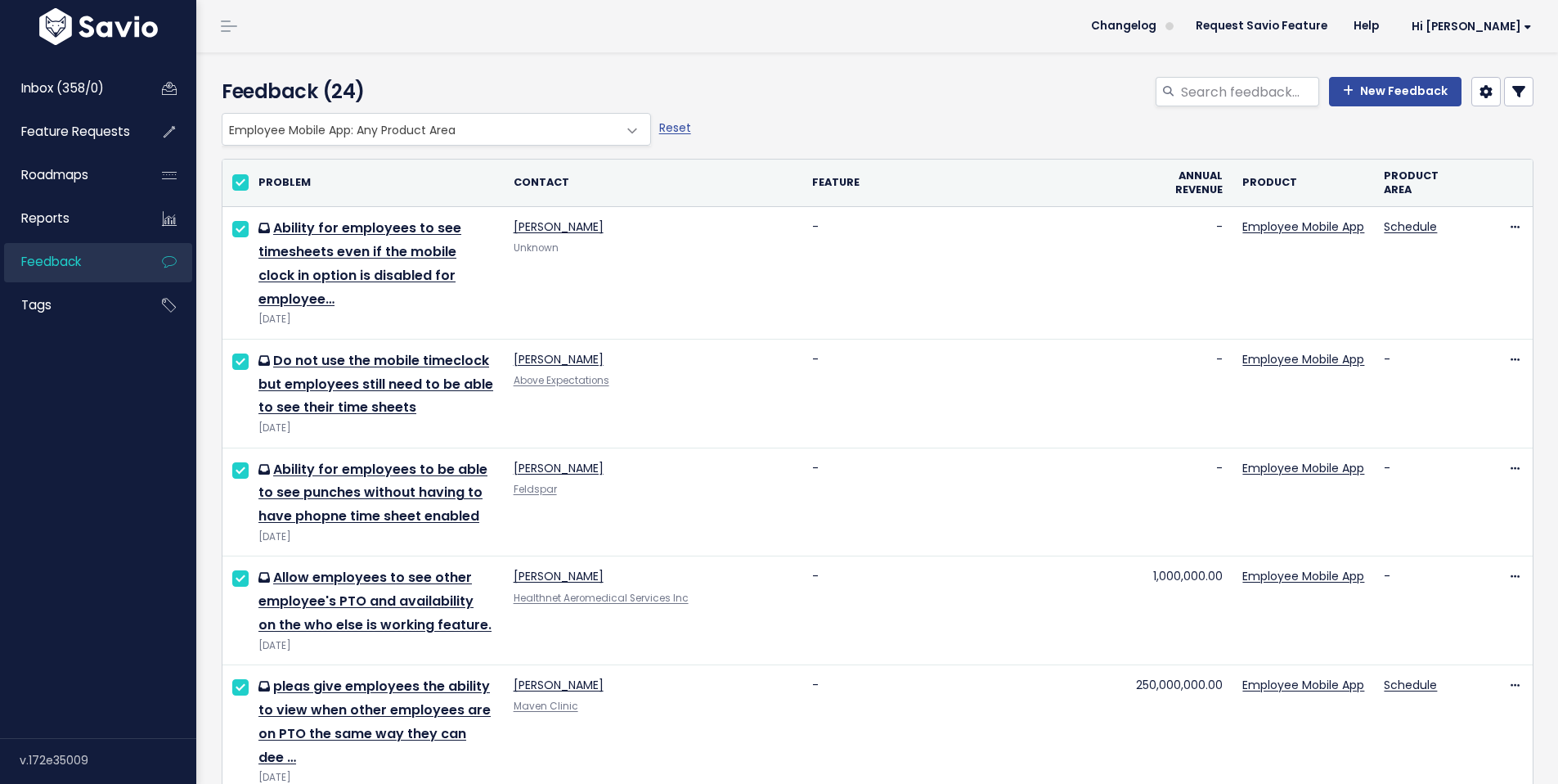
checkbox input "true"
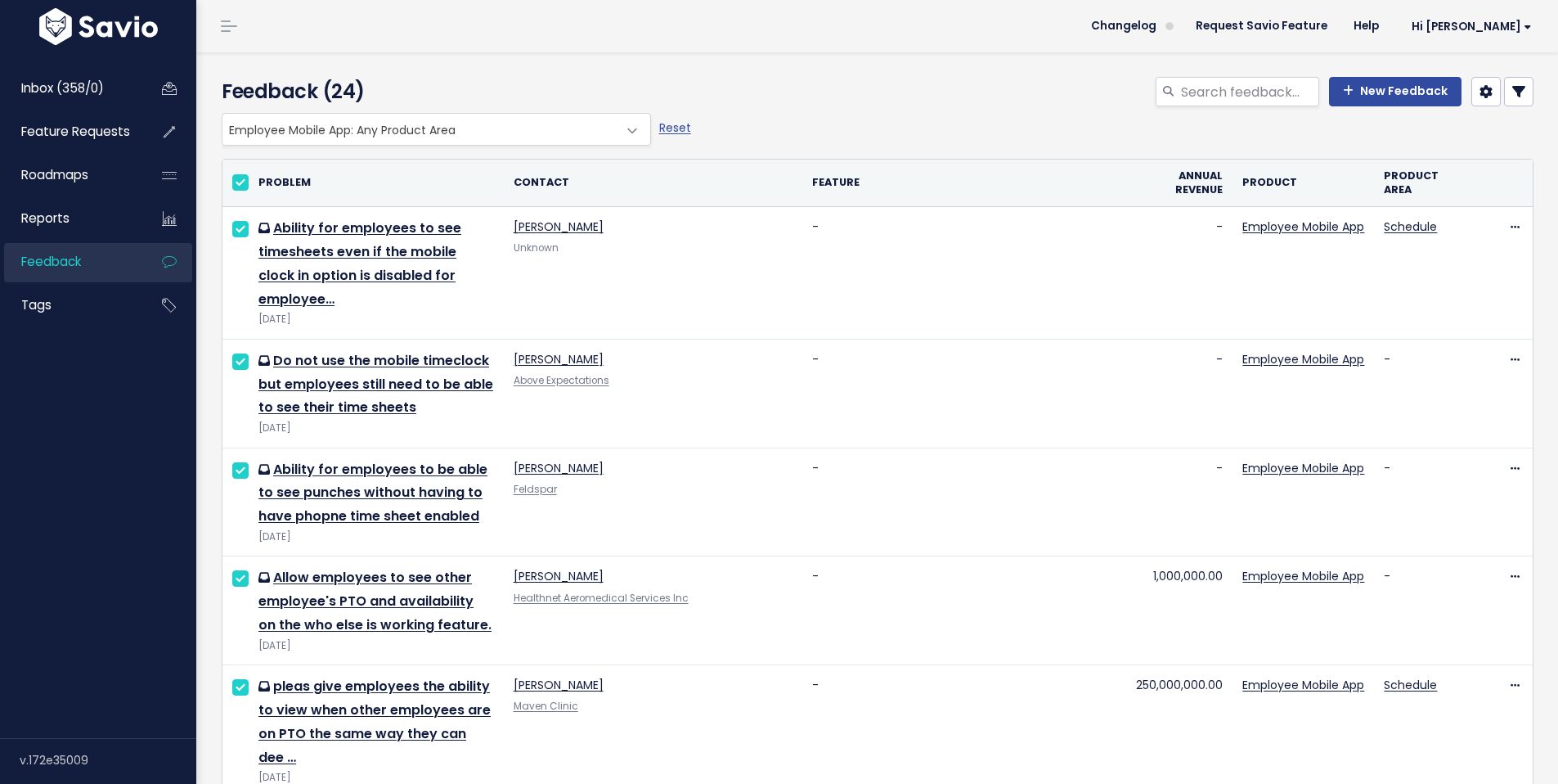
checkbox input "true"
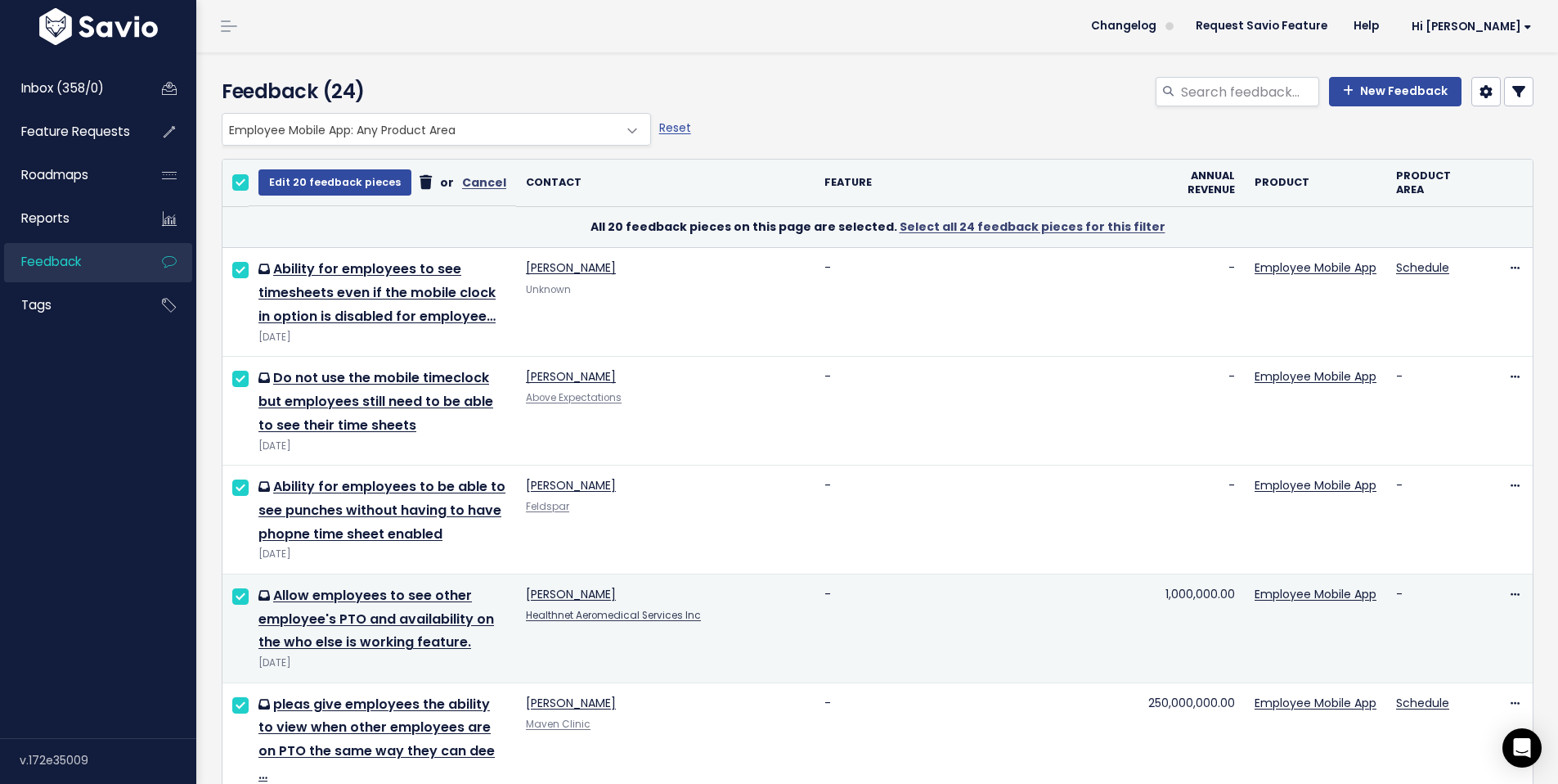
scroll to position [1581, 0]
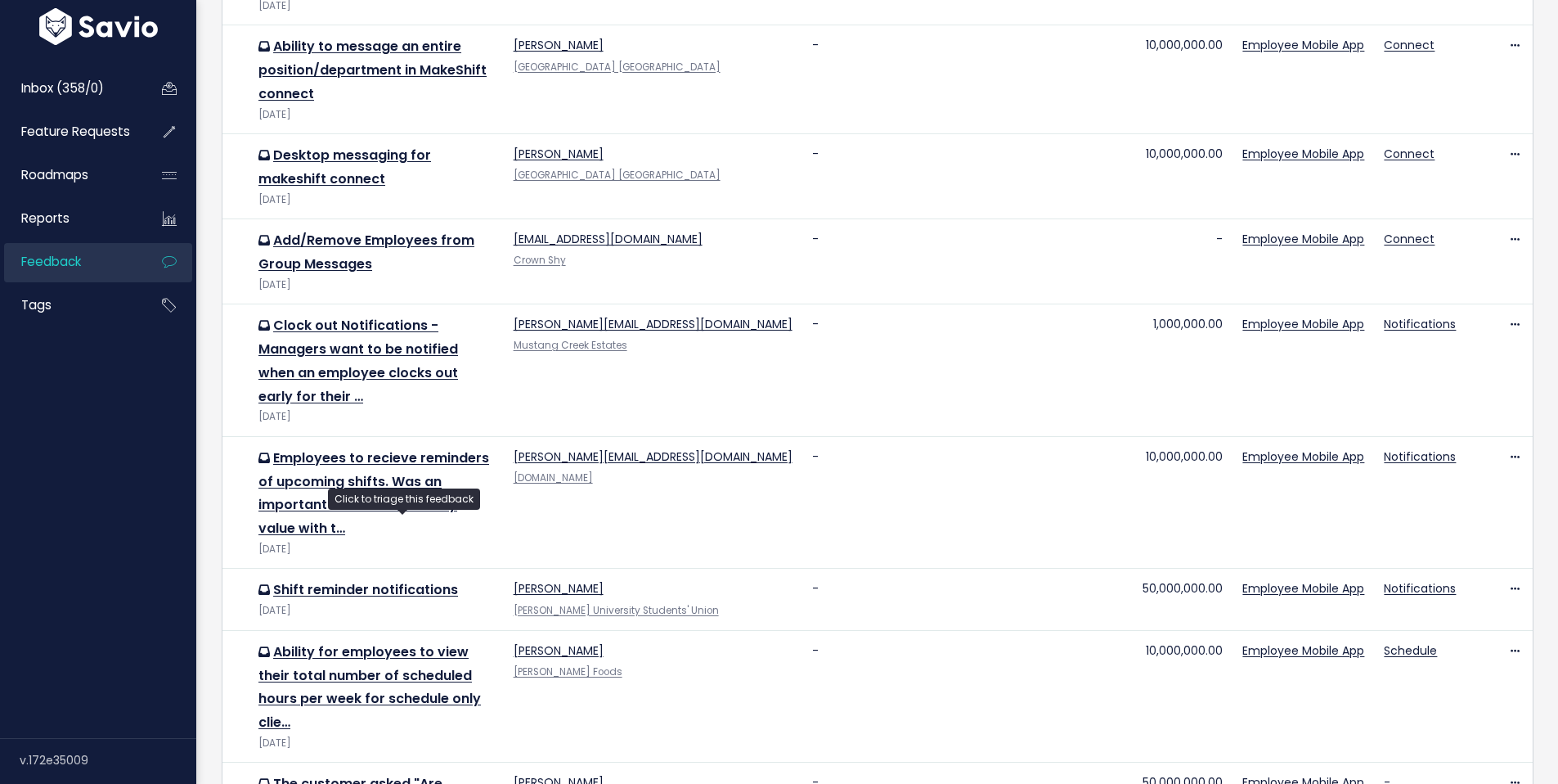
scroll to position [1606, 0]
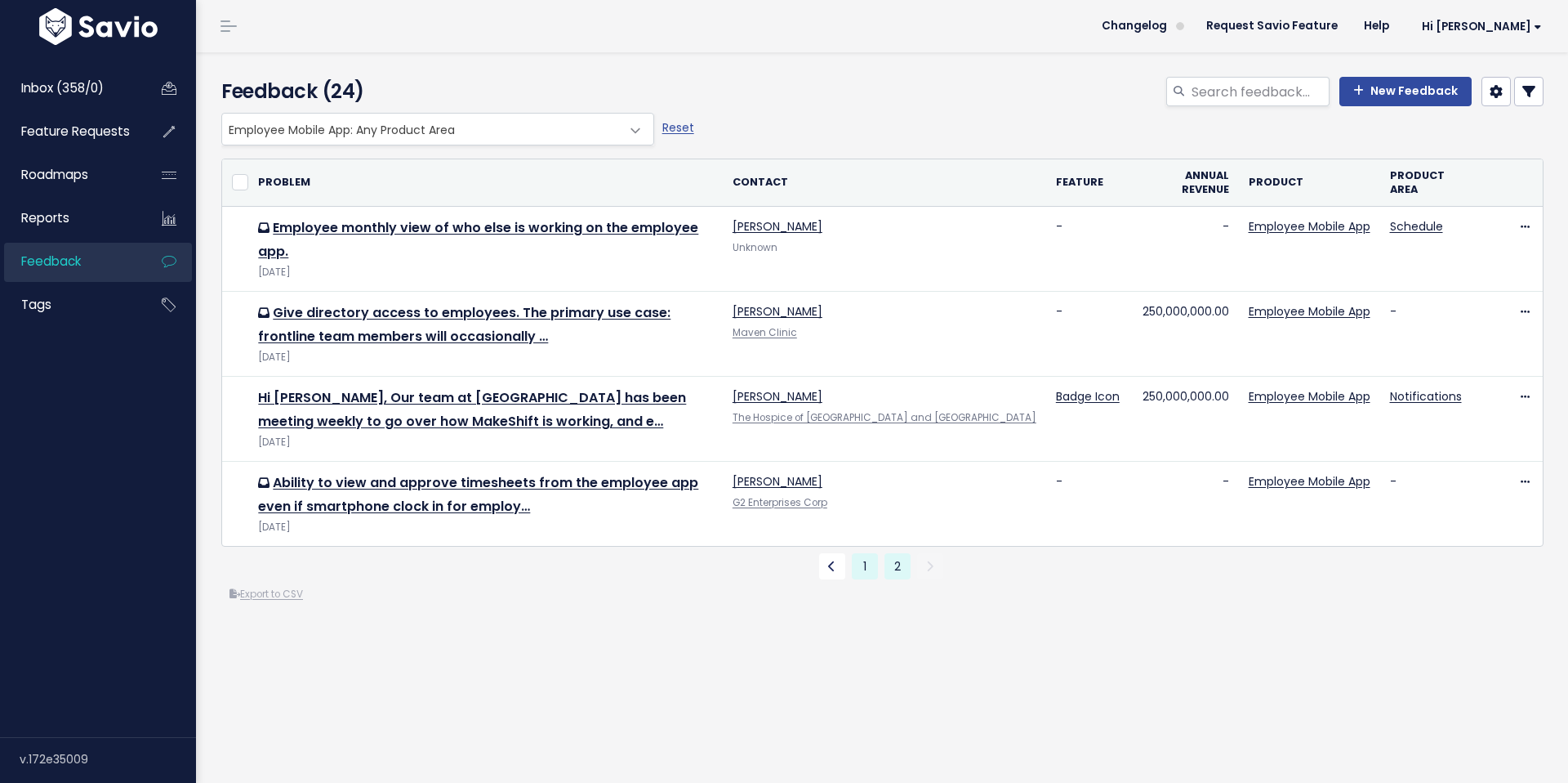
click at [854, 561] on link "1" at bounding box center [864, 565] width 26 height 26
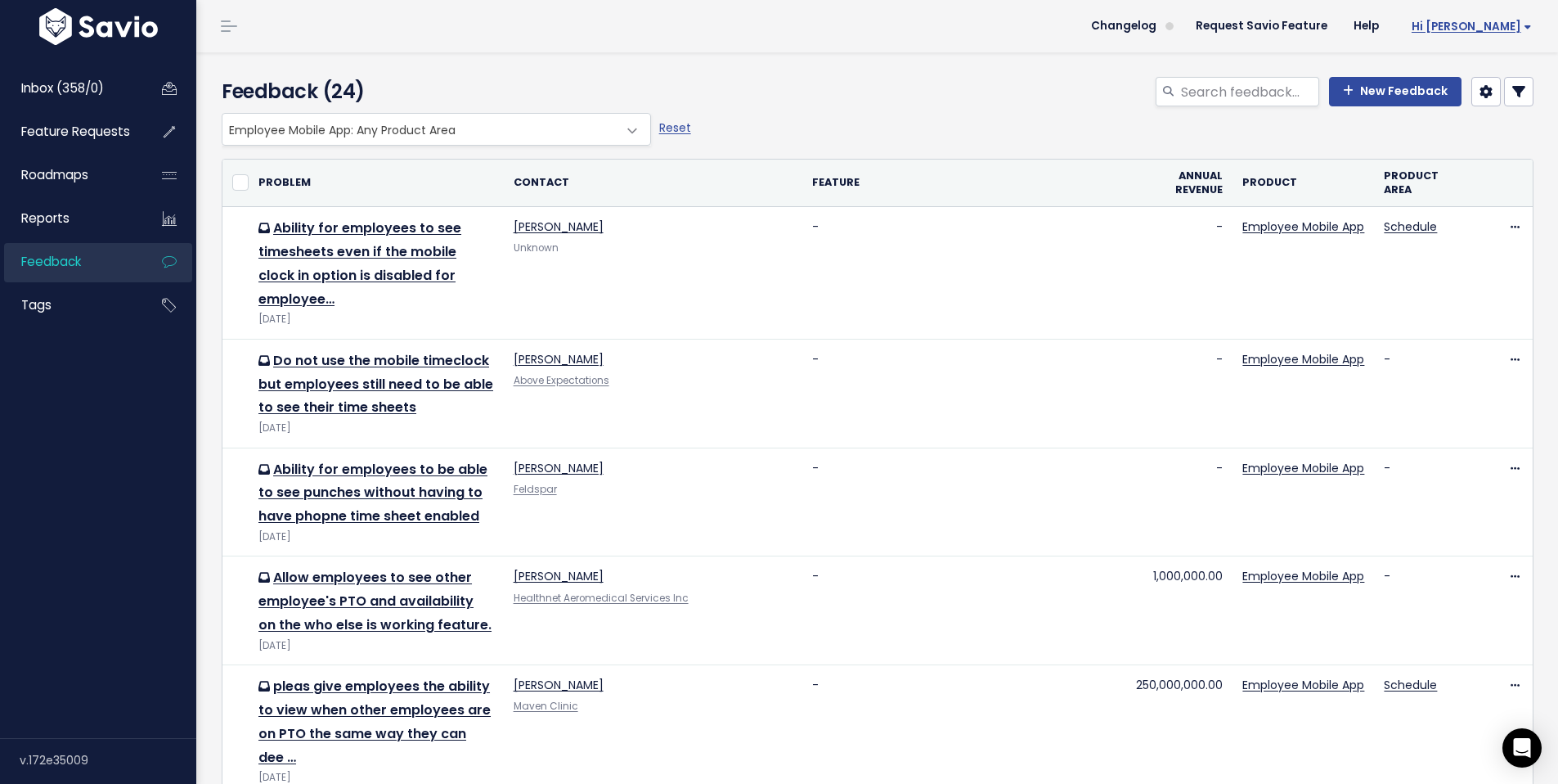
click at [1483, 26] on span "Hi [PERSON_NAME]" at bounding box center [1472, 26] width 120 height 13
click at [1463, 65] on link "My Settings" at bounding box center [1479, 75] width 117 height 32
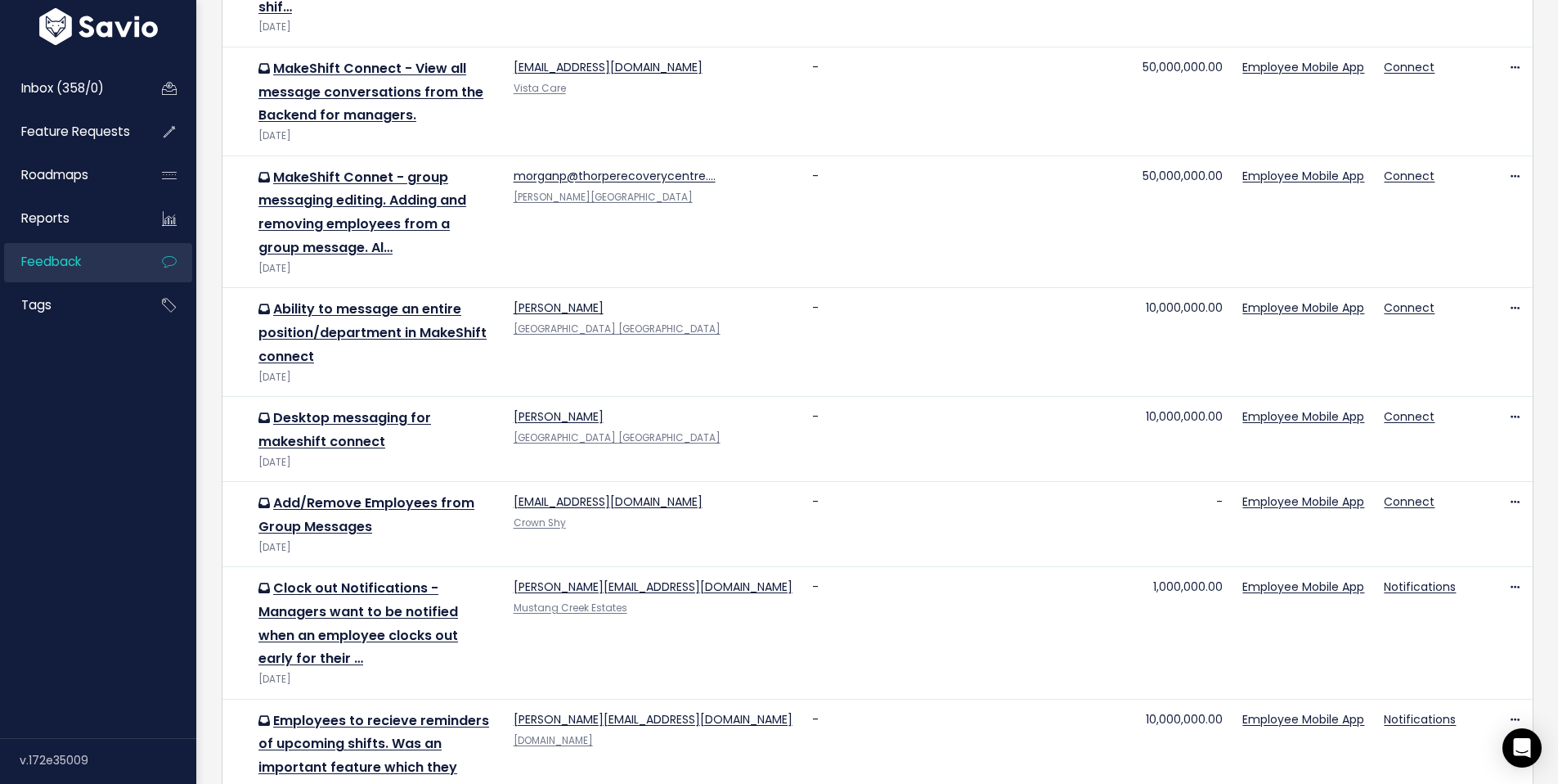
scroll to position [1539, 0]
